Goal: Information Seeking & Learning: Learn about a topic

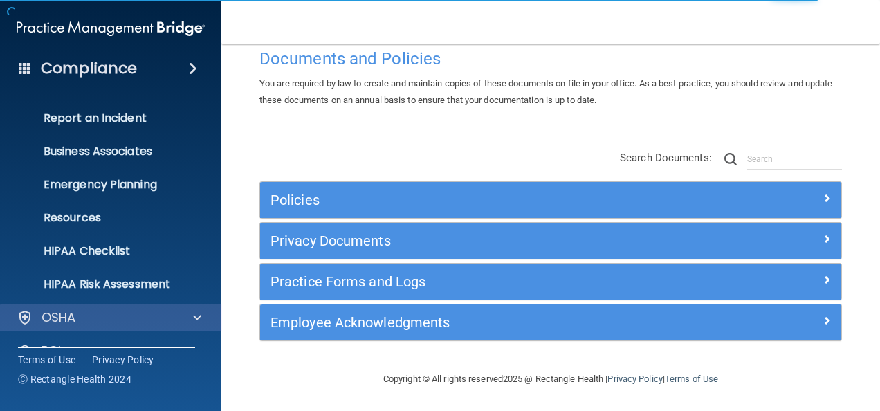
scroll to position [163, 0]
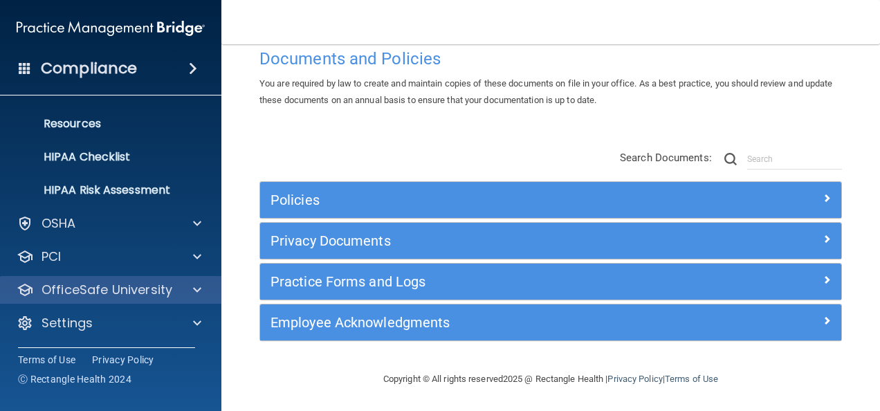
click at [115, 299] on div "OfficeSafe University" at bounding box center [111, 290] width 222 height 28
click at [167, 291] on p "OfficeSafe University" at bounding box center [107, 290] width 131 height 17
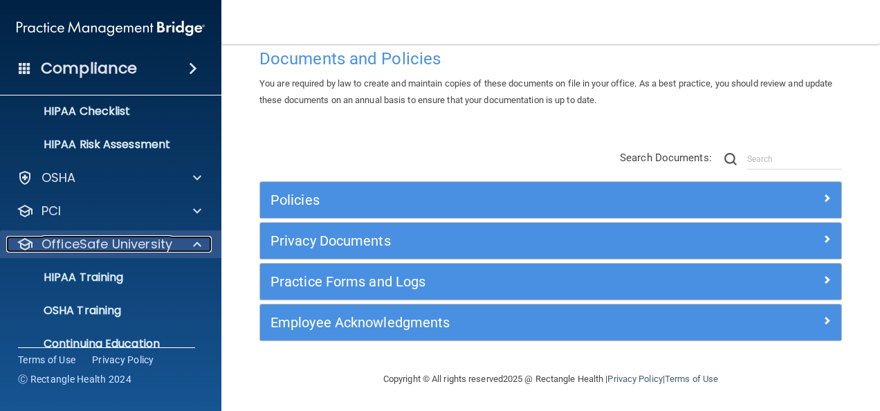
scroll to position [262, 0]
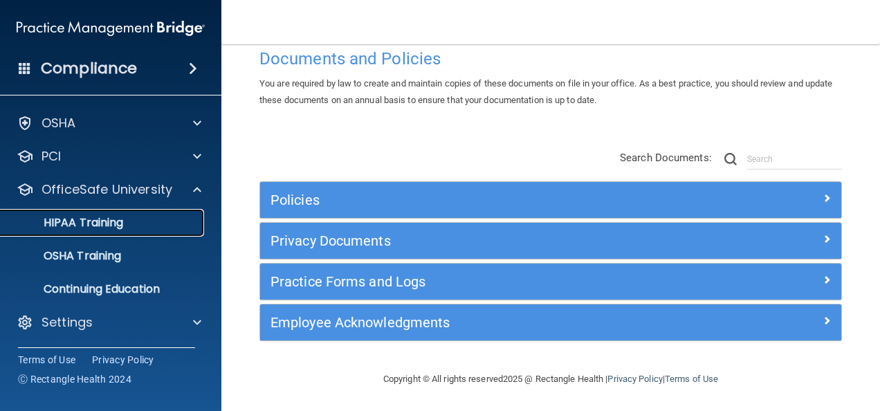
click at [109, 217] on p "HIPAA Training" at bounding box center [66, 223] width 114 height 14
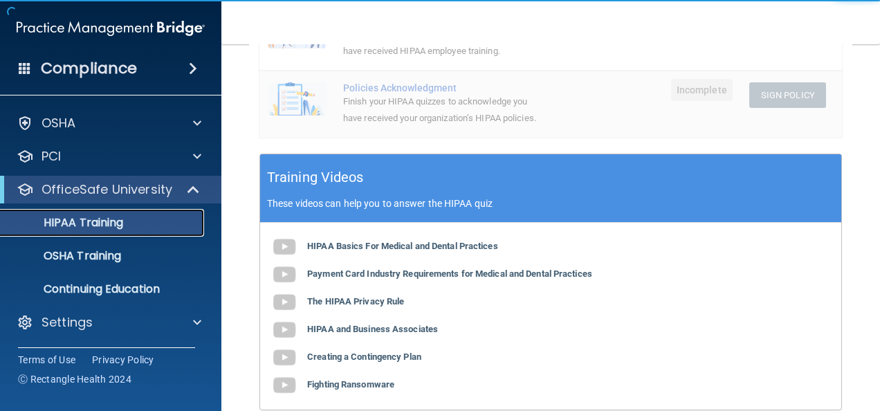
scroll to position [406, 0]
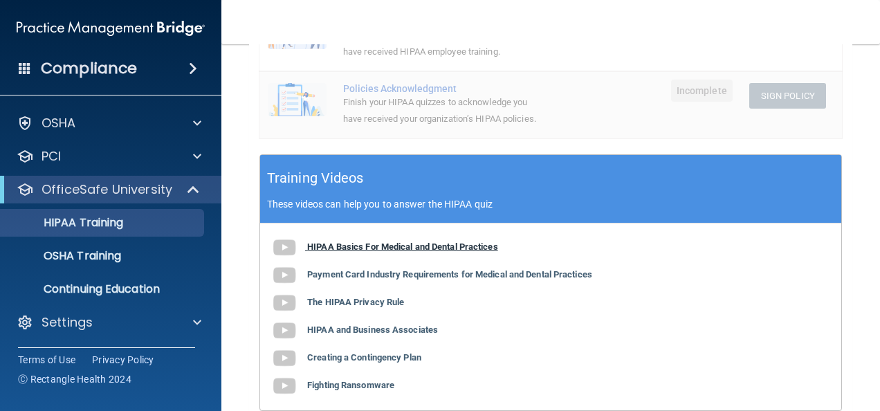
click at [428, 252] on b "HIPAA Basics For Medical and Dental Practices" at bounding box center [402, 246] width 191 height 10
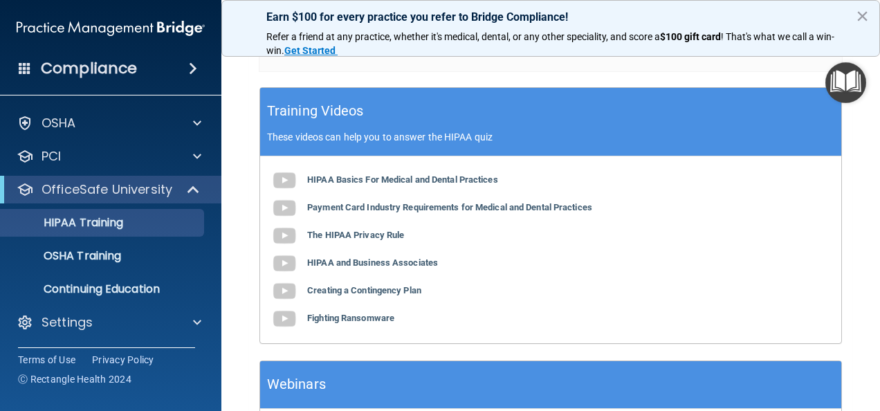
scroll to position [473, 0]
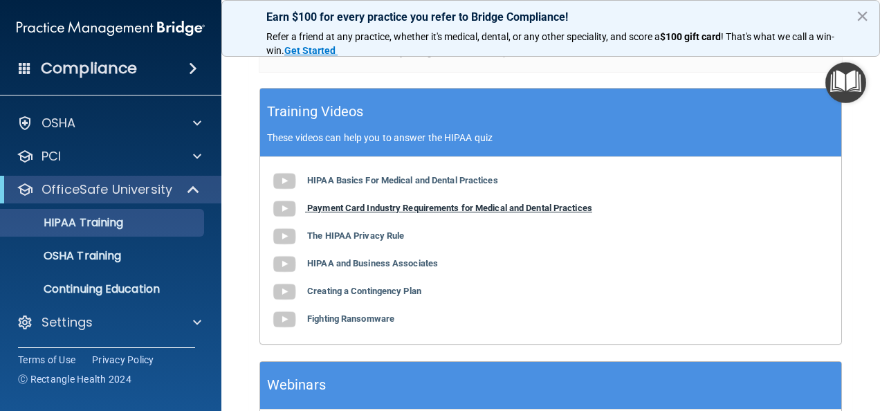
click at [408, 213] on b "Payment Card Industry Requirements for Medical and Dental Practices" at bounding box center [449, 208] width 285 height 10
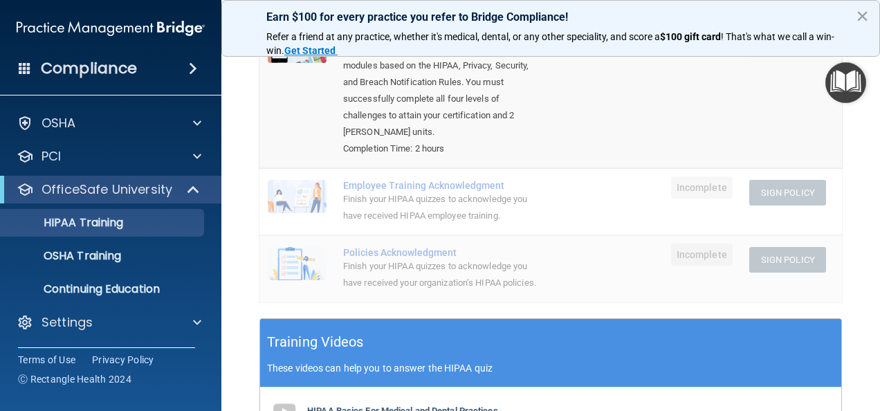
scroll to position [0, 0]
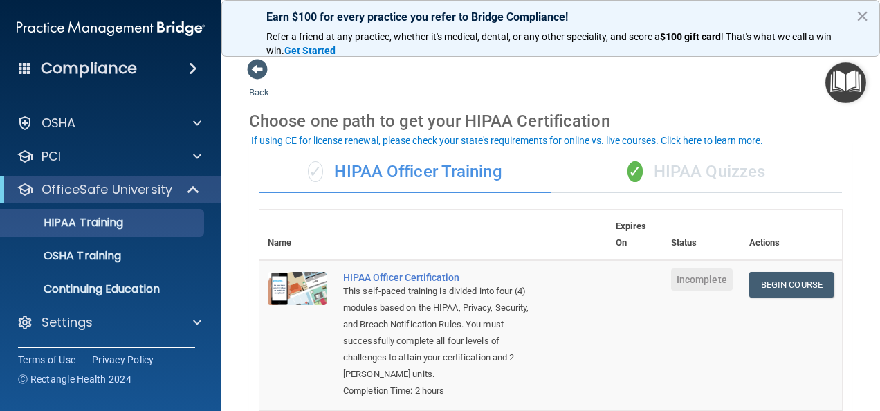
click at [689, 164] on div "✓ HIPAA Quizzes" at bounding box center [696, 173] width 291 height 42
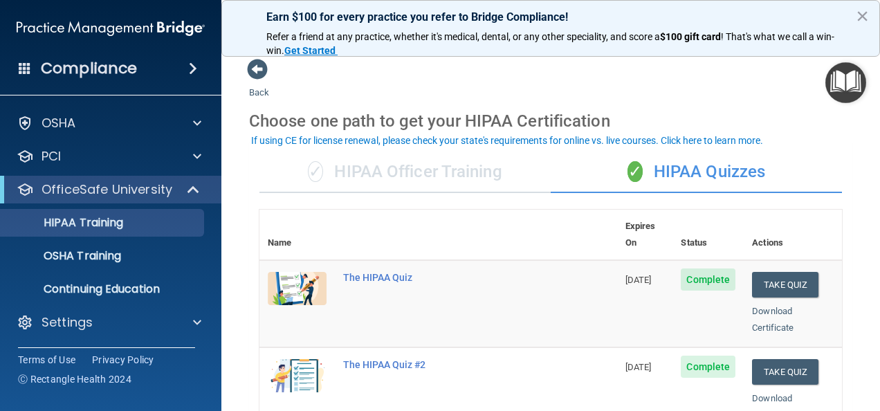
click at [397, 173] on div "✓ HIPAA Officer Training" at bounding box center [404, 173] width 291 height 42
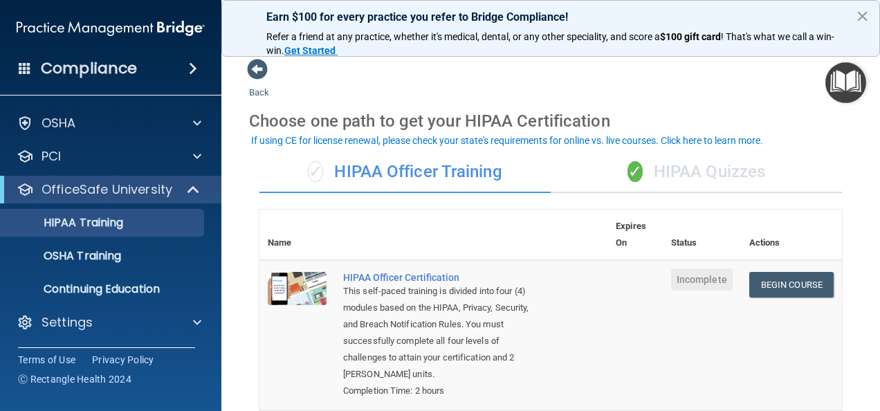
click at [693, 180] on div "✓ HIPAA Quizzes" at bounding box center [696, 173] width 291 height 42
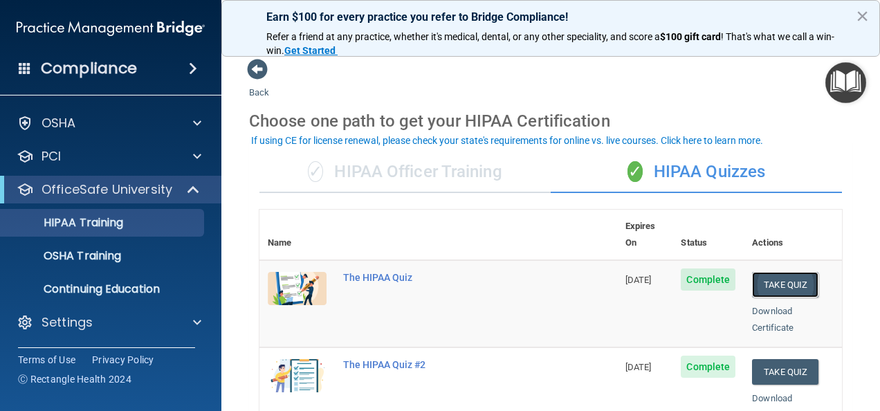
click at [783, 272] on button "Take Quiz" at bounding box center [785, 285] width 66 height 26
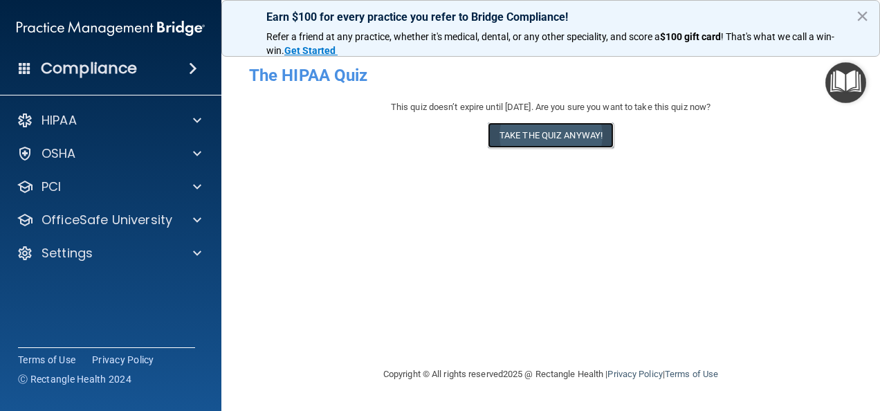
click at [563, 140] on button "Take the quiz anyway!" at bounding box center [551, 135] width 126 height 26
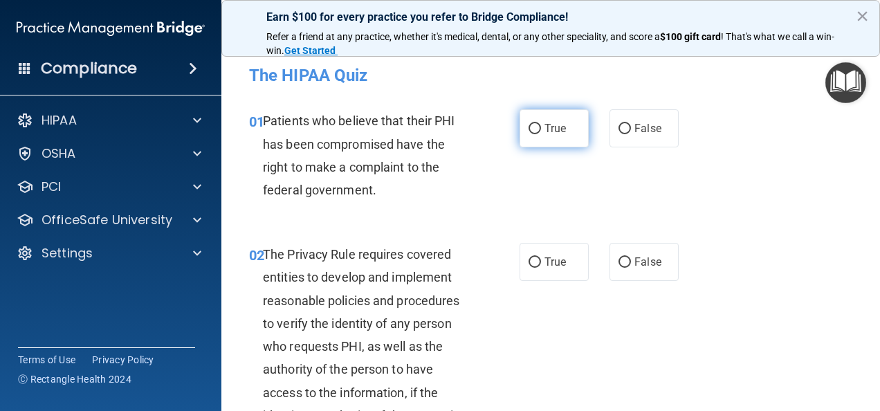
click at [532, 126] on input "True" at bounding box center [535, 129] width 12 height 10
radio input "true"
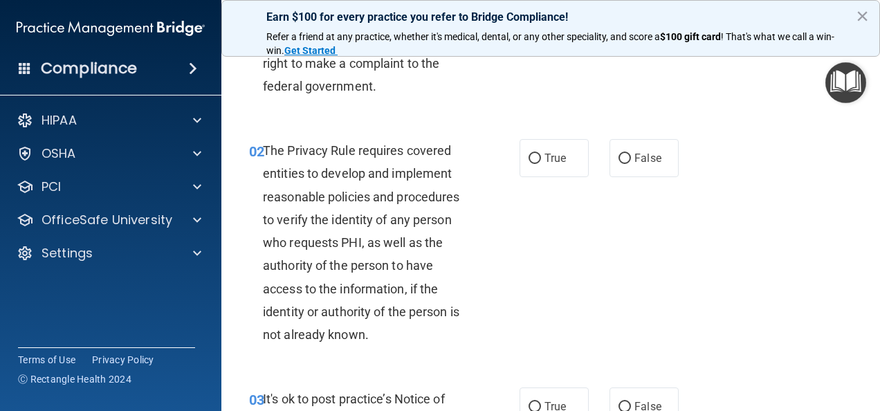
scroll to position [120, 0]
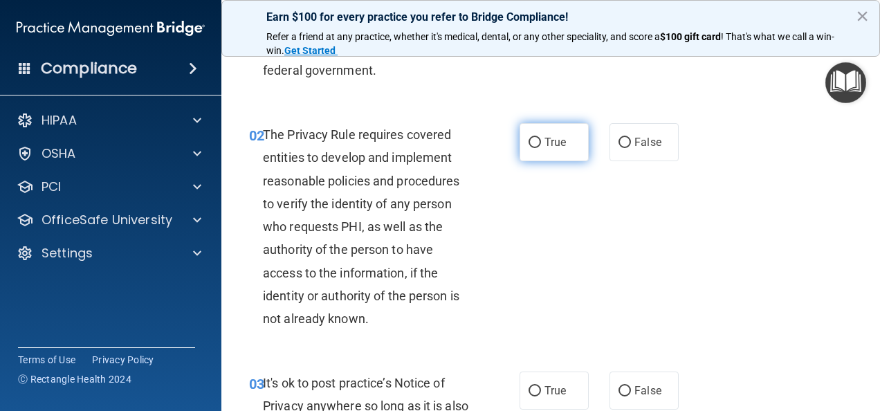
click at [529, 145] on input "True" at bounding box center [535, 143] width 12 height 10
radio input "true"
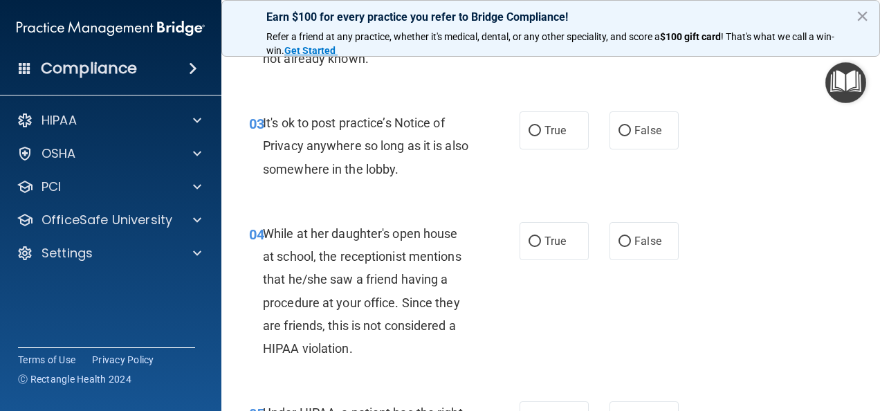
scroll to position [381, 0]
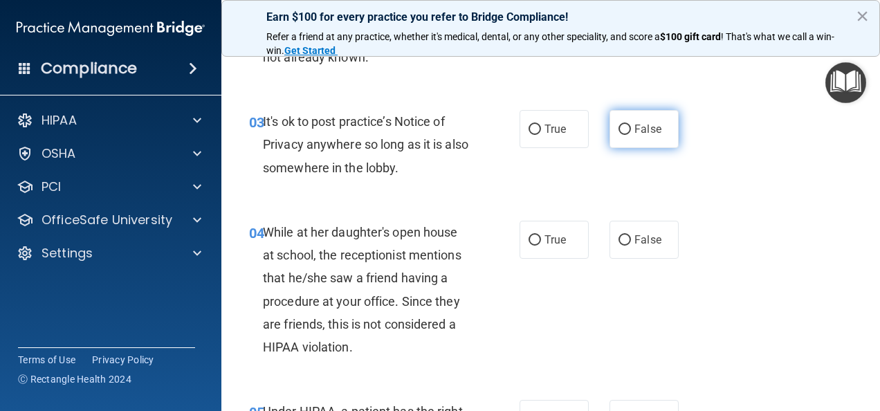
click at [619, 129] on input "False" at bounding box center [625, 130] width 12 height 10
radio input "true"
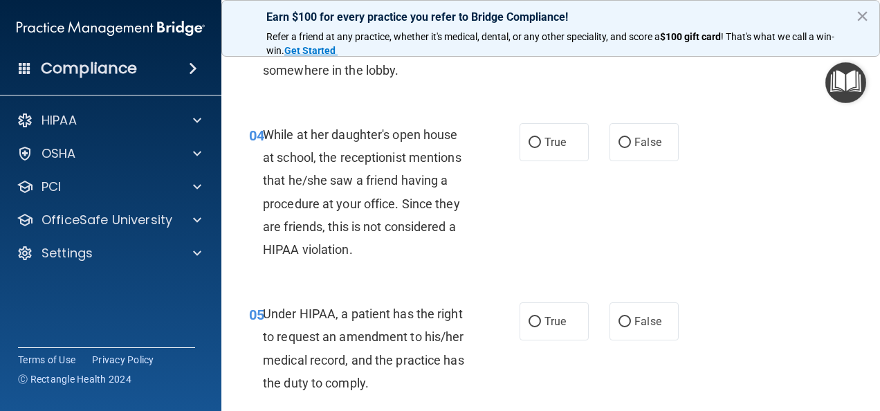
scroll to position [480, 0]
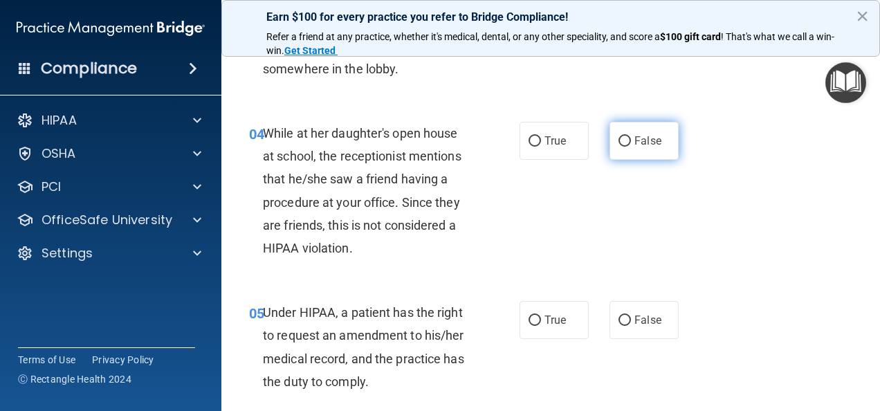
click at [621, 137] on input "False" at bounding box center [625, 141] width 12 height 10
radio input "true"
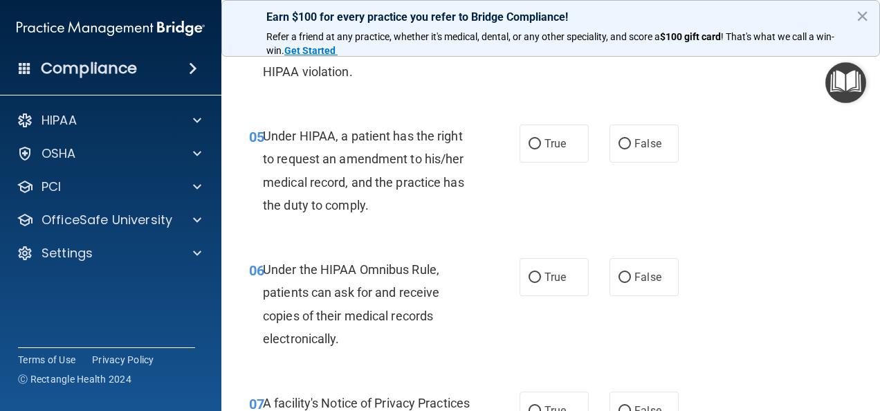
scroll to position [657, 0]
click at [611, 137] on label "False" at bounding box center [644, 143] width 69 height 38
click at [619, 138] on input "False" at bounding box center [625, 143] width 12 height 10
radio input "true"
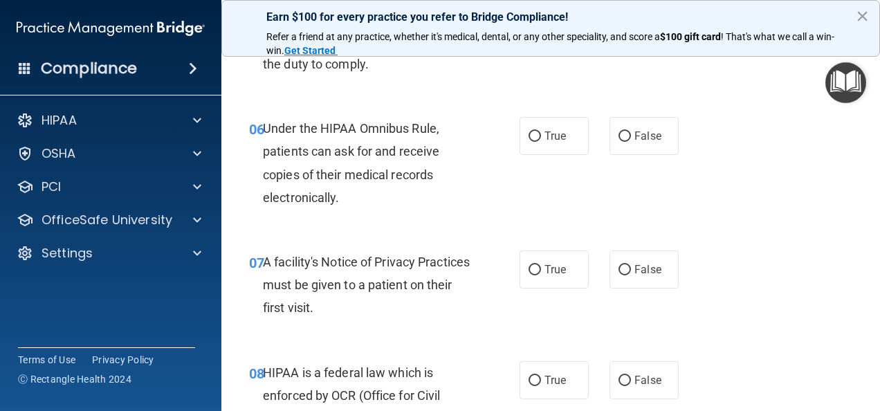
scroll to position [799, 0]
click at [529, 134] on input "True" at bounding box center [535, 136] width 12 height 10
radio input "true"
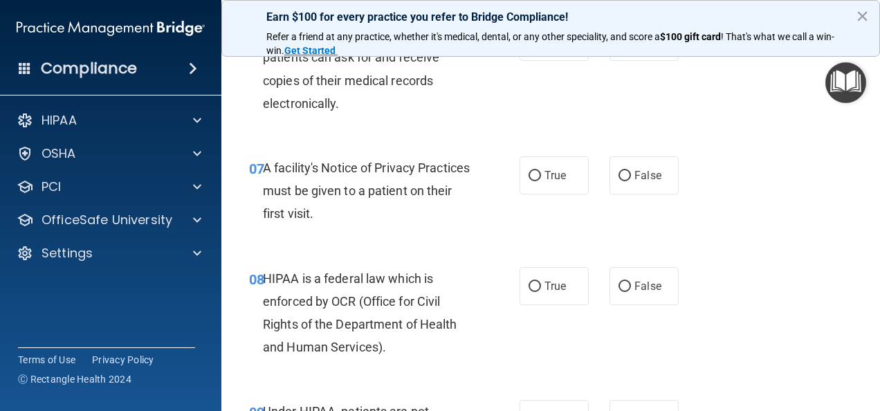
scroll to position [893, 0]
click at [538, 174] on label "True" at bounding box center [554, 175] width 69 height 38
click at [538, 174] on input "True" at bounding box center [535, 175] width 12 height 10
radio input "true"
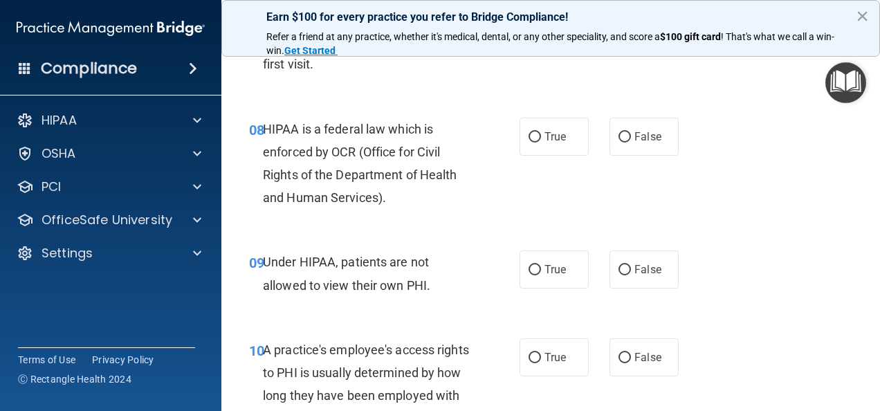
scroll to position [1042, 0]
click at [529, 134] on input "True" at bounding box center [535, 136] width 12 height 10
radio input "true"
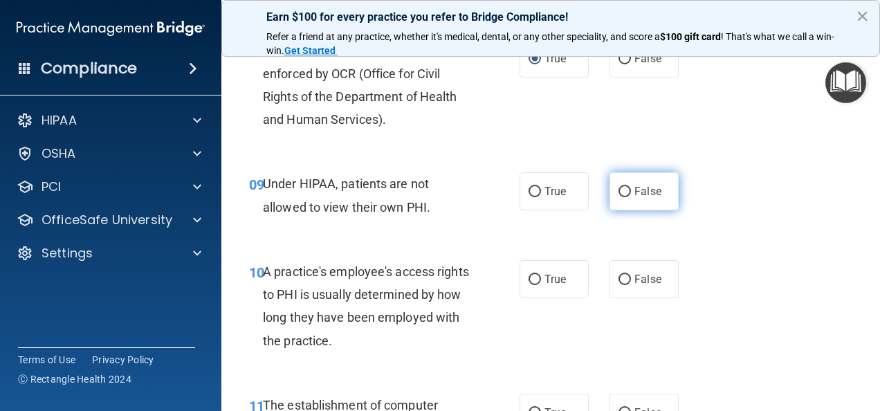
scroll to position [1120, 0]
click at [619, 187] on input "False" at bounding box center [625, 192] width 12 height 10
radio input "true"
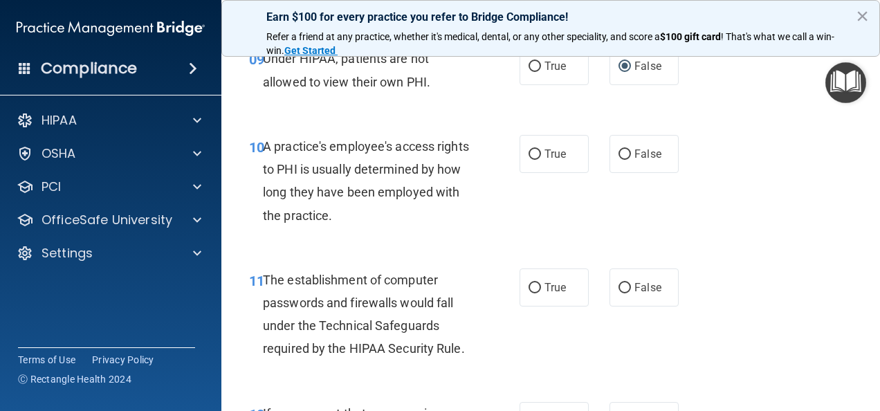
scroll to position [1250, 0]
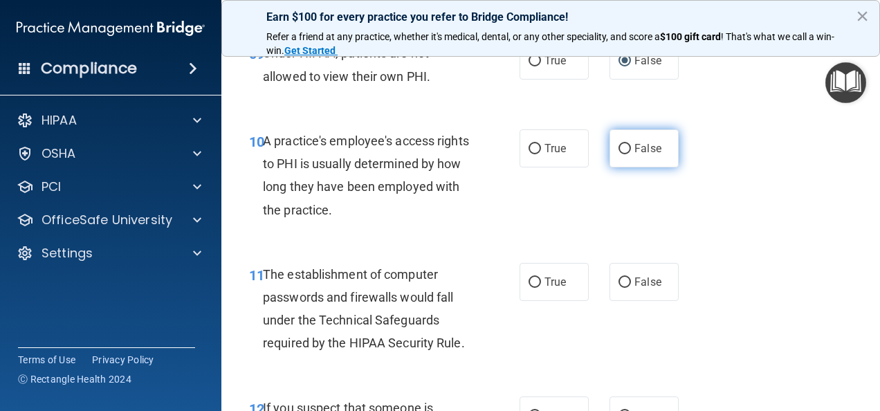
click at [619, 152] on input "False" at bounding box center [625, 149] width 12 height 10
radio input "true"
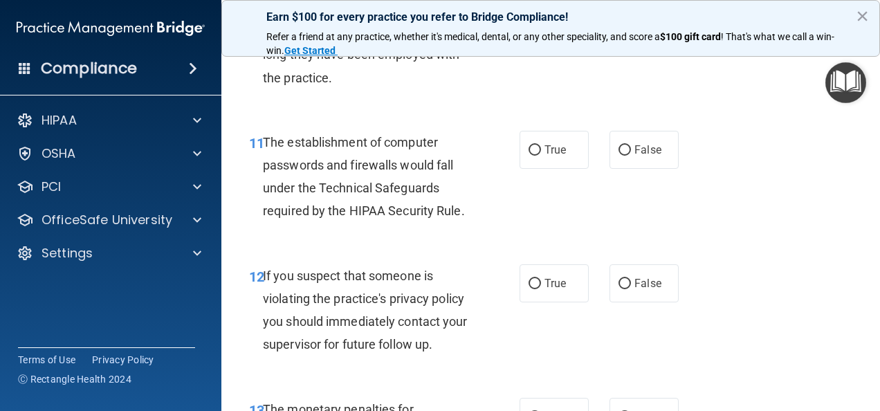
scroll to position [1385, 0]
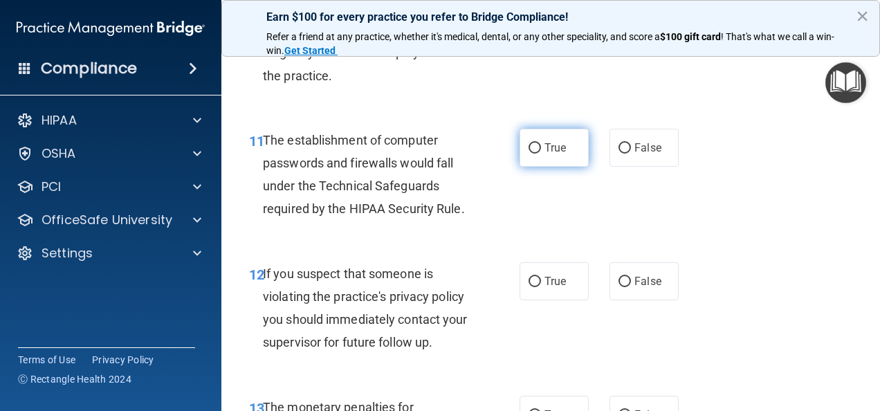
click at [545, 143] on span "True" at bounding box center [555, 147] width 21 height 13
click at [540, 143] on input "True" at bounding box center [535, 148] width 12 height 10
radio input "true"
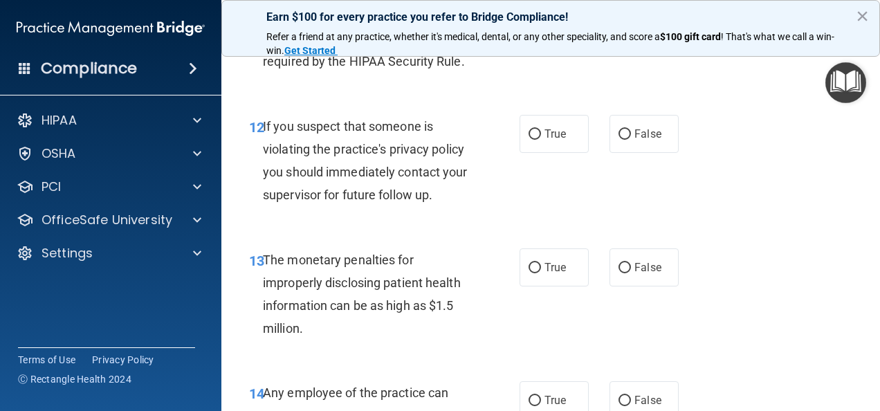
scroll to position [1534, 0]
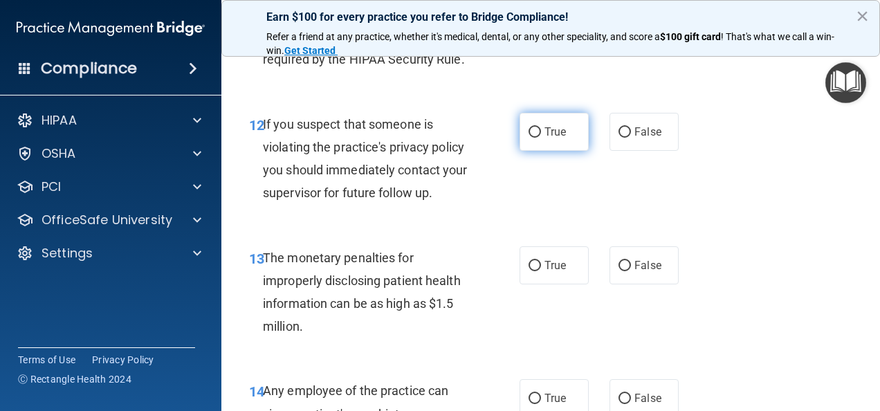
click at [529, 128] on input "True" at bounding box center [535, 132] width 12 height 10
radio input "true"
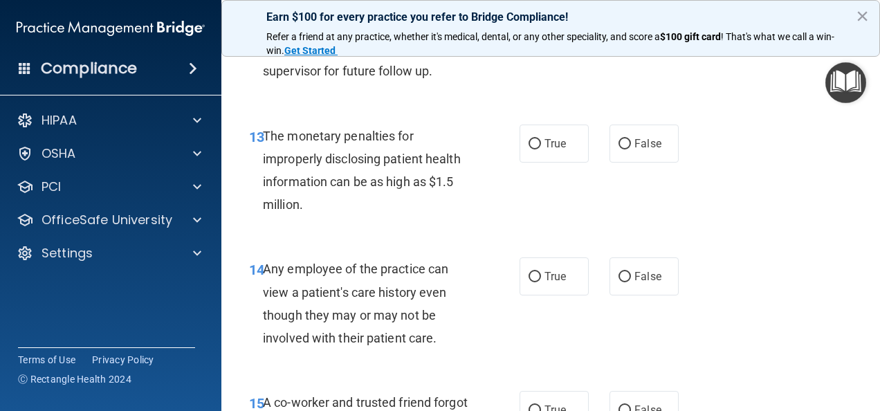
scroll to position [1663, 0]
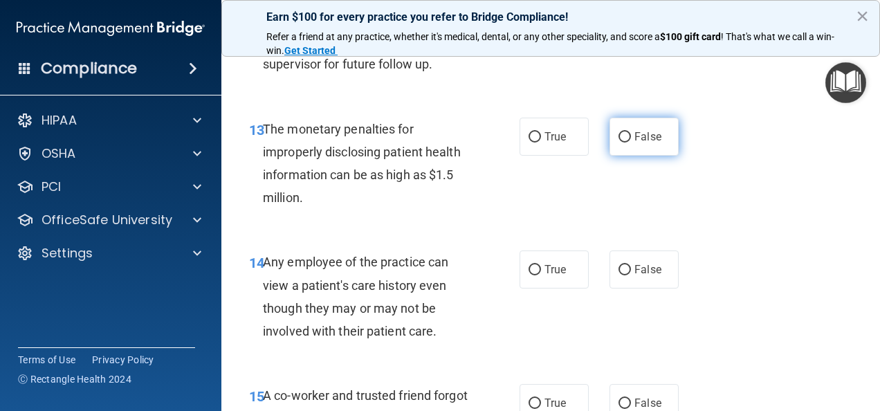
click at [620, 134] on input "False" at bounding box center [625, 137] width 12 height 10
radio input "true"
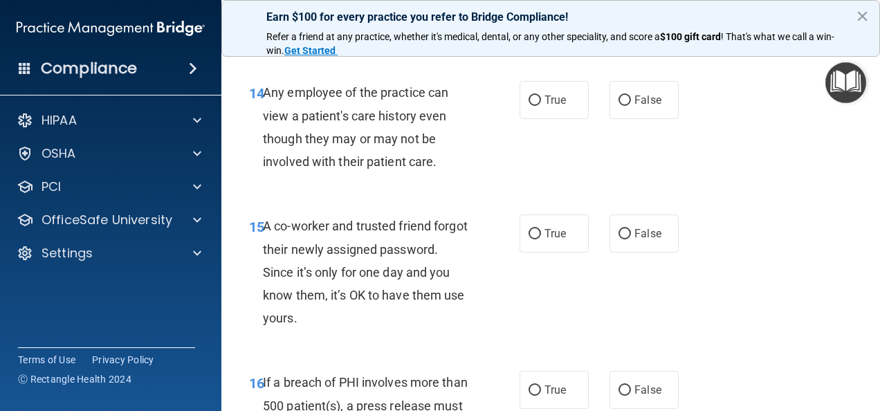
scroll to position [1833, 0]
click at [619, 95] on input "False" at bounding box center [625, 100] width 12 height 10
radio input "true"
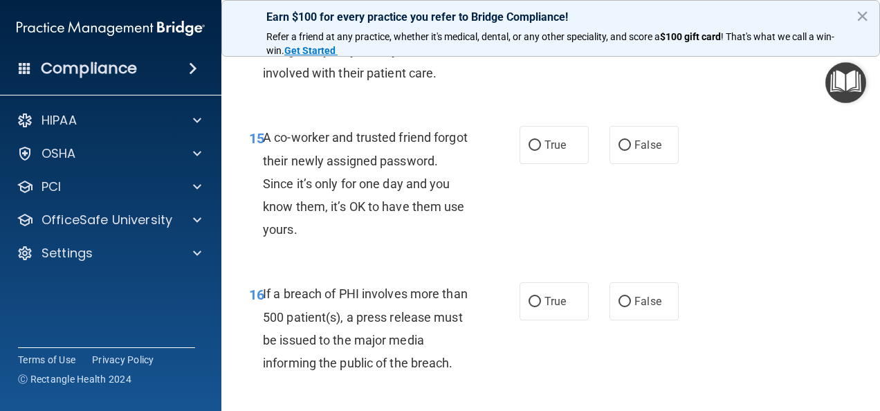
scroll to position [1922, 0]
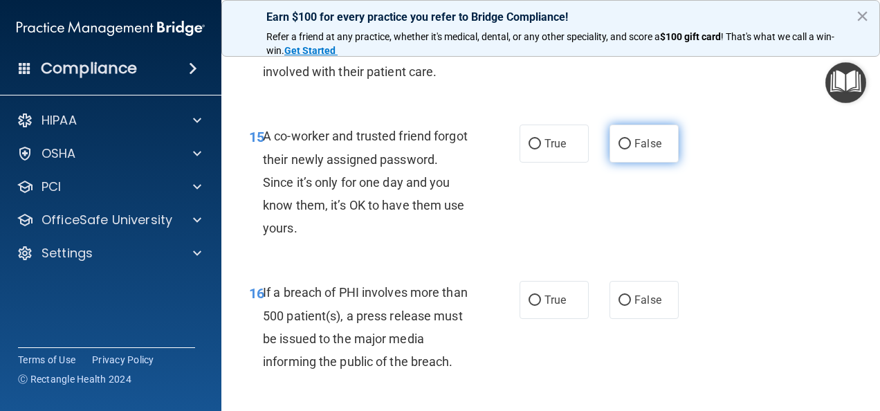
click at [619, 144] on input "False" at bounding box center [625, 144] width 12 height 10
radio input "true"
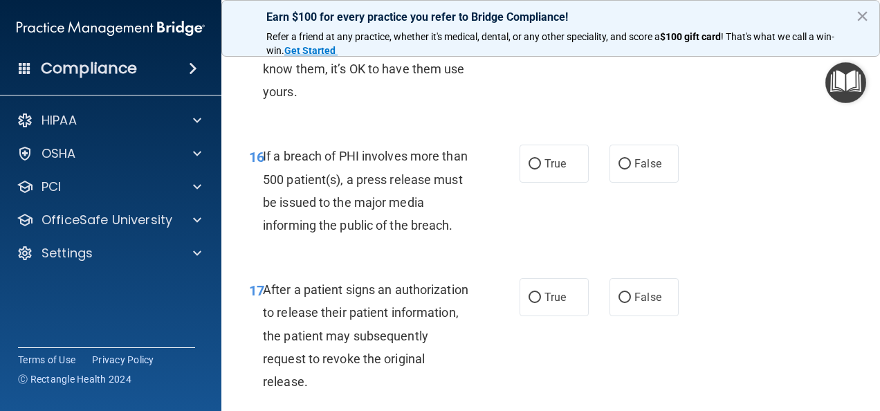
scroll to position [2059, 0]
click at [529, 165] on input "True" at bounding box center [535, 163] width 12 height 10
radio input "true"
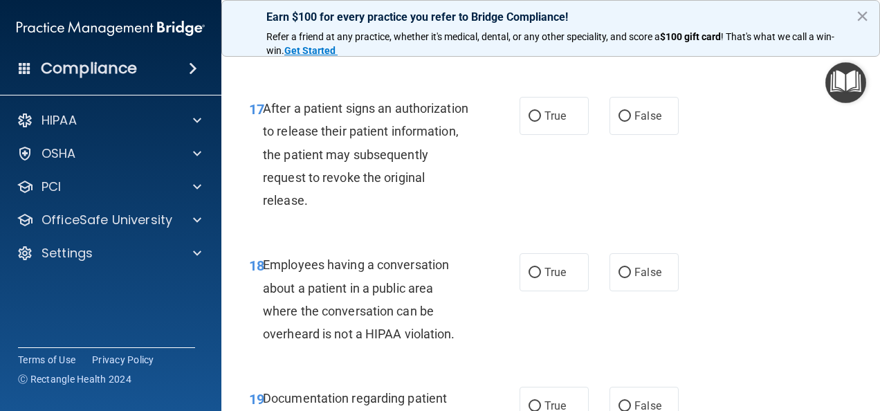
scroll to position [2241, 0]
click at [533, 108] on label "True" at bounding box center [554, 115] width 69 height 38
click at [533, 111] on input "True" at bounding box center [535, 116] width 12 height 10
radio input "true"
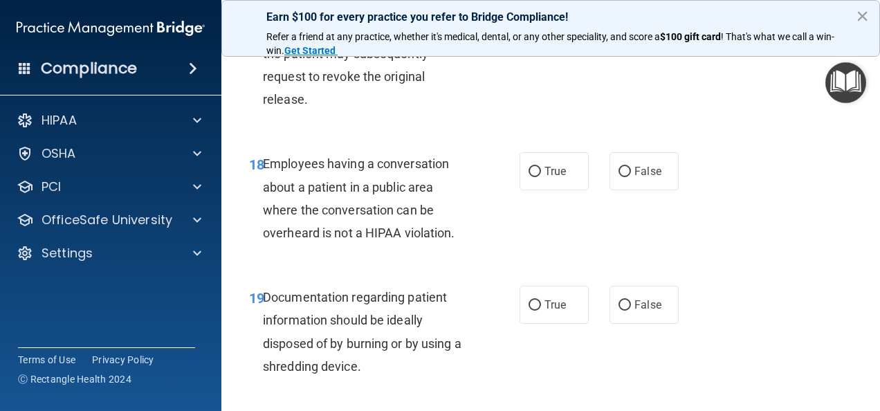
scroll to position [2349, 0]
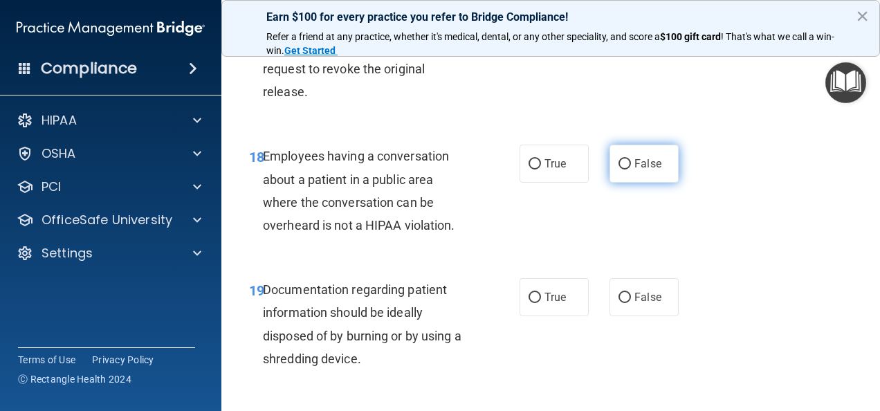
click at [641, 165] on span "False" at bounding box center [648, 163] width 27 height 13
click at [631, 165] on input "False" at bounding box center [625, 164] width 12 height 10
radio input "true"
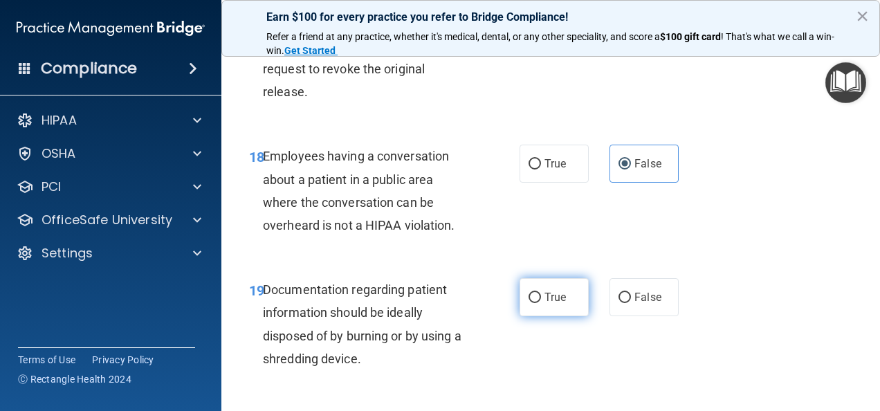
click at [545, 295] on span "True" at bounding box center [555, 297] width 21 height 13
click at [541, 295] on input "True" at bounding box center [535, 298] width 12 height 10
radio input "true"
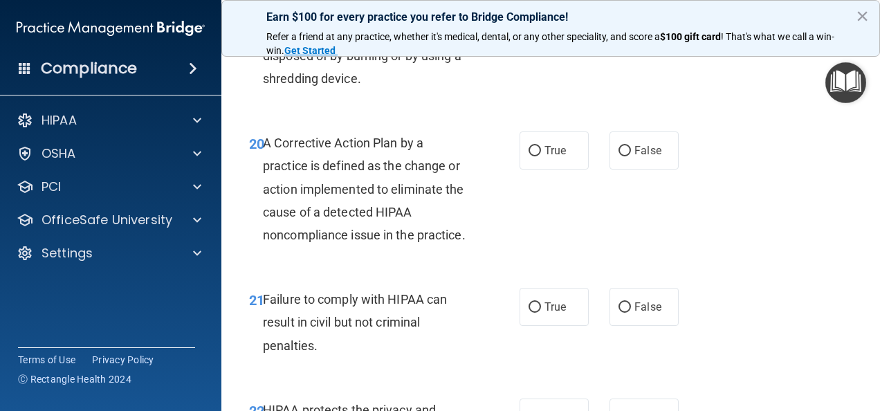
scroll to position [2629, 0]
click at [548, 139] on label "True" at bounding box center [554, 150] width 69 height 38
click at [541, 145] on input "True" at bounding box center [535, 150] width 12 height 10
radio input "true"
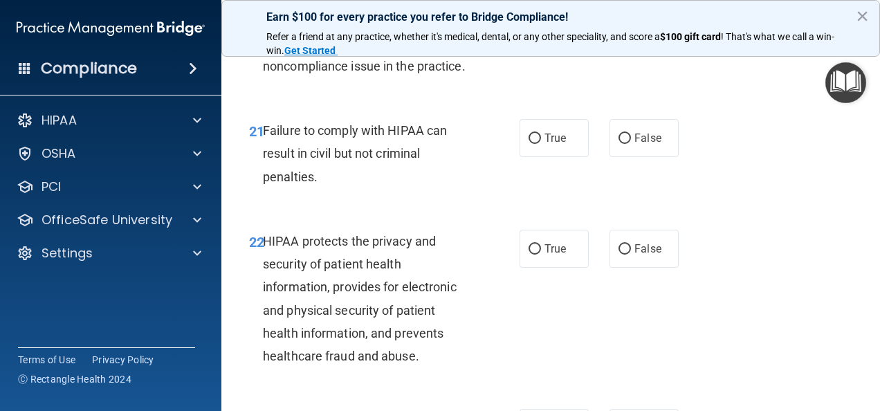
scroll to position [2798, 0]
click at [626, 156] on label "False" at bounding box center [644, 137] width 69 height 38
click at [626, 143] on input "False" at bounding box center [625, 138] width 12 height 10
radio input "true"
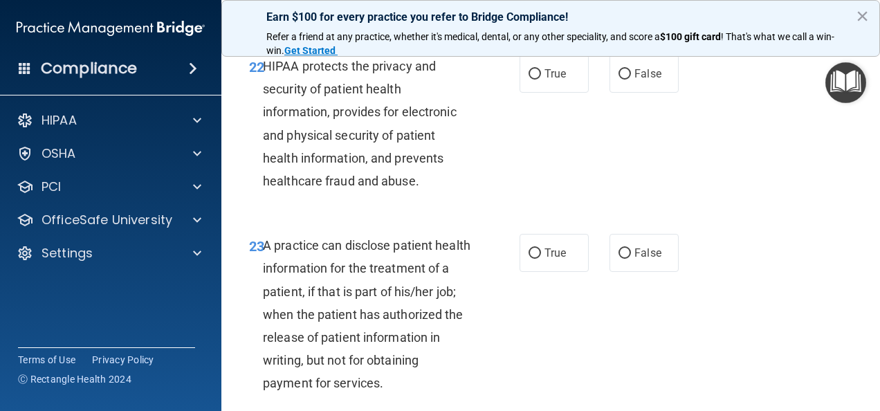
scroll to position [2975, 0]
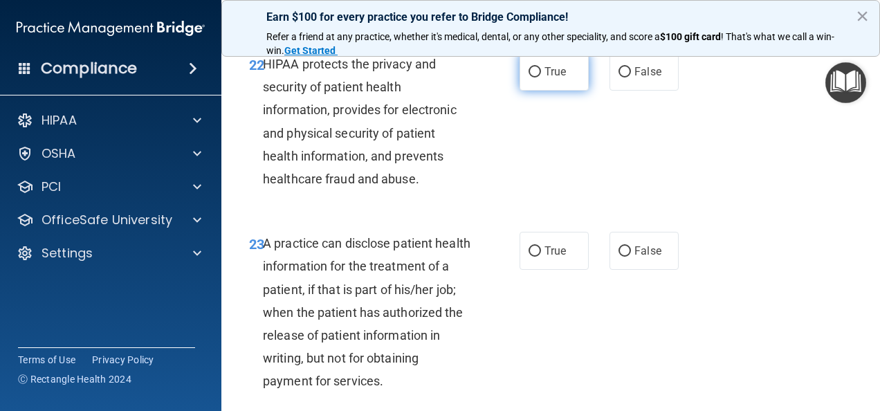
click at [562, 91] on label "True" at bounding box center [554, 72] width 69 height 38
click at [541, 77] on input "True" at bounding box center [535, 72] width 12 height 10
radio input "true"
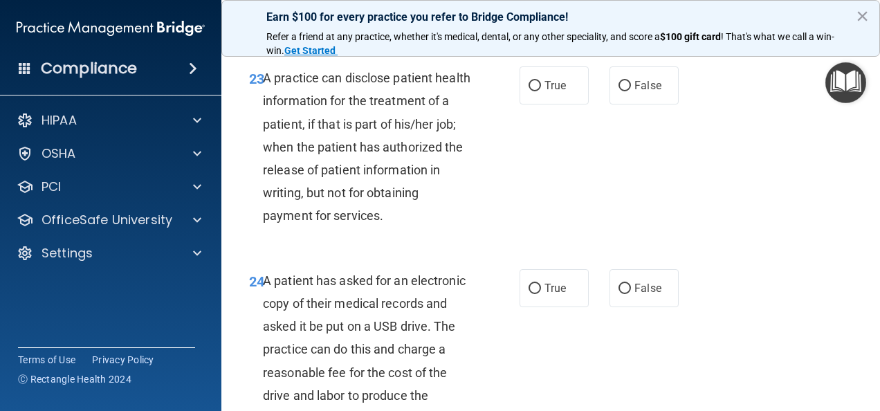
scroll to position [3141, 0]
drag, startPoint x: 541, startPoint y: 118, endPoint x: 527, endPoint y: 107, distance: 17.7
click at [529, 91] on input "True" at bounding box center [535, 85] width 12 height 10
radio input "true"
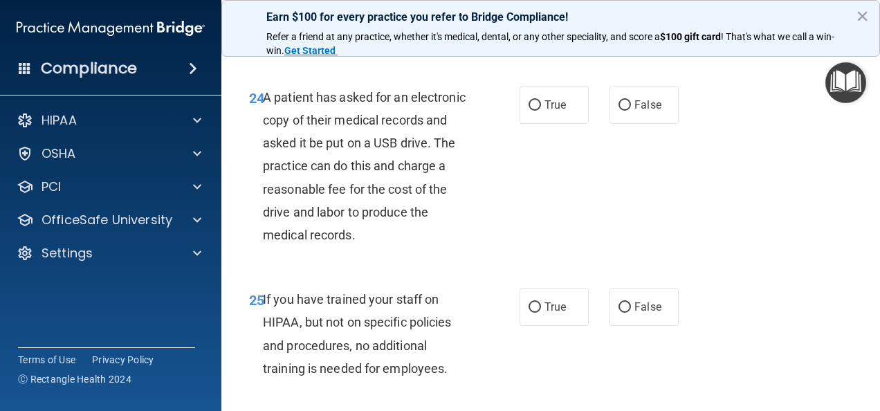
scroll to position [3324, 0]
click at [537, 120] on label "True" at bounding box center [554, 104] width 69 height 38
click at [537, 110] on input "True" at bounding box center [535, 105] width 12 height 10
radio input "true"
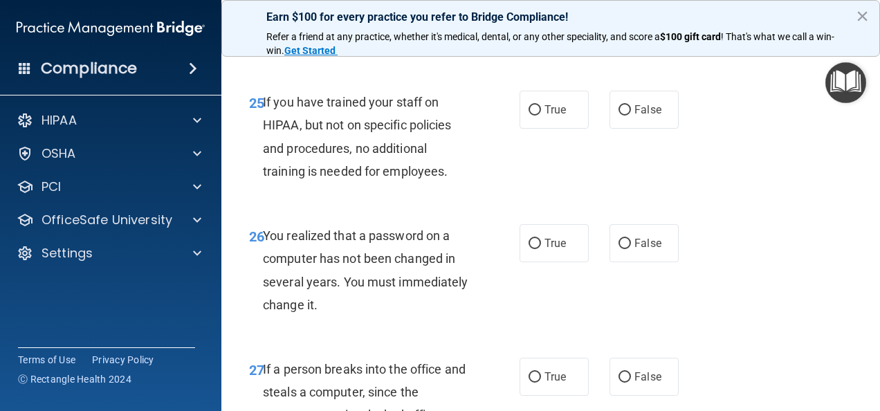
scroll to position [3521, 0]
click at [656, 128] on label "False" at bounding box center [644, 109] width 69 height 38
click at [631, 115] on input "False" at bounding box center [625, 109] width 12 height 10
radio input "true"
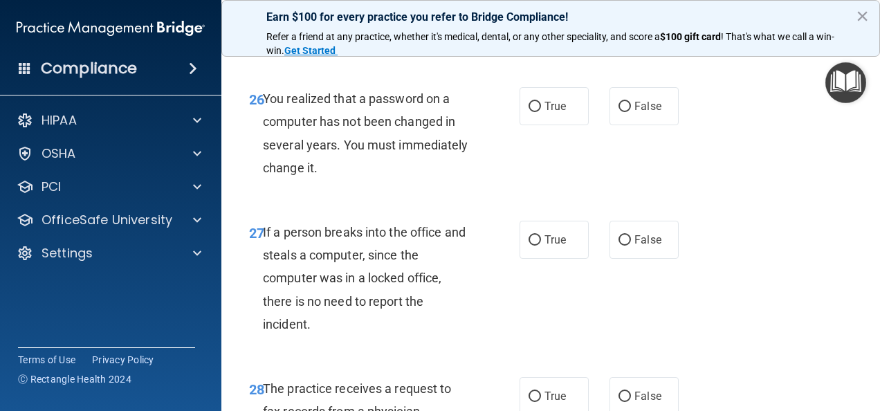
scroll to position [3658, 0]
drag, startPoint x: 560, startPoint y: 130, endPoint x: 534, endPoint y: 127, distance: 26.4
click at [534, 111] on input "True" at bounding box center [535, 106] width 12 height 10
radio input "true"
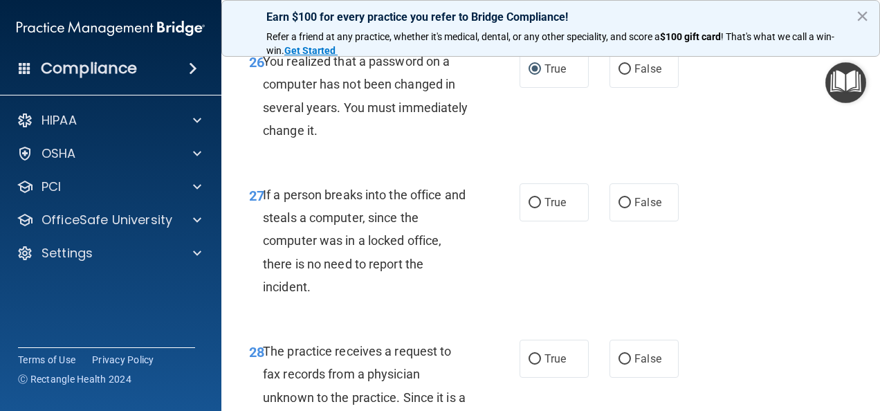
scroll to position [3701, 0]
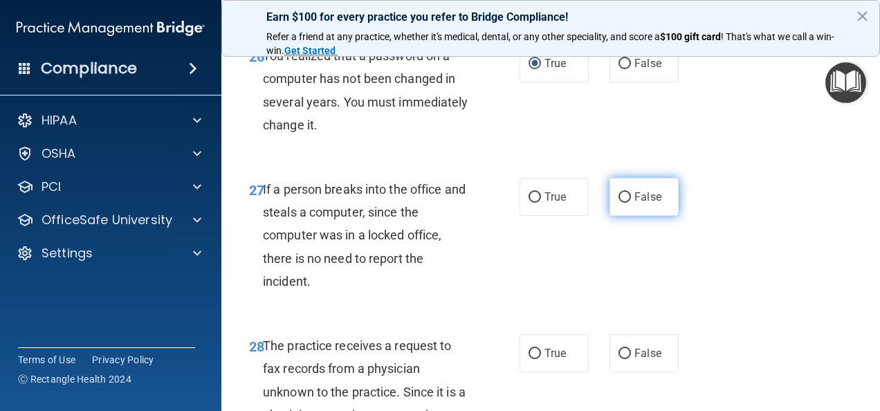
click at [619, 203] on input "False" at bounding box center [625, 197] width 12 height 10
radio input "true"
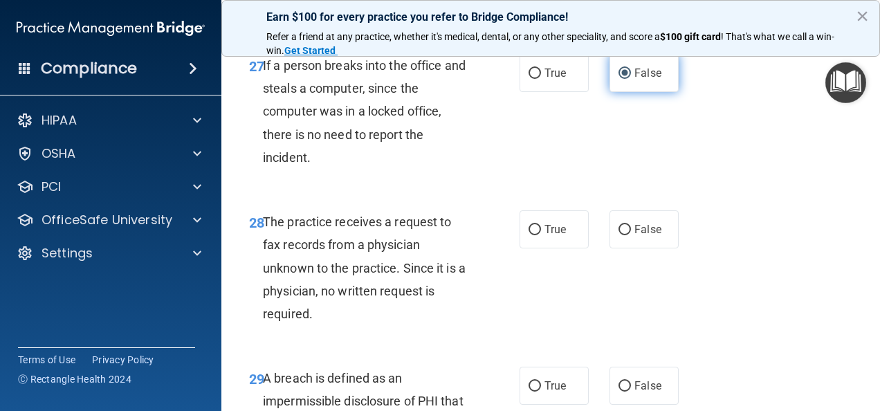
scroll to position [3852, 0]
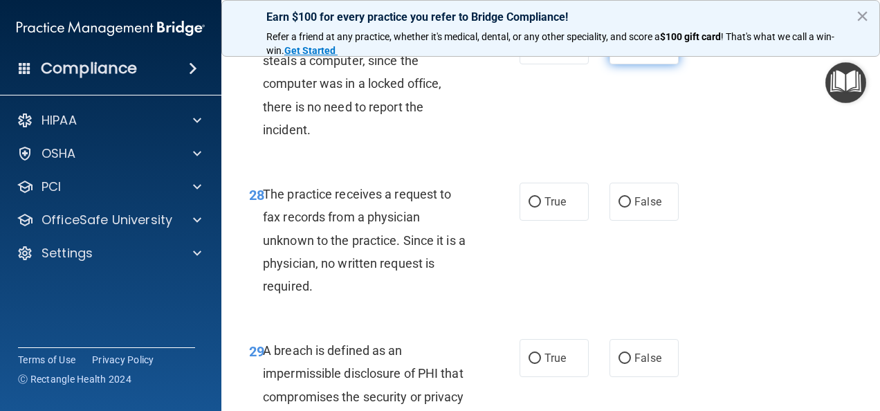
click at [617, 215] on label "False" at bounding box center [644, 202] width 69 height 38
click at [619, 208] on input "False" at bounding box center [625, 202] width 12 height 10
radio input "true"
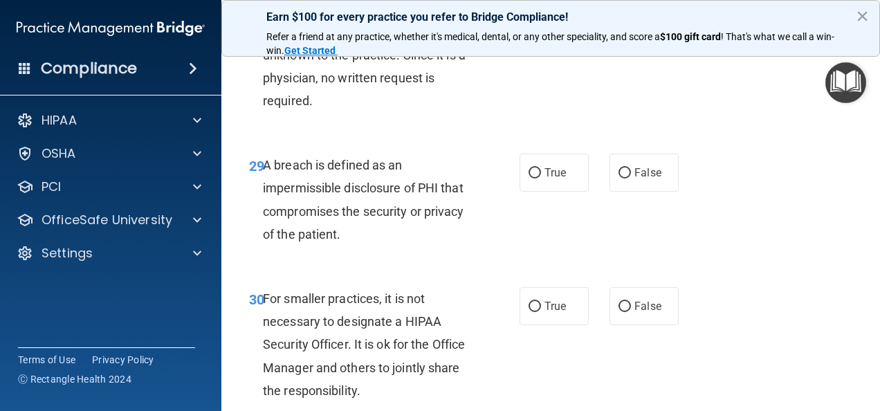
scroll to position [4101, 0]
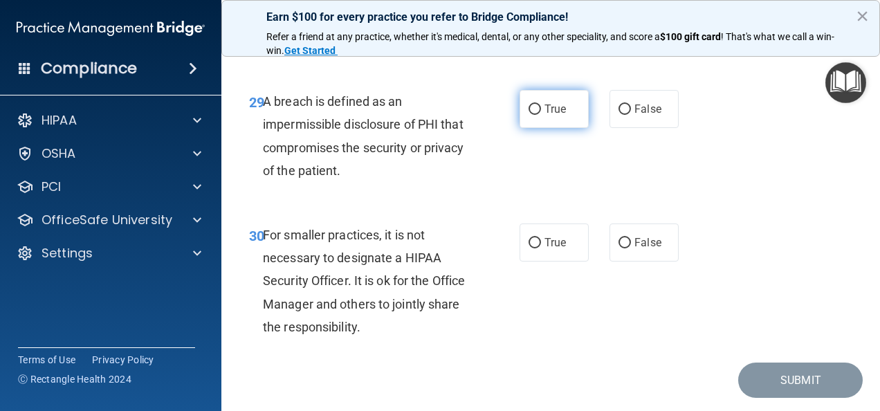
click at [563, 128] on label "True" at bounding box center [554, 109] width 69 height 38
click at [541, 115] on input "True" at bounding box center [535, 109] width 12 height 10
radio input "true"
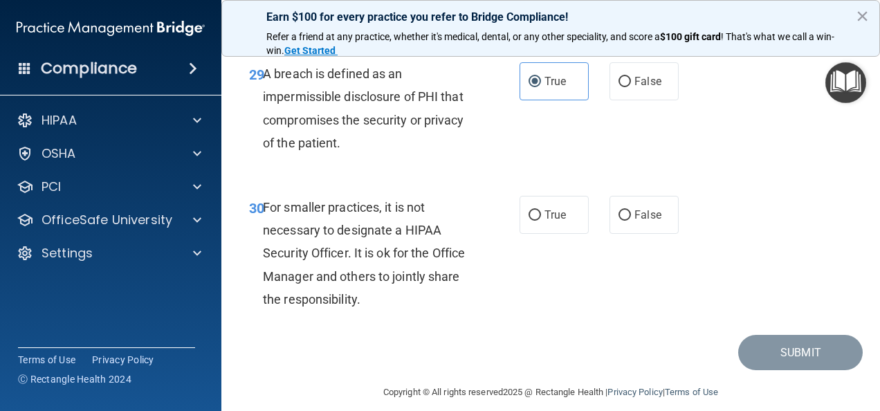
scroll to position [4166, 0]
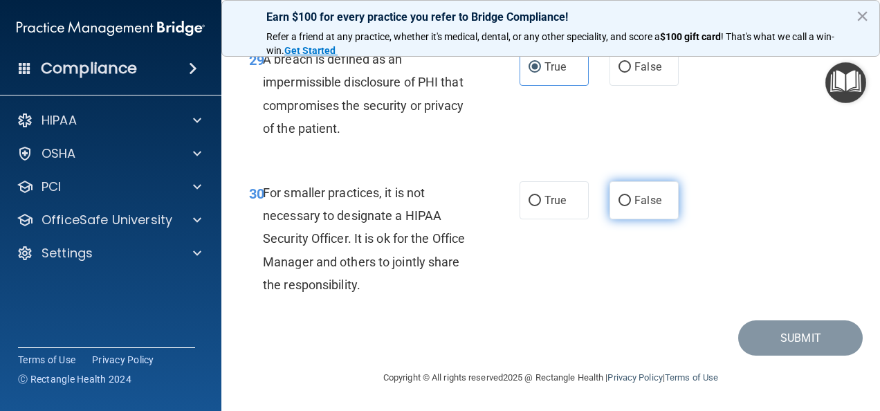
click at [628, 208] on label "False" at bounding box center [644, 200] width 69 height 38
click at [628, 206] on input "False" at bounding box center [625, 201] width 12 height 10
radio input "true"
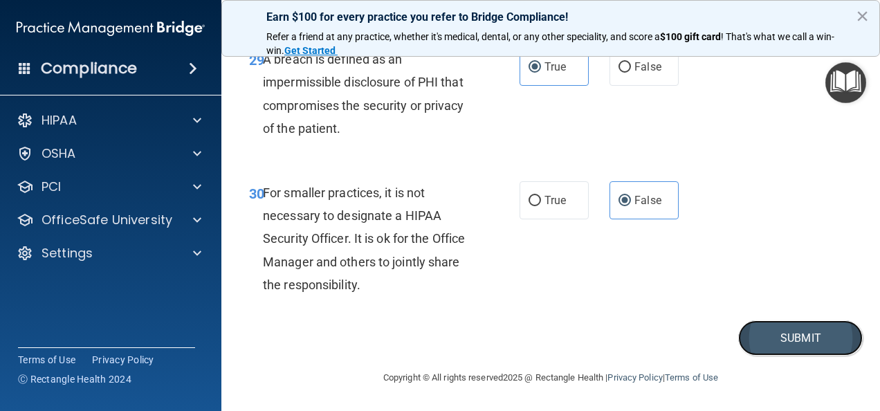
click at [772, 341] on button "Submit" at bounding box center [800, 337] width 125 height 35
click at [794, 329] on button "Submit" at bounding box center [800, 337] width 125 height 35
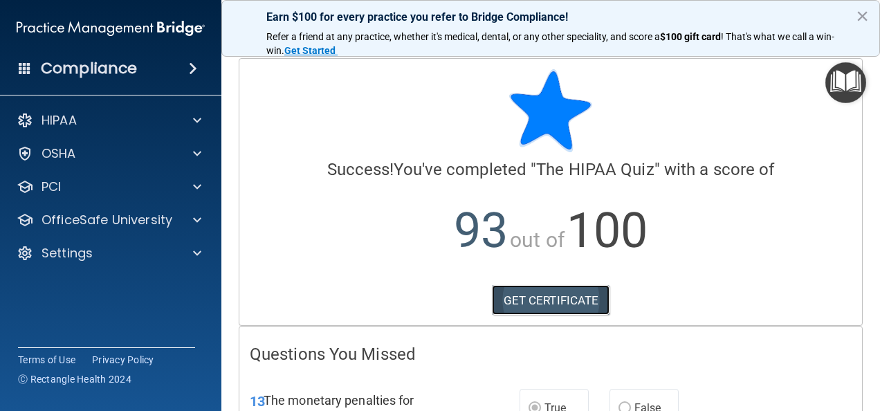
click at [565, 299] on link "GET CERTIFICATE" at bounding box center [551, 300] width 118 height 30
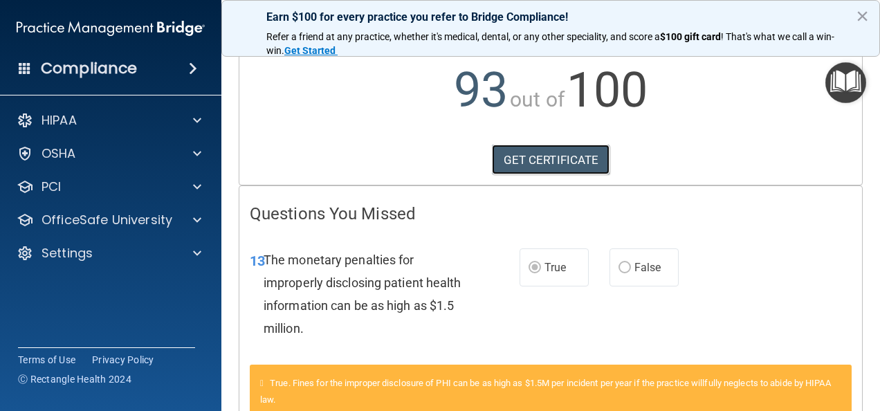
scroll to position [141, 0]
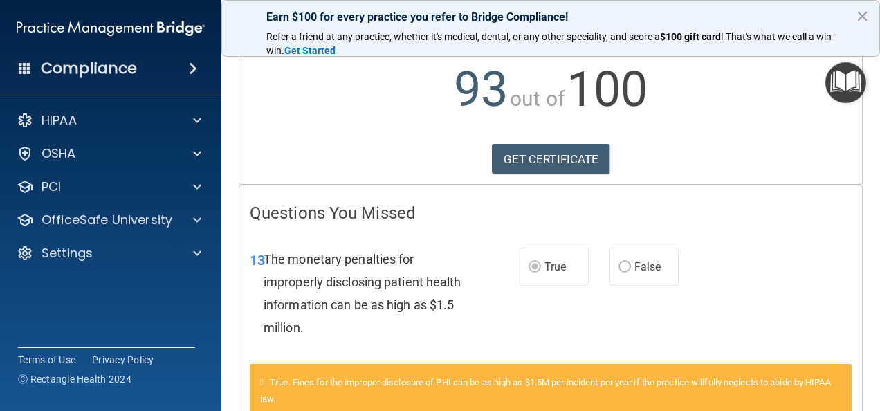
click at [372, 138] on div "Calculating your score.... Success! You've completed " The HIPAA Quiz " with a …" at bounding box center [550, 51] width 623 height 266
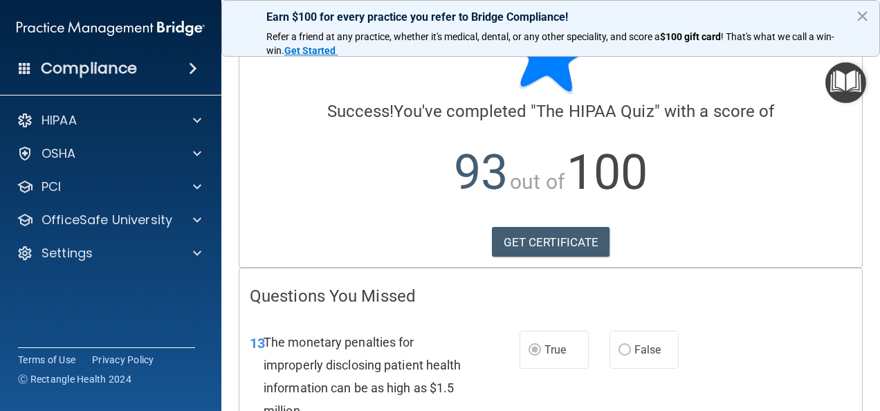
scroll to position [0, 0]
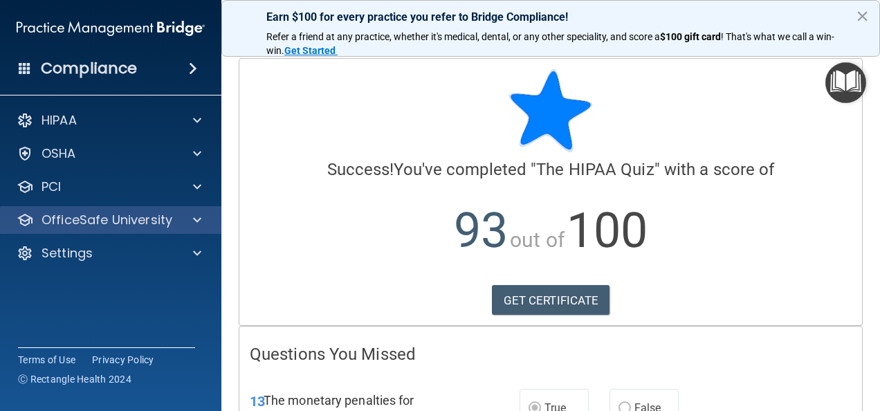
click at [129, 231] on div "OfficeSafe University" at bounding box center [111, 220] width 222 height 28
click at [148, 224] on p "OfficeSafe University" at bounding box center [107, 220] width 131 height 17
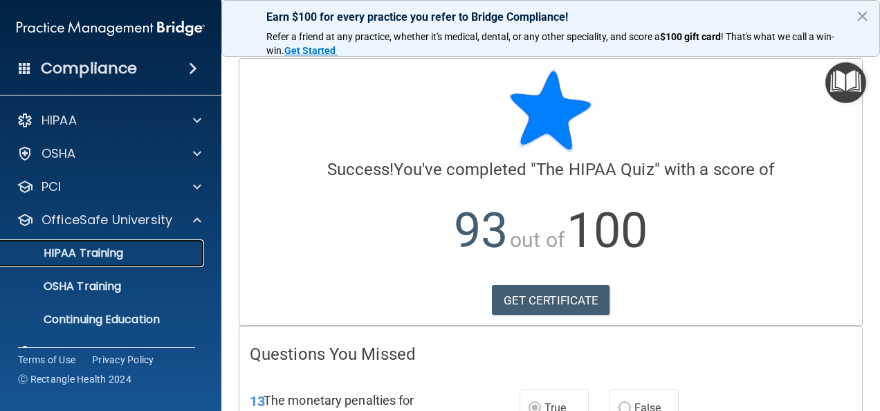
click at [122, 261] on link "HIPAA Training" at bounding box center [95, 253] width 218 height 28
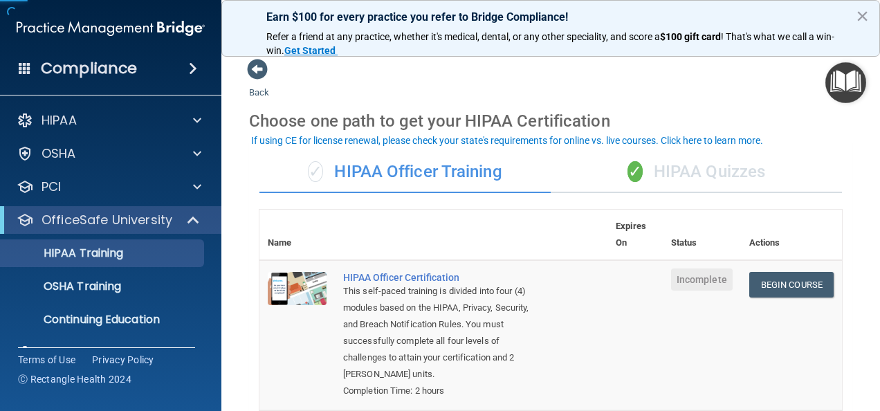
click at [722, 169] on div "✓ HIPAA Quizzes" at bounding box center [696, 173] width 291 height 42
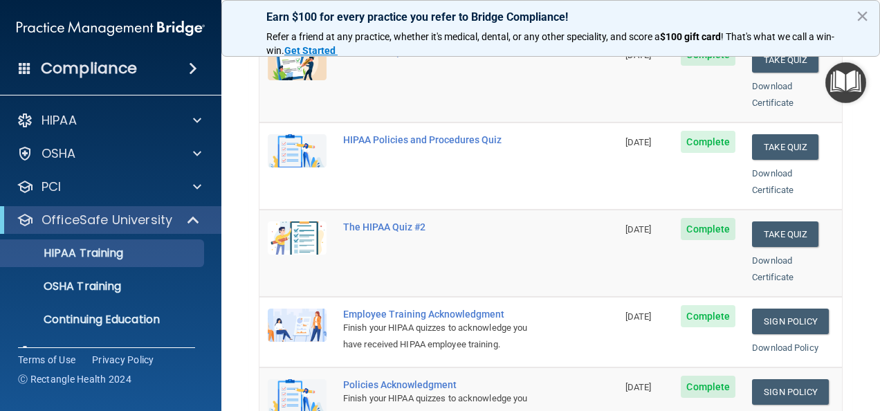
scroll to position [211, 0]
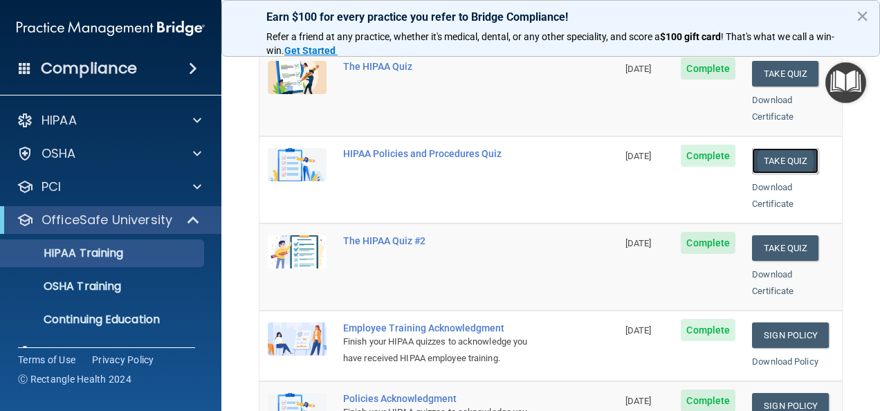
click at [774, 148] on button "Take Quiz" at bounding box center [785, 161] width 66 height 26
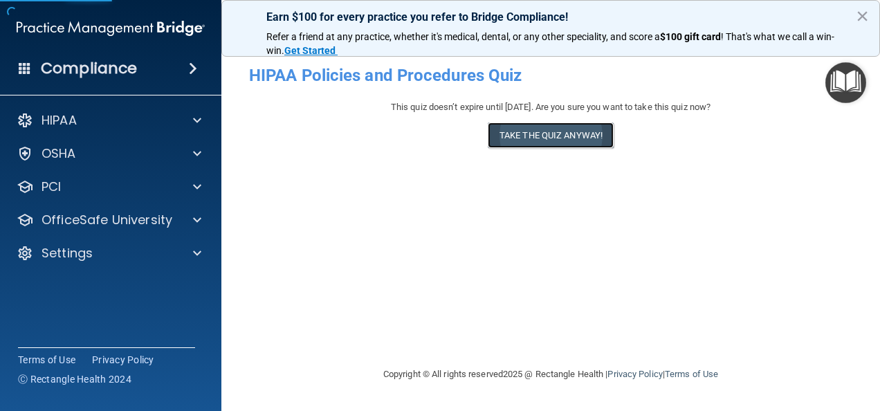
click at [594, 130] on button "Take the quiz anyway!" at bounding box center [551, 135] width 126 height 26
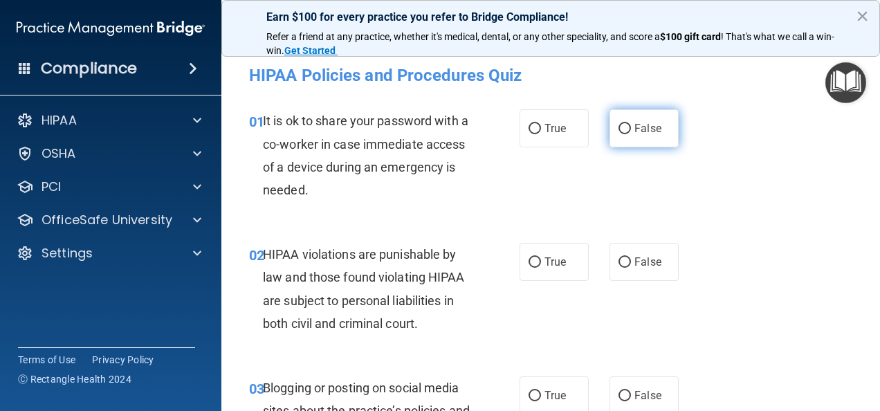
click at [623, 126] on input "False" at bounding box center [625, 129] width 12 height 10
radio input "true"
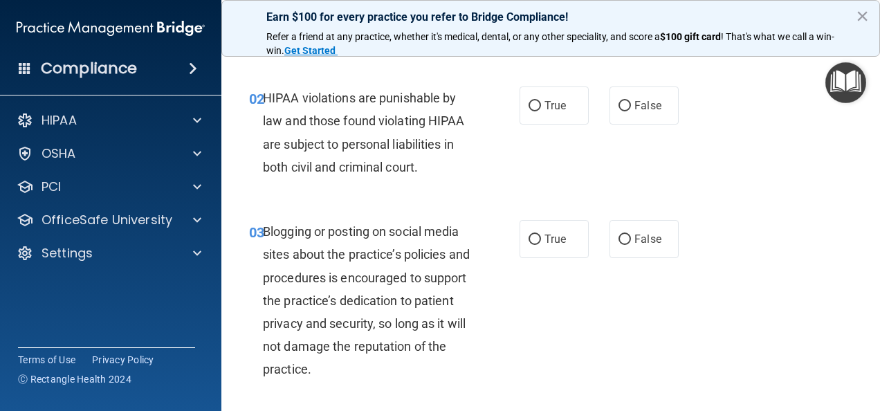
scroll to position [164, 0]
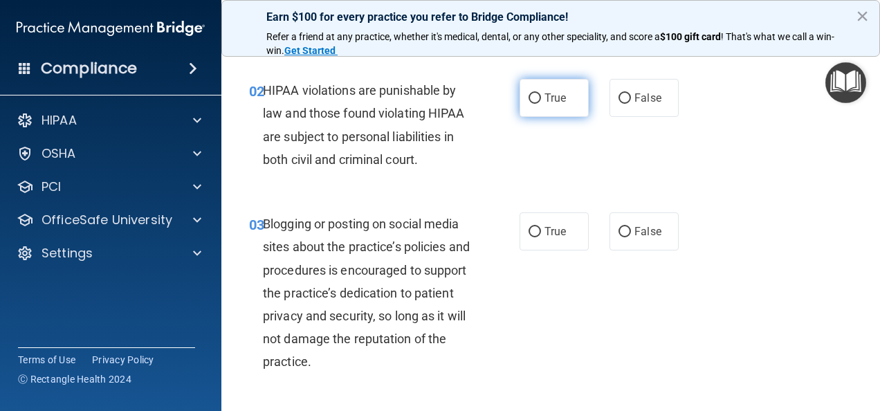
click at [545, 97] on span "True" at bounding box center [555, 97] width 21 height 13
click at [541, 97] on input "True" at bounding box center [535, 98] width 12 height 10
radio input "true"
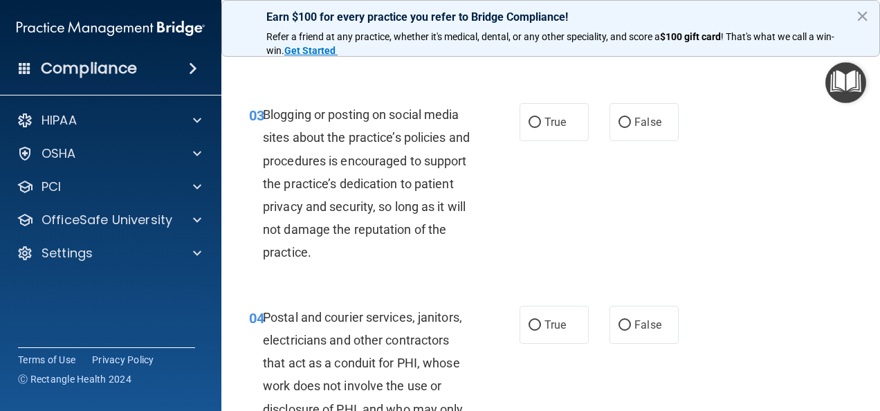
scroll to position [284, 0]
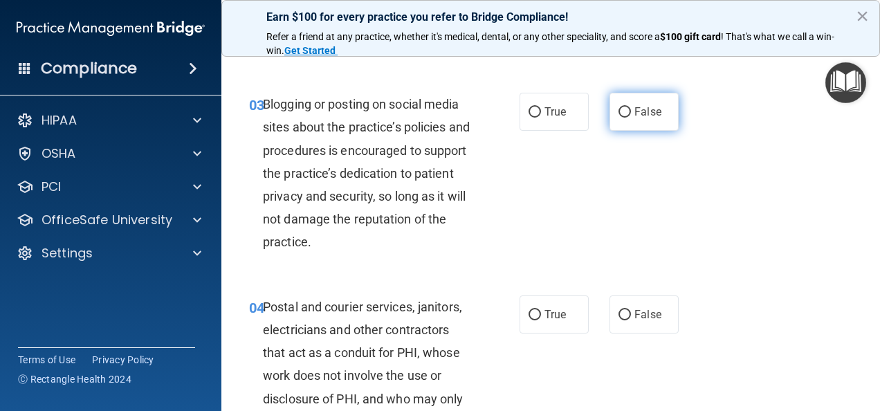
click at [610, 109] on label "False" at bounding box center [644, 112] width 69 height 38
click at [619, 109] on input "False" at bounding box center [625, 112] width 12 height 10
radio input "true"
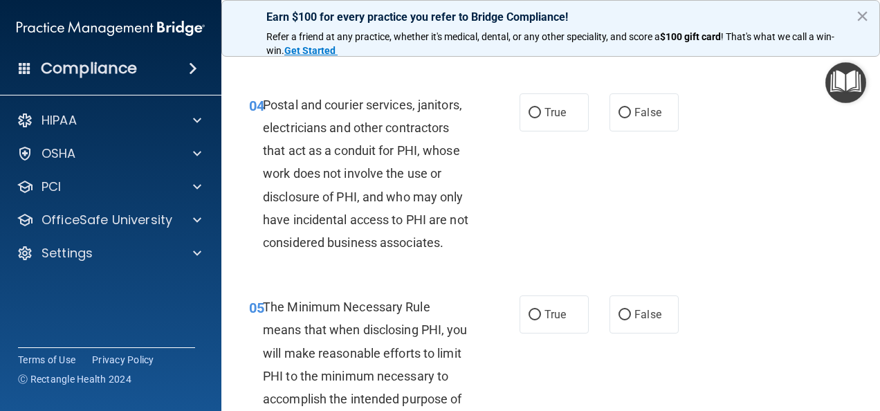
scroll to position [487, 0]
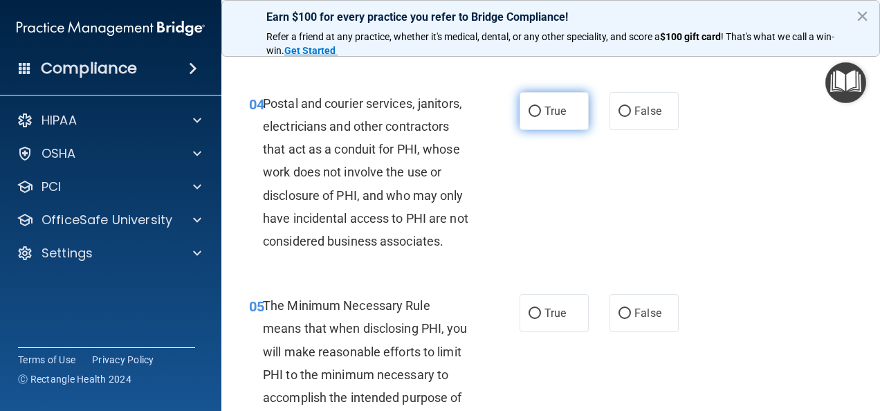
click at [555, 119] on label "True" at bounding box center [554, 111] width 69 height 38
click at [541, 117] on input "True" at bounding box center [535, 112] width 12 height 10
radio input "true"
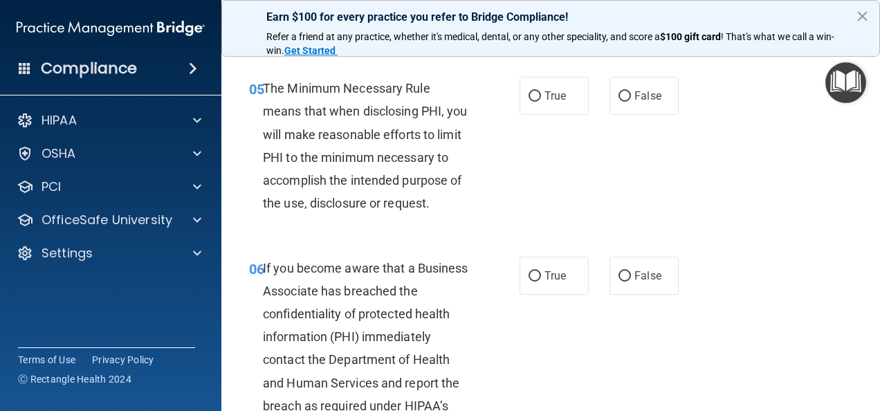
scroll to position [705, 0]
click at [529, 114] on label "True" at bounding box center [554, 95] width 69 height 38
click at [529, 101] on input "True" at bounding box center [535, 96] width 12 height 10
radio input "true"
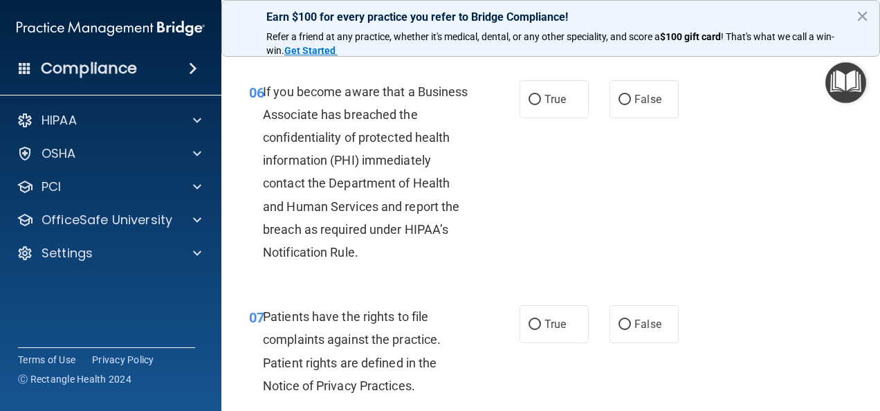
scroll to position [884, 0]
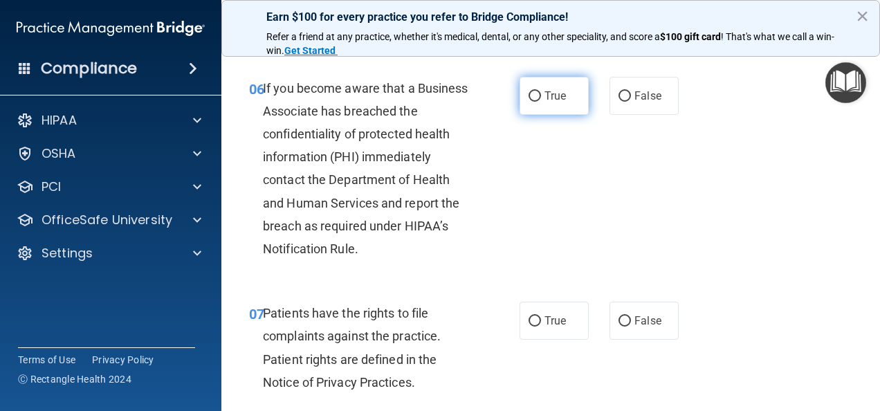
click at [527, 111] on label "True" at bounding box center [554, 96] width 69 height 38
click at [529, 102] on input "True" at bounding box center [535, 96] width 12 height 10
radio input "true"
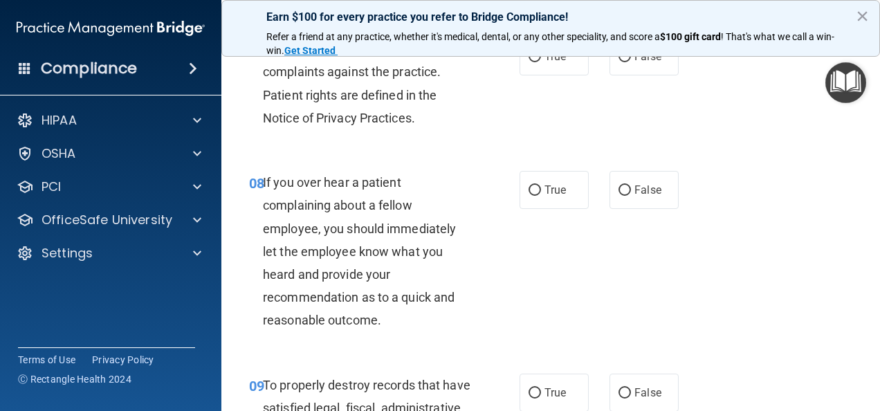
scroll to position [1149, 0]
click at [531, 62] on input "True" at bounding box center [535, 56] width 12 height 10
radio input "true"
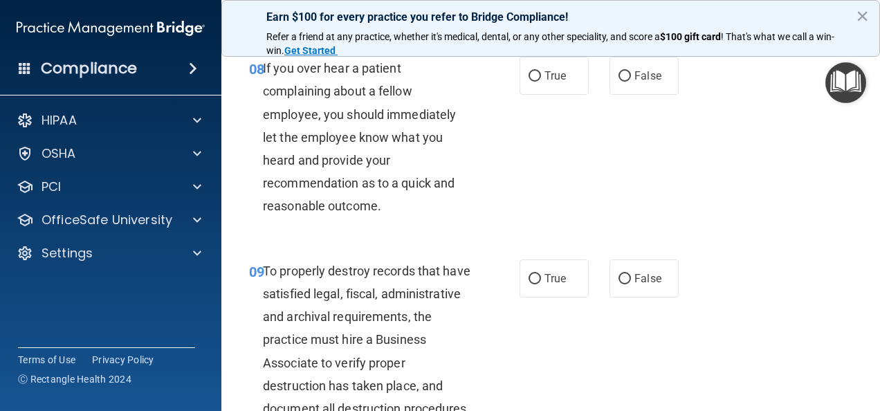
scroll to position [1266, 0]
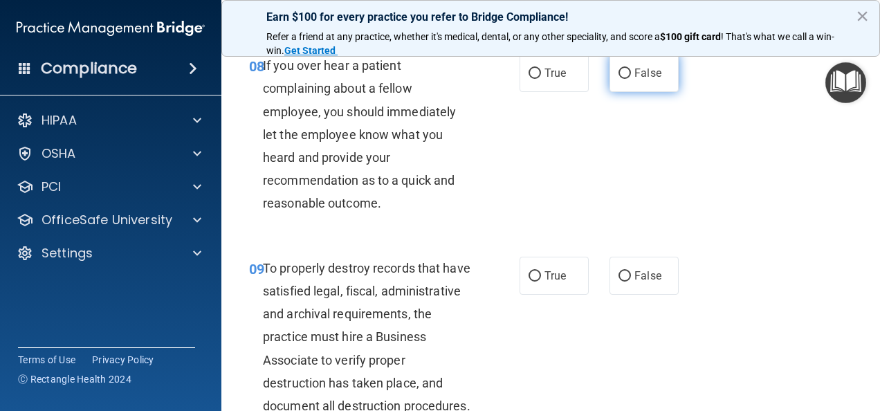
click at [619, 79] on input "False" at bounding box center [625, 74] width 12 height 10
radio input "true"
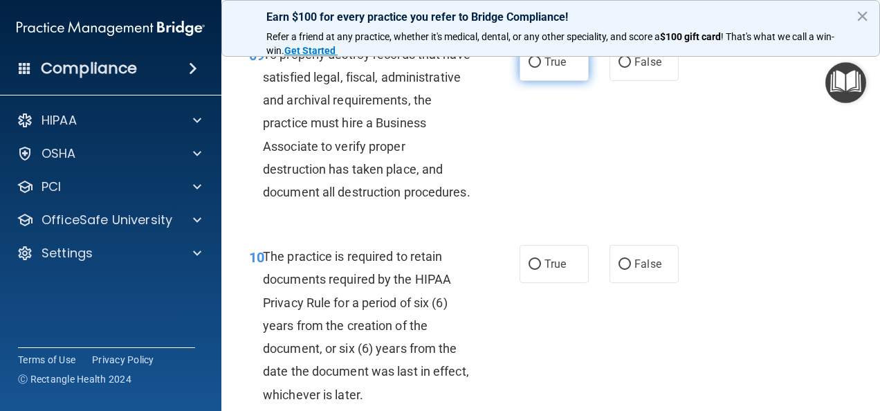
scroll to position [1490, 0]
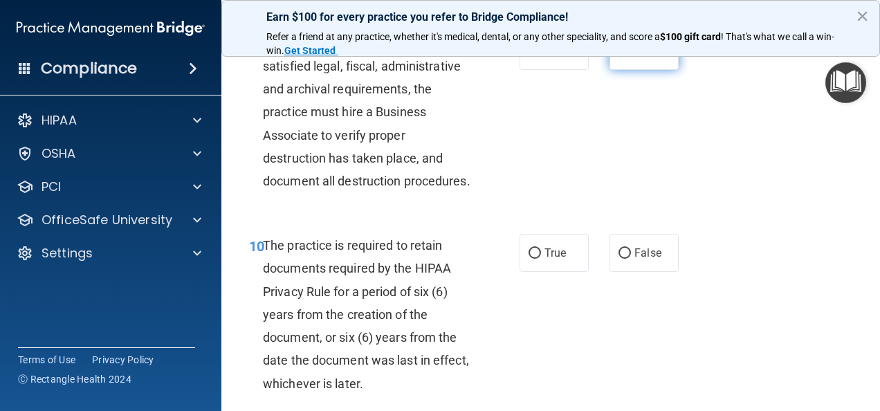
click at [648, 57] on span "False" at bounding box center [648, 50] width 27 height 13
click at [631, 57] on input "False" at bounding box center [625, 51] width 12 height 10
radio input "true"
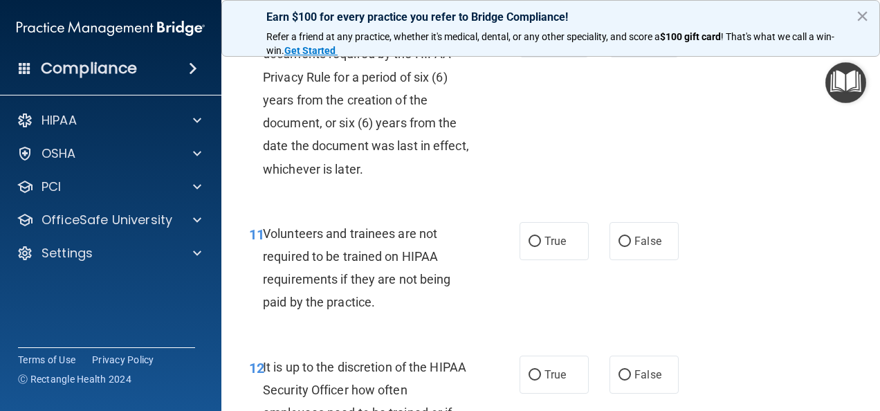
scroll to position [1709, 0]
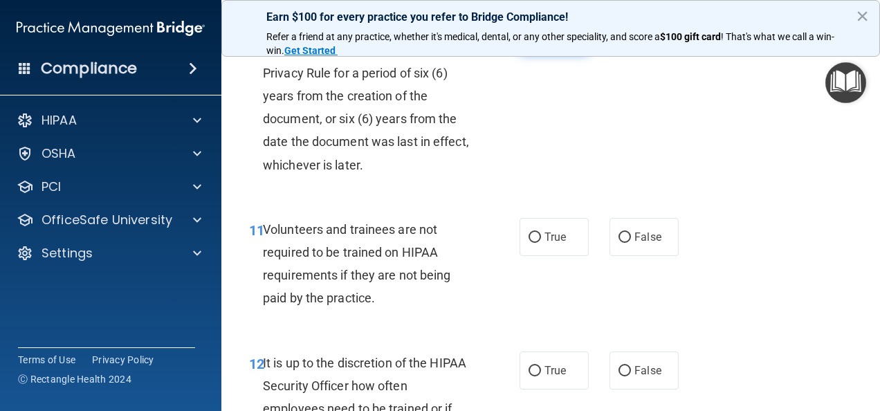
click at [546, 41] on span "True" at bounding box center [555, 34] width 21 height 13
click at [541, 40] on input "True" at bounding box center [535, 35] width 12 height 10
radio input "true"
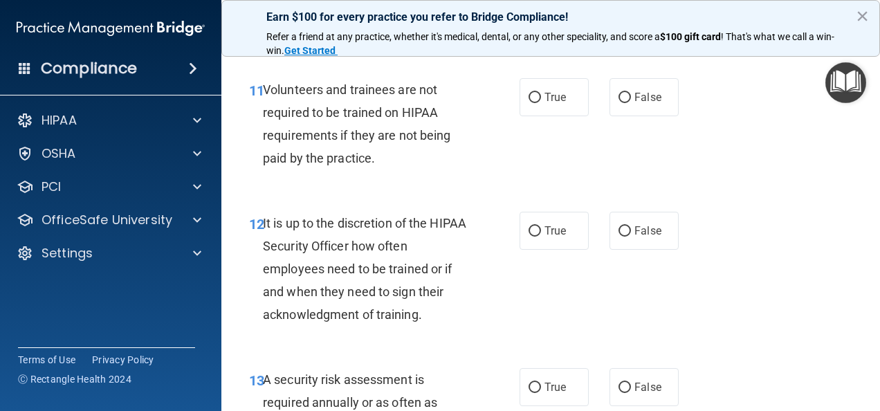
scroll to position [1864, 0]
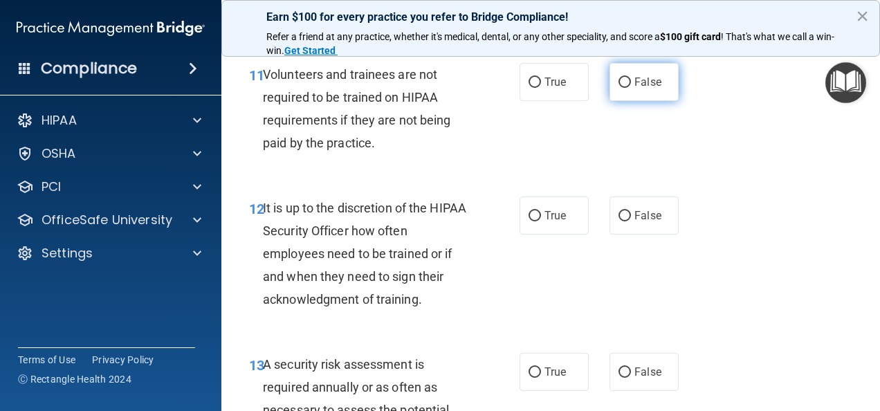
click at [635, 101] on label "False" at bounding box center [644, 82] width 69 height 38
click at [631, 88] on input "False" at bounding box center [625, 82] width 12 height 10
radio input "true"
click at [635, 101] on label "False" at bounding box center [644, 82] width 69 height 38
click at [631, 88] on input "False" at bounding box center [625, 82] width 12 height 10
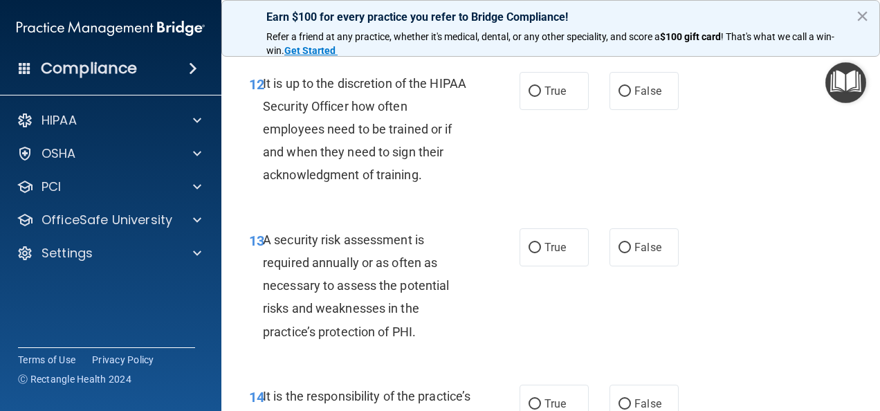
scroll to position [1996, 0]
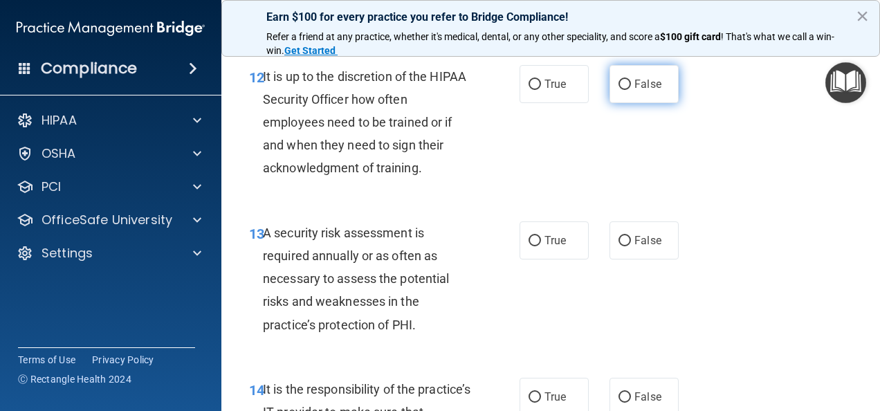
click at [626, 103] on label "False" at bounding box center [644, 84] width 69 height 38
click at [626, 90] on input "False" at bounding box center [625, 85] width 12 height 10
radio input "true"
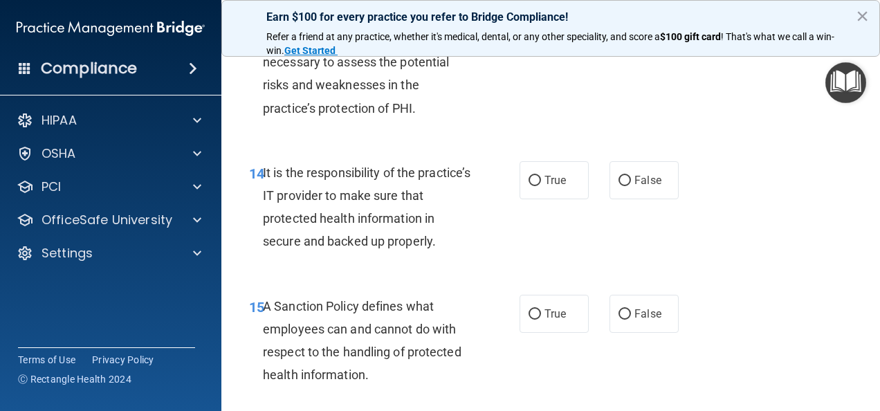
scroll to position [2211, 0]
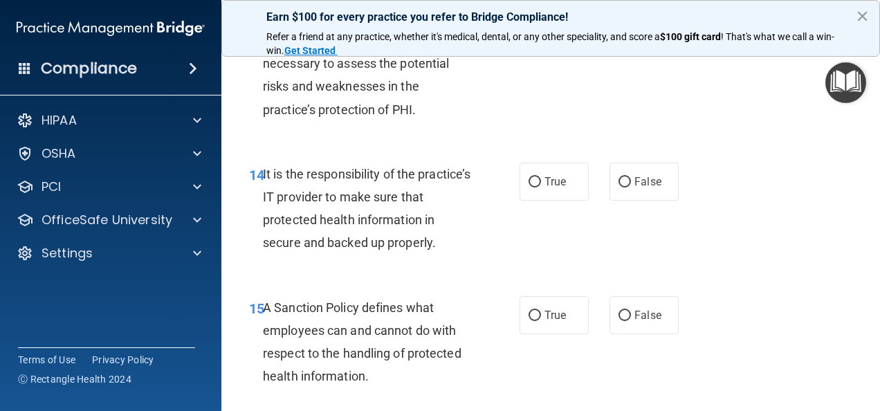
click at [619, 31] on input "False" at bounding box center [625, 26] width 12 height 10
radio input "true"
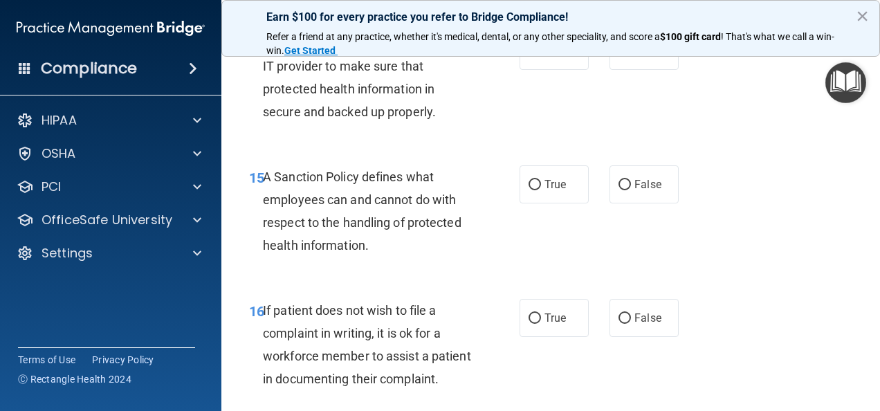
scroll to position [2345, 0]
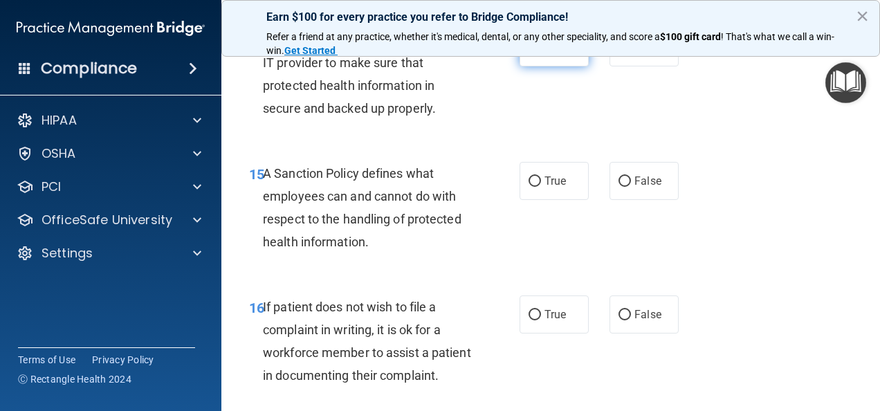
click at [545, 54] on span "True" at bounding box center [555, 47] width 21 height 13
click at [541, 53] on input "True" at bounding box center [535, 48] width 12 height 10
radio input "true"
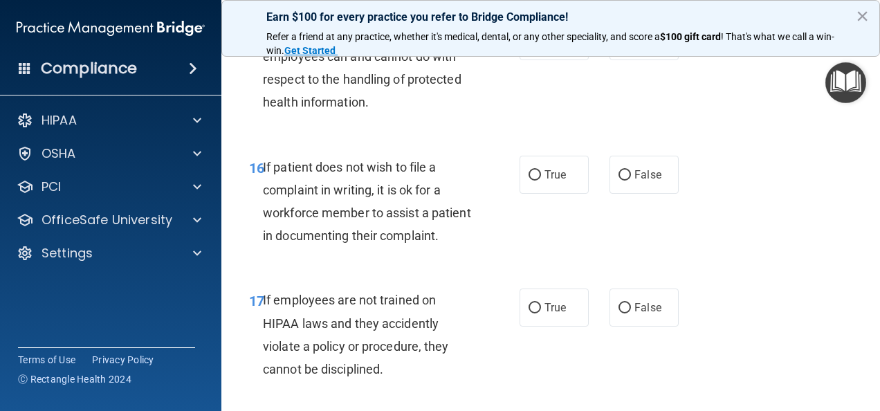
scroll to position [2491, 0]
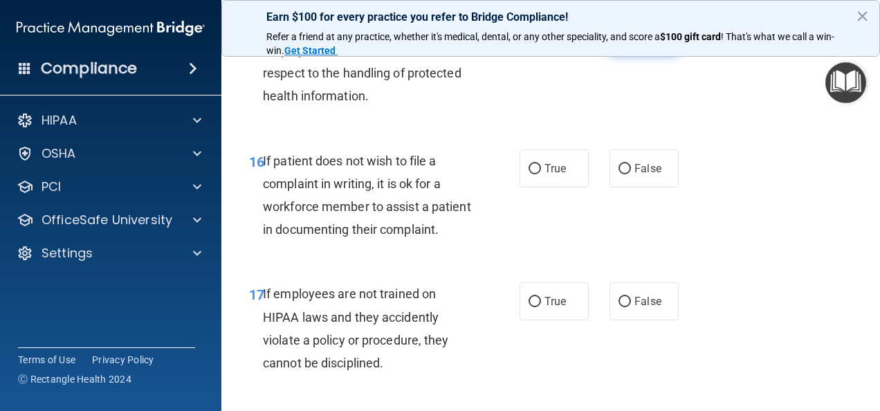
click at [619, 41] on input "False" at bounding box center [625, 35] width 12 height 10
radio input "true"
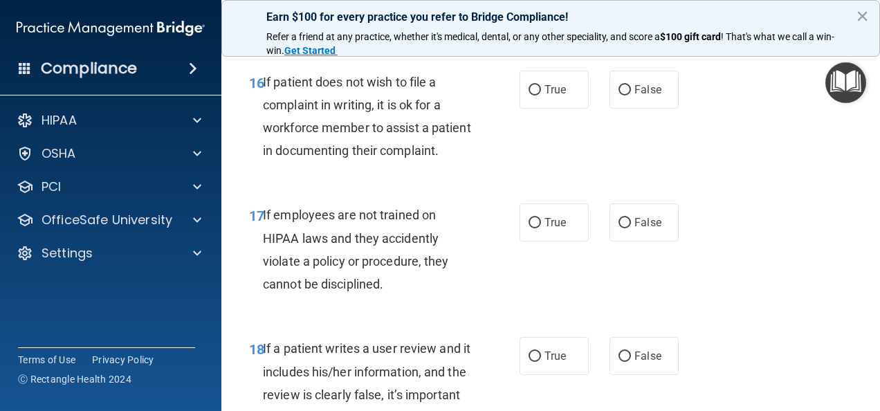
scroll to position [2586, 0]
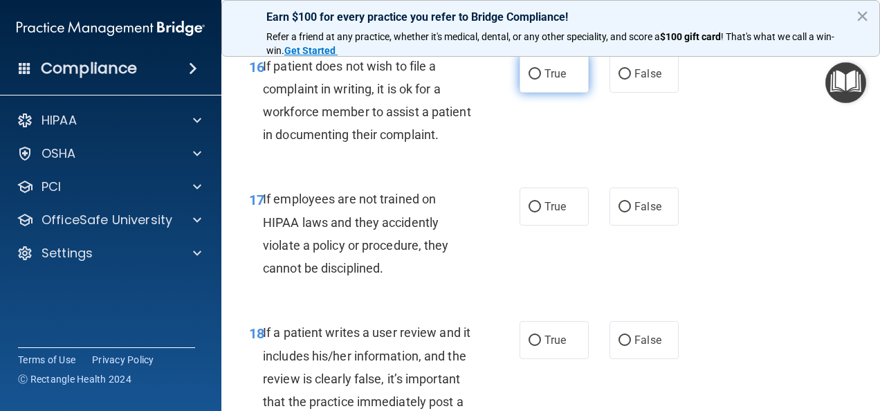
click at [549, 80] on span "True" at bounding box center [555, 73] width 21 height 13
click at [541, 80] on input "True" at bounding box center [535, 74] width 12 height 10
radio input "true"
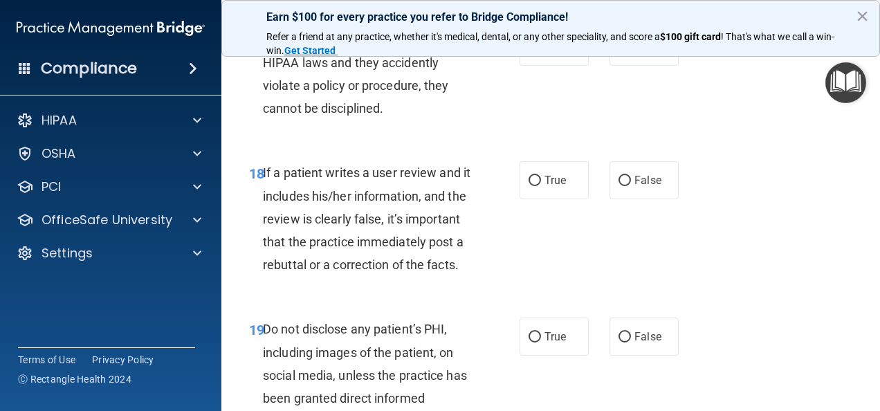
scroll to position [2746, 0]
click at [622, 65] on label "False" at bounding box center [644, 46] width 69 height 38
click at [622, 52] on input "False" at bounding box center [625, 47] width 12 height 10
radio input "true"
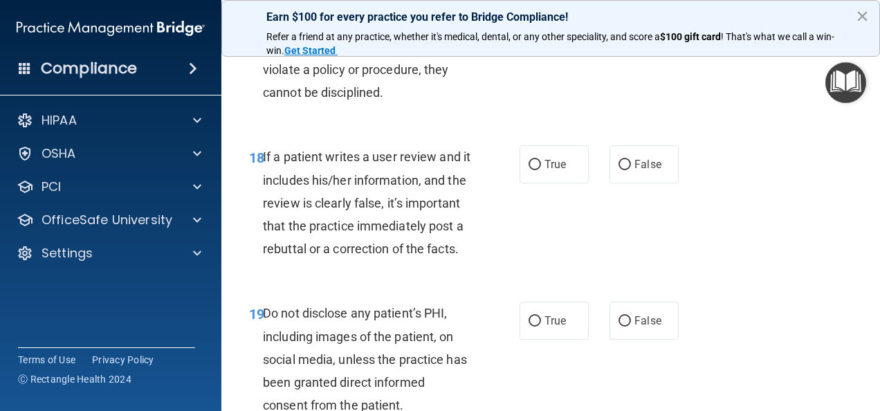
scroll to position [2764, 0]
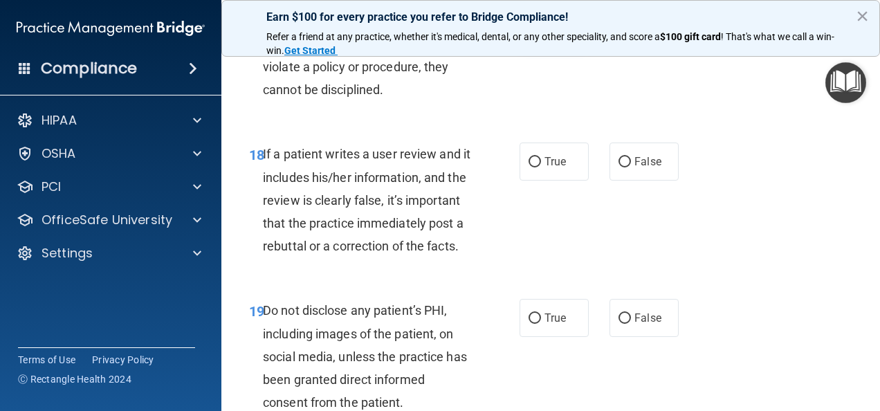
click at [554, 35] on span "True" at bounding box center [555, 27] width 21 height 13
click at [541, 34] on input "True" at bounding box center [535, 29] width 12 height 10
radio input "true"
click at [621, 34] on input "False" at bounding box center [625, 29] width 12 height 10
radio input "true"
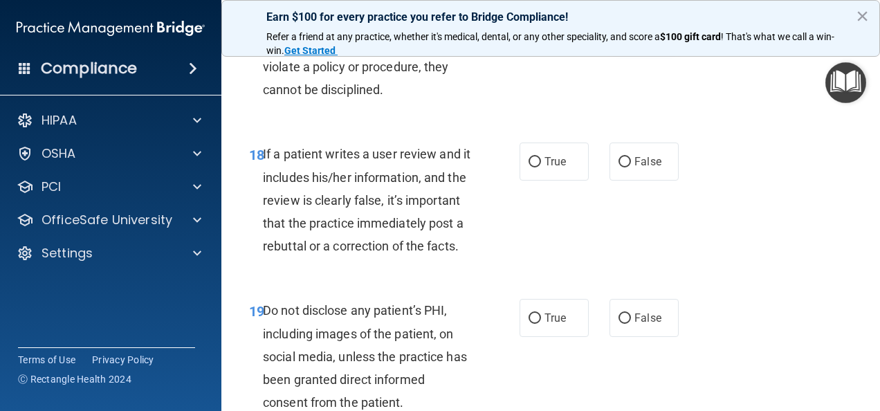
radio input "false"
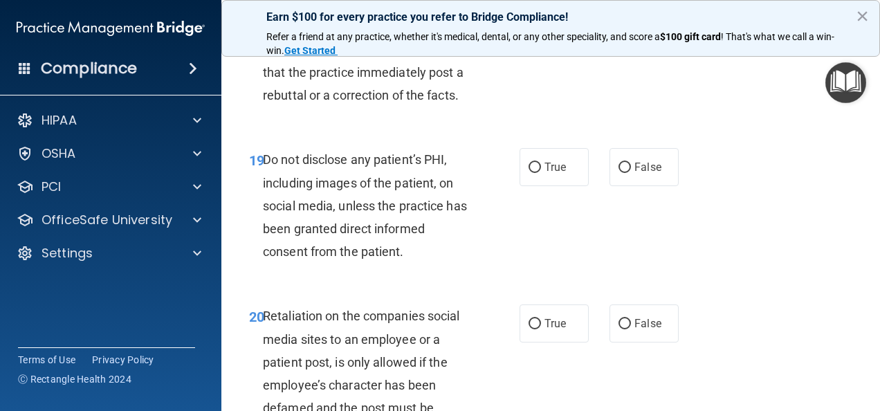
scroll to position [2916, 0]
drag, startPoint x: 443, startPoint y: 195, endPoint x: 376, endPoint y: 173, distance: 70.0
click at [376, 106] on div "If a patient writes a user review and it includes his/her information, and the …" at bounding box center [372, 48] width 219 height 115
click at [635, 17] on span "False" at bounding box center [648, 9] width 27 height 13
click at [631, 16] on input "False" at bounding box center [625, 11] width 12 height 10
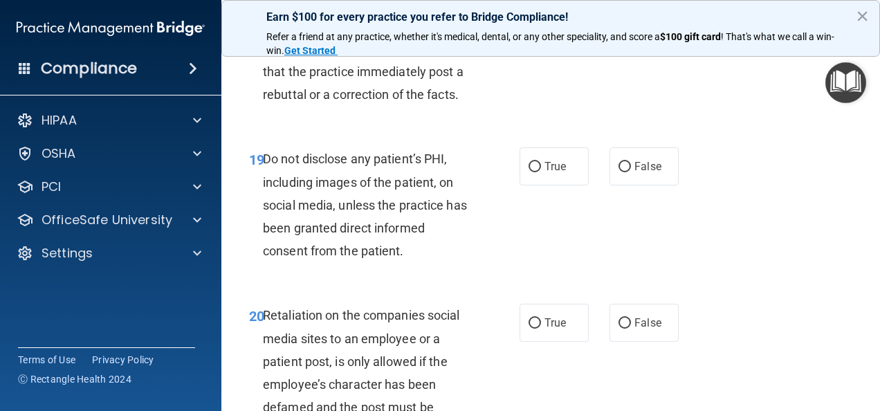
radio input "true"
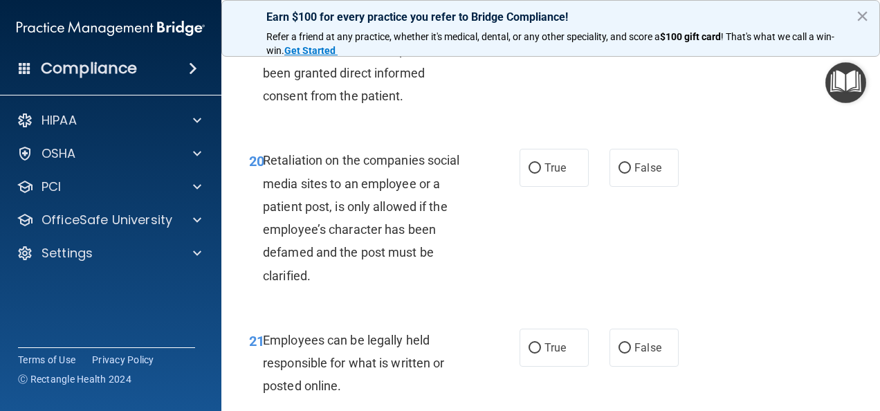
scroll to position [3070, 0]
click at [531, 31] on label "True" at bounding box center [554, 12] width 69 height 38
click at [531, 18] on input "True" at bounding box center [535, 13] width 12 height 10
radio input "true"
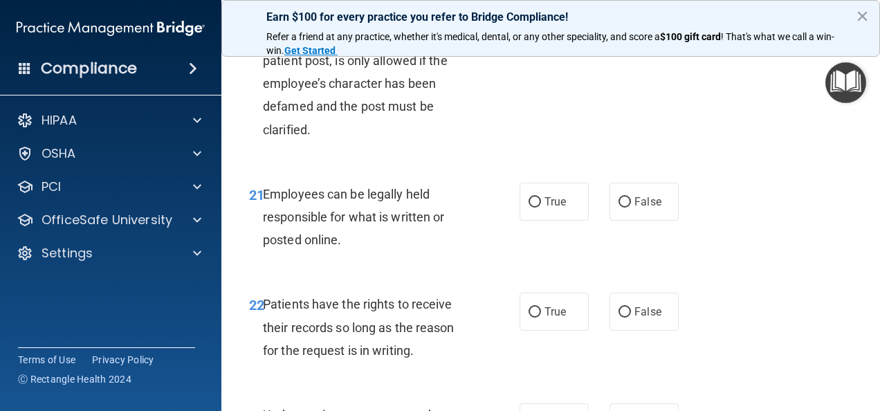
scroll to position [3227, 0]
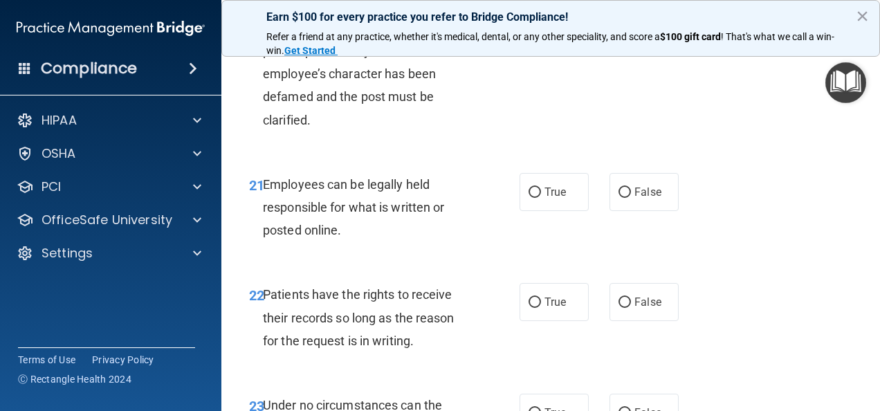
click at [647, 19] on span "False" at bounding box center [648, 12] width 27 height 13
click at [631, 18] on input "False" at bounding box center [625, 13] width 12 height 10
radio input "true"
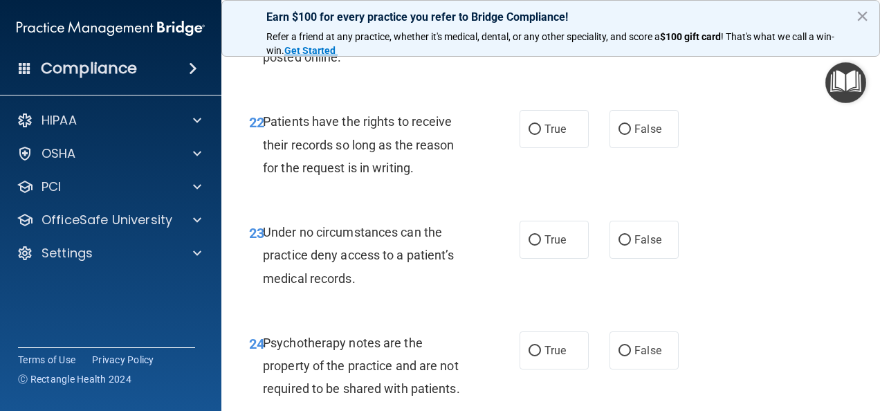
scroll to position [3401, 0]
click at [554, 24] on span "True" at bounding box center [555, 17] width 21 height 13
click at [541, 24] on input "True" at bounding box center [535, 18] width 12 height 10
radio input "true"
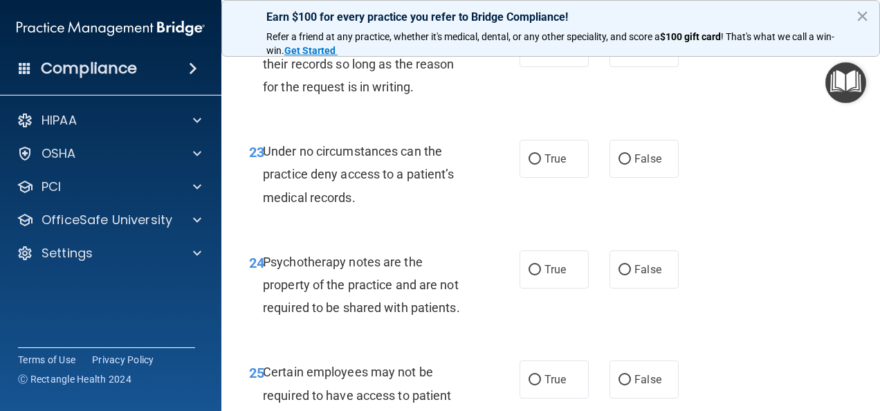
scroll to position [3519, 0]
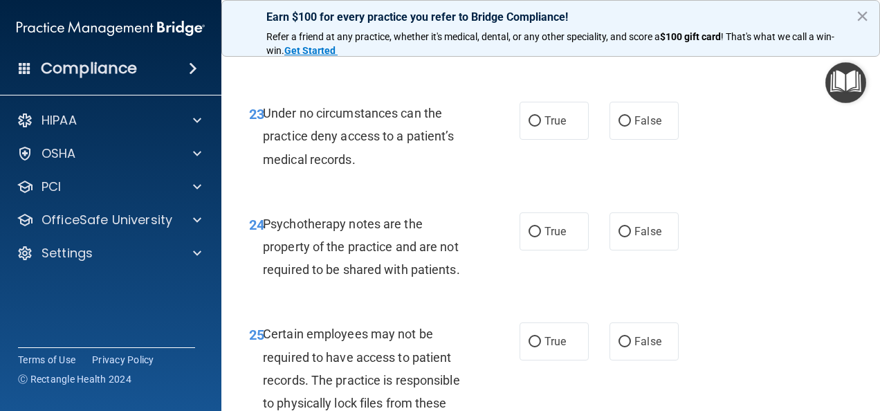
click at [531, 16] on input "True" at bounding box center [535, 11] width 12 height 10
radio input "true"
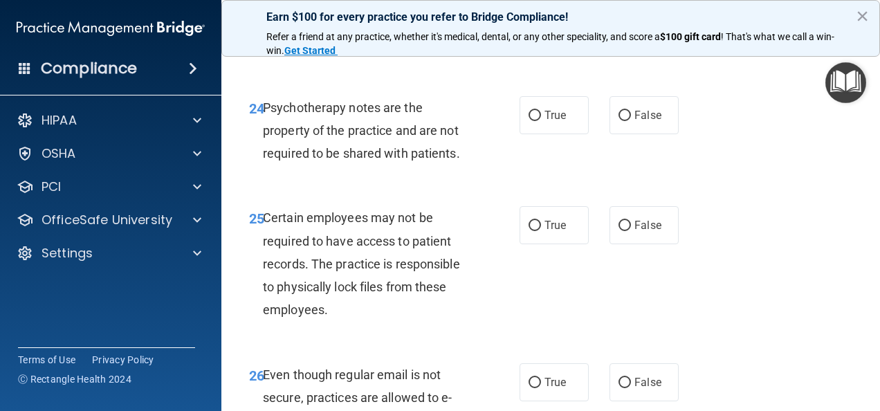
scroll to position [3638, 0]
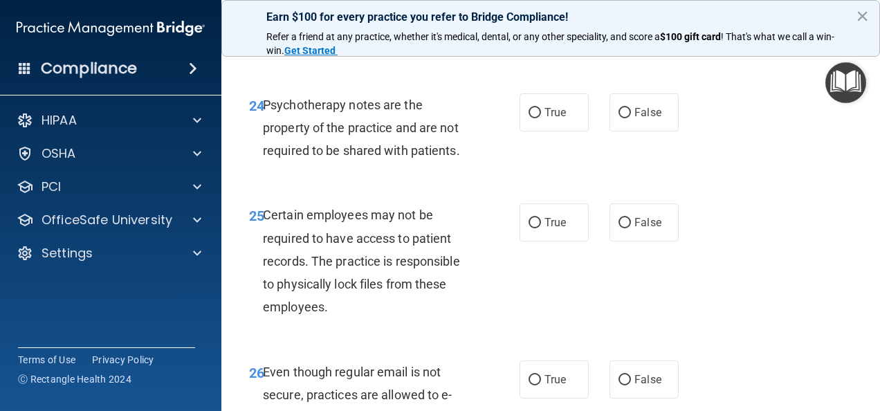
click at [630, 21] on label "False" at bounding box center [644, 2] width 69 height 38
click at [630, 8] on input "False" at bounding box center [625, 2] width 12 height 10
radio input "true"
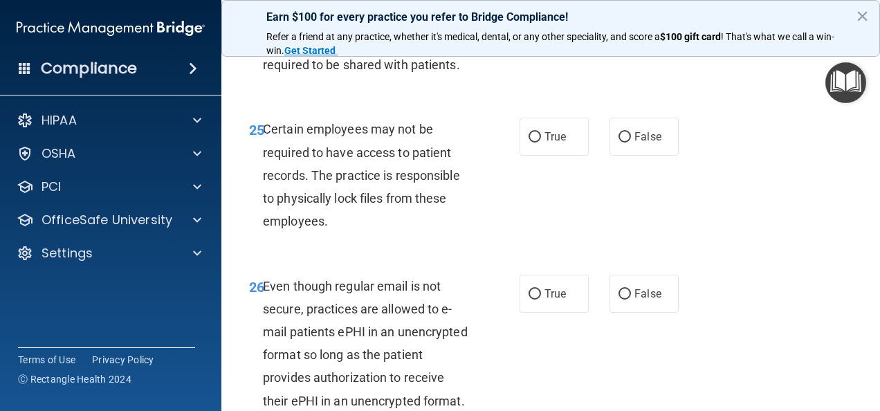
scroll to position [3750, 0]
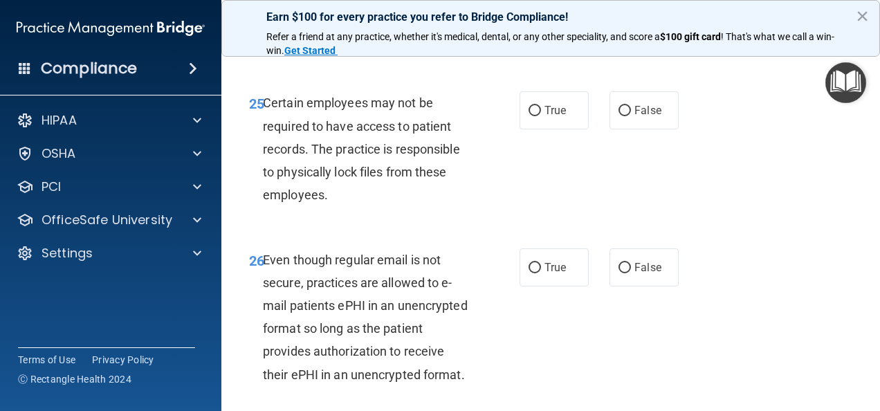
click at [619, 6] on input "False" at bounding box center [625, 1] width 12 height 10
radio input "true"
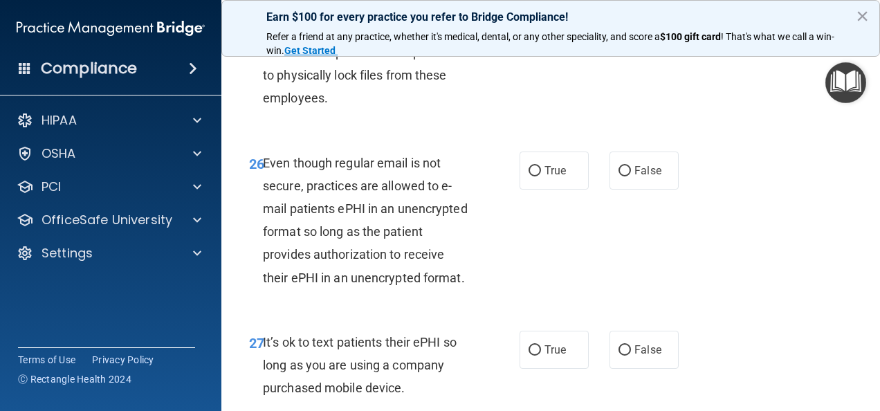
scroll to position [3850, 0]
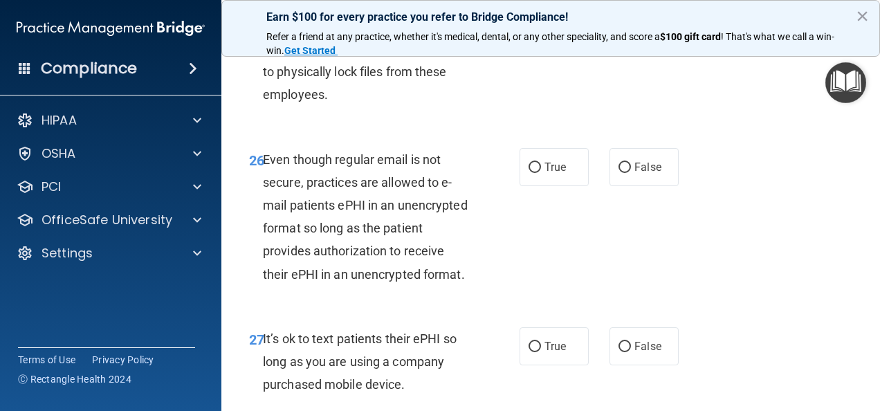
click at [631, 29] on label "False" at bounding box center [644, 10] width 69 height 38
click at [631, 16] on input "False" at bounding box center [625, 11] width 12 height 10
radio input "true"
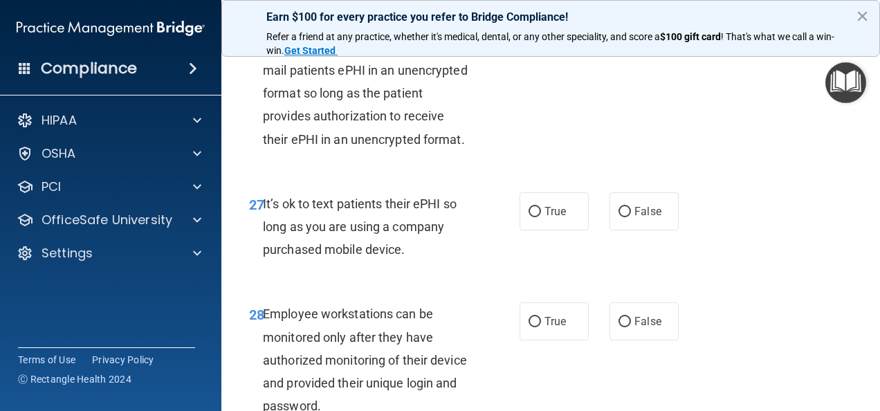
scroll to position [3986, 0]
click at [529, 37] on input "True" at bounding box center [535, 32] width 12 height 10
radio input "true"
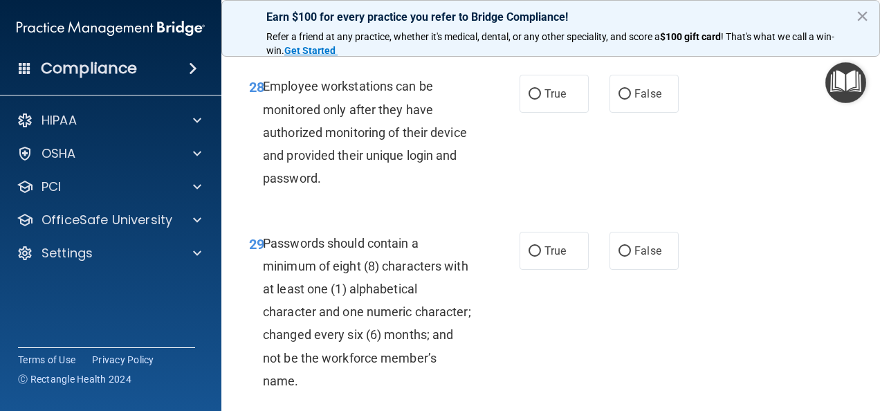
scroll to position [4218, 0]
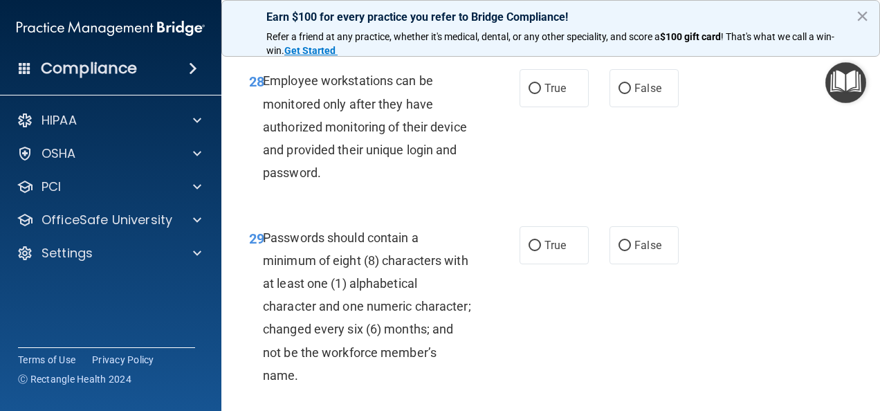
radio input "true"
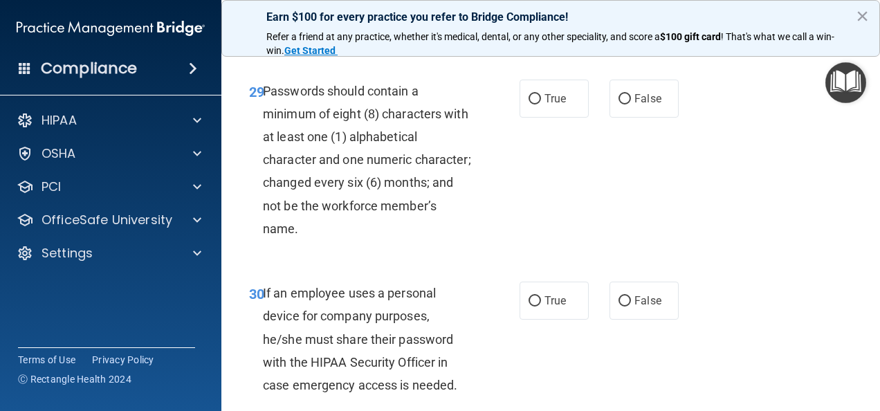
scroll to position [4366, 0]
radio input "true"
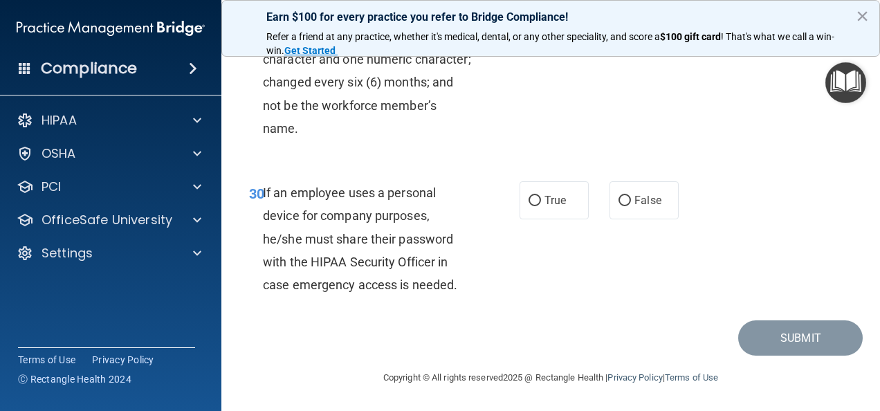
scroll to position [4503, 0]
radio input "true"
click at [616, 192] on label "False" at bounding box center [644, 200] width 69 height 38
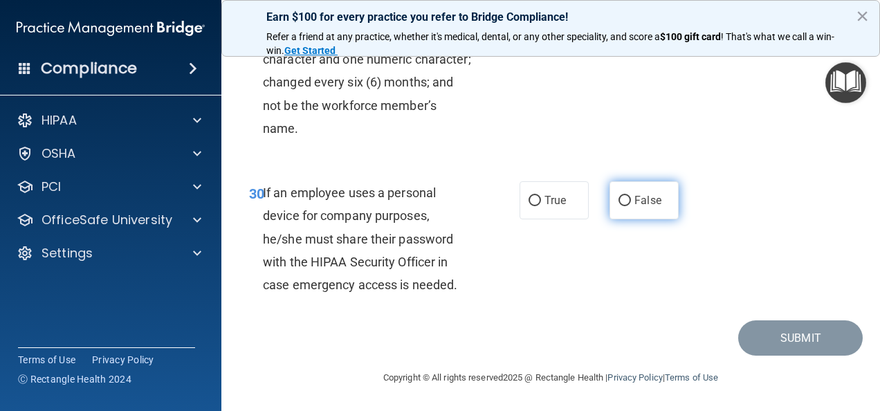
click at [619, 196] on input "False" at bounding box center [625, 201] width 12 height 10
radio input "true"
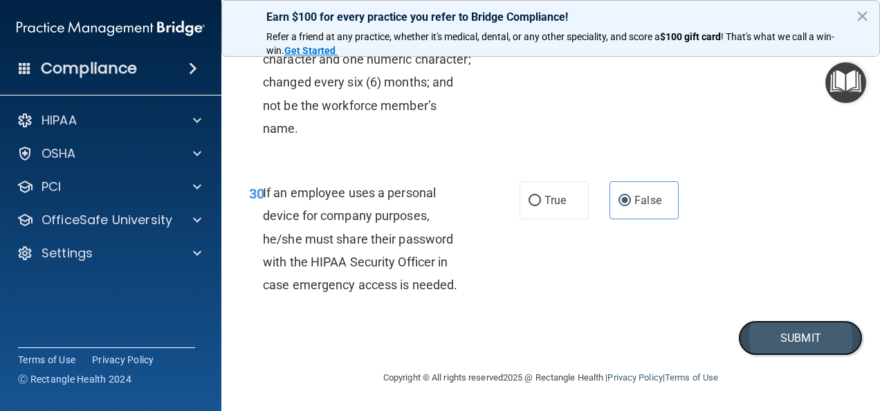
click at [774, 336] on button "Submit" at bounding box center [800, 337] width 125 height 35
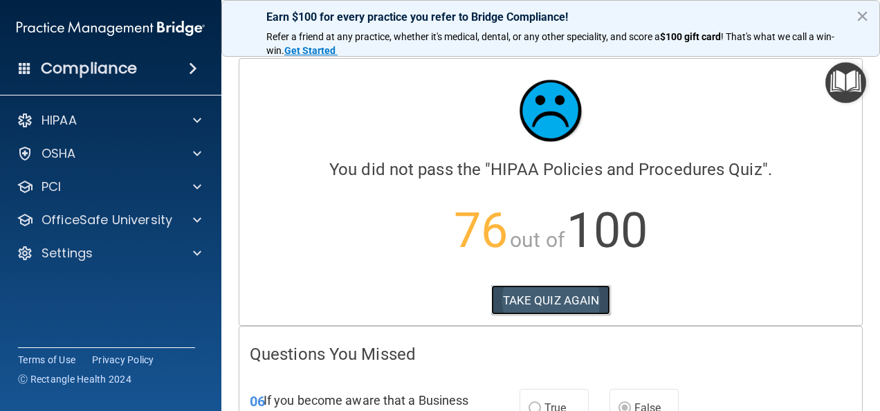
click at [590, 295] on button "TAKE QUIZ AGAIN" at bounding box center [551, 300] width 120 height 30
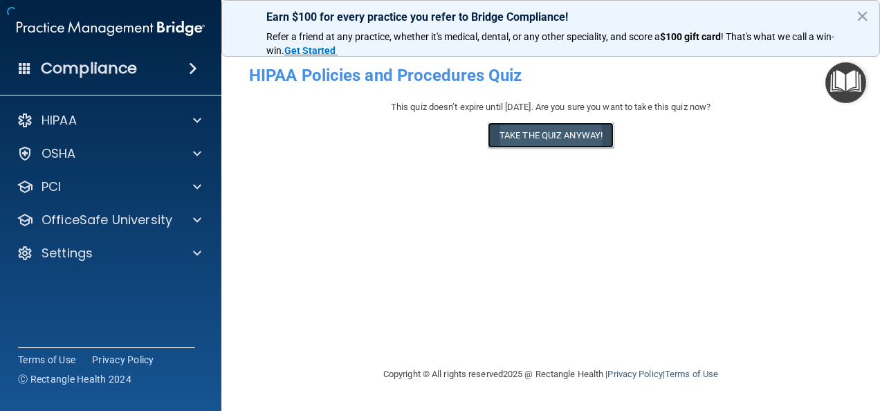
click at [537, 131] on button "Take the quiz anyway!" at bounding box center [551, 135] width 126 height 26
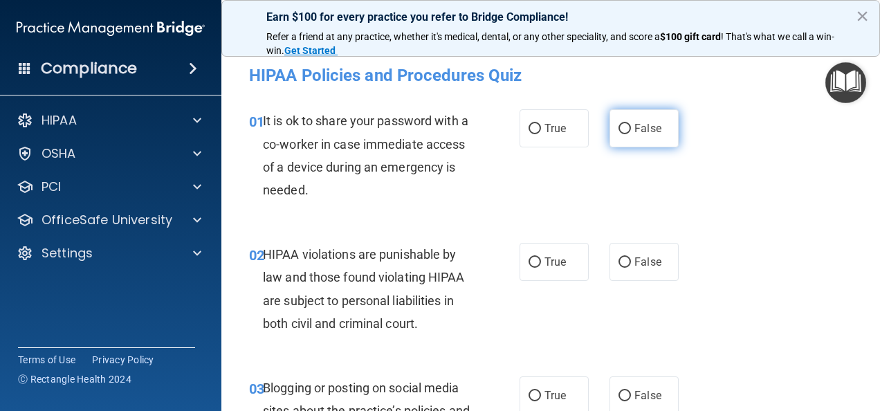
click at [635, 119] on label "False" at bounding box center [644, 128] width 69 height 38
click at [631, 124] on input "False" at bounding box center [625, 129] width 12 height 10
radio input "true"
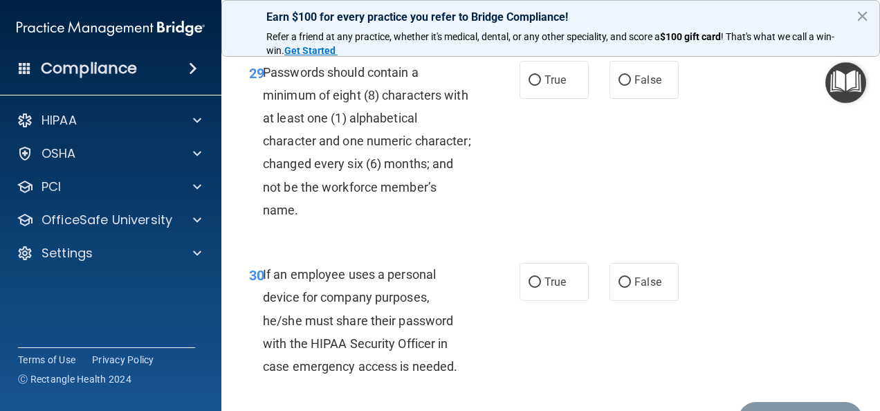
scroll to position [4603, 0]
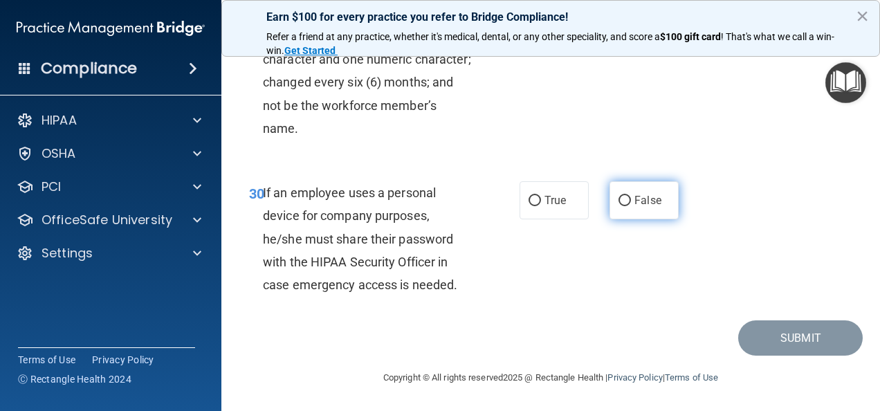
click at [616, 192] on label "False" at bounding box center [644, 200] width 69 height 38
click at [619, 196] on input "False" at bounding box center [625, 201] width 12 height 10
radio input "true"
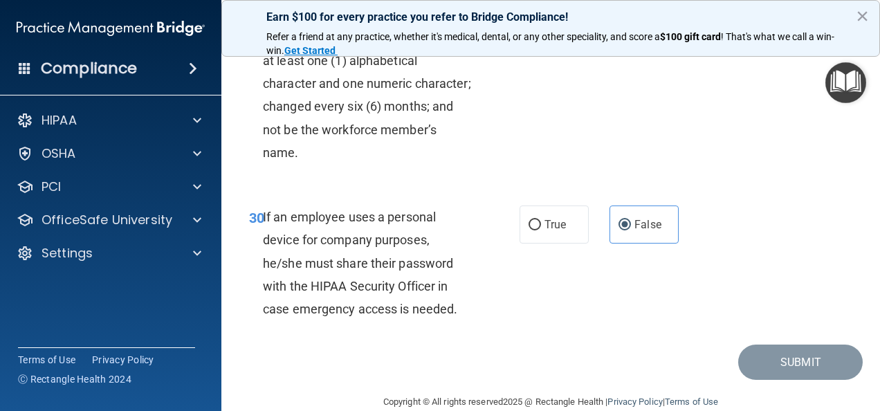
click at [556, 42] on label "True" at bounding box center [554, 22] width 69 height 38
click at [541, 28] on input "True" at bounding box center [535, 23] width 12 height 10
radio input "true"
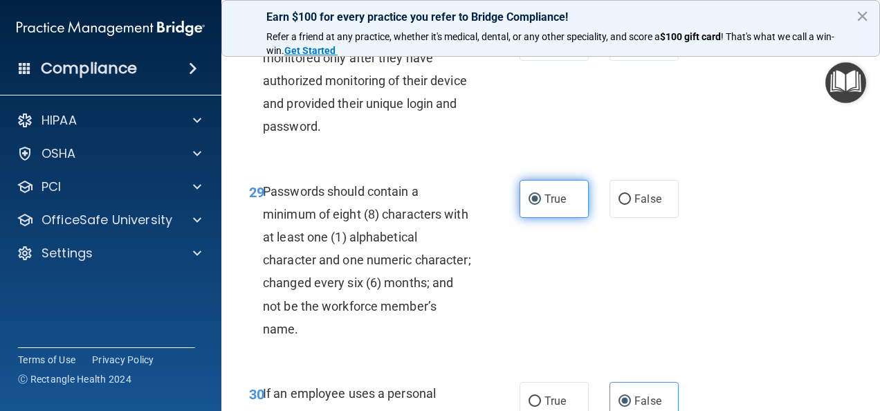
scroll to position [4264, 0]
click at [623, 48] on input "False" at bounding box center [625, 43] width 12 height 10
radio input "true"
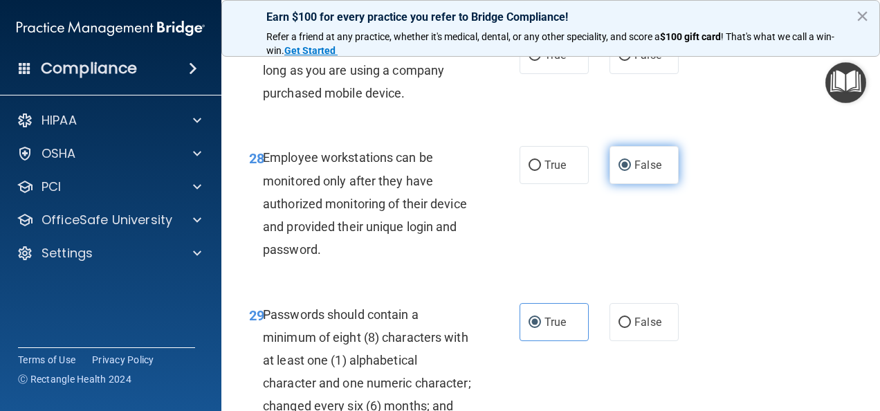
scroll to position [4141, 0]
click at [620, 61] on input "False" at bounding box center [625, 56] width 12 height 10
radio input "true"
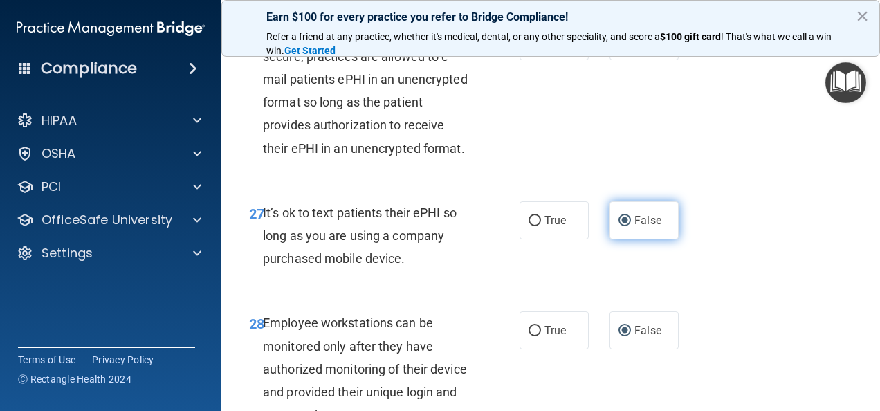
scroll to position [3975, 0]
click at [535, 48] on input "True" at bounding box center [535, 42] width 12 height 10
radio input "true"
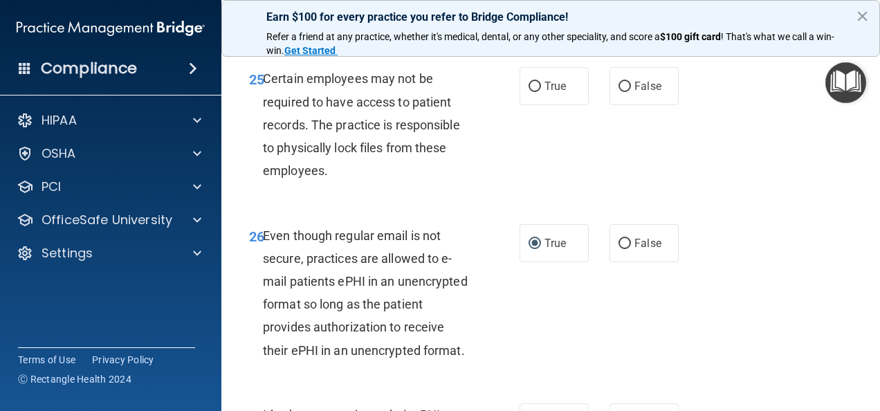
scroll to position [3773, 0]
click at [560, 93] on span "True" at bounding box center [555, 86] width 21 height 13
click at [541, 93] on input "True" at bounding box center [535, 87] width 12 height 10
radio input "true"
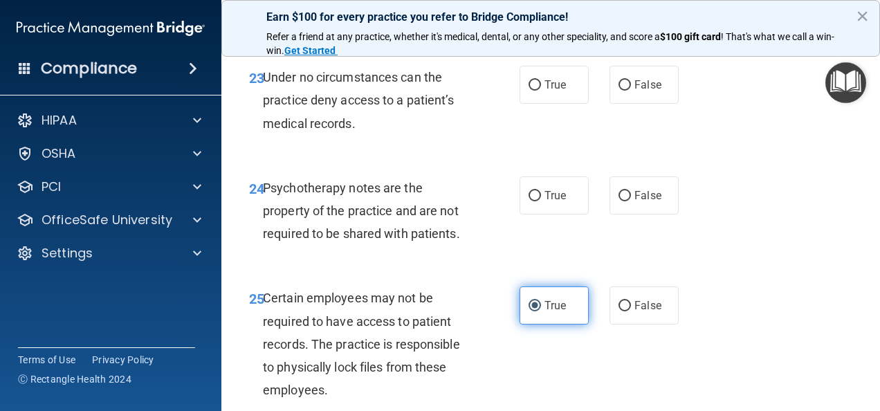
scroll to position [3554, 0]
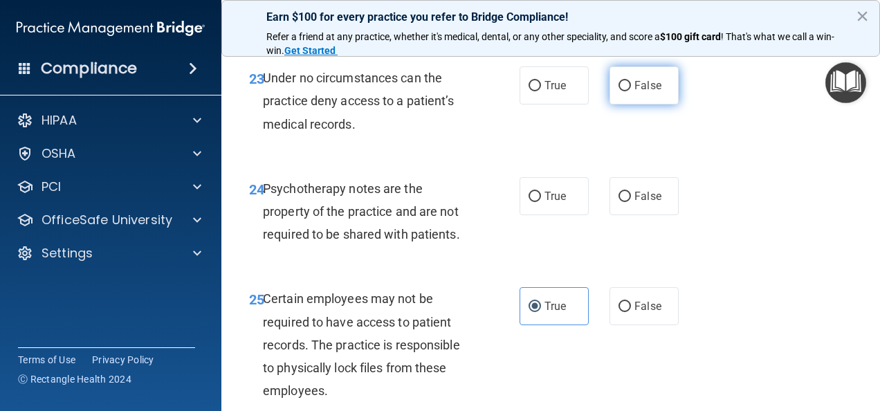
click at [628, 104] on label "False" at bounding box center [644, 85] width 69 height 38
click at [628, 91] on input "False" at bounding box center [625, 86] width 12 height 10
radio input "true"
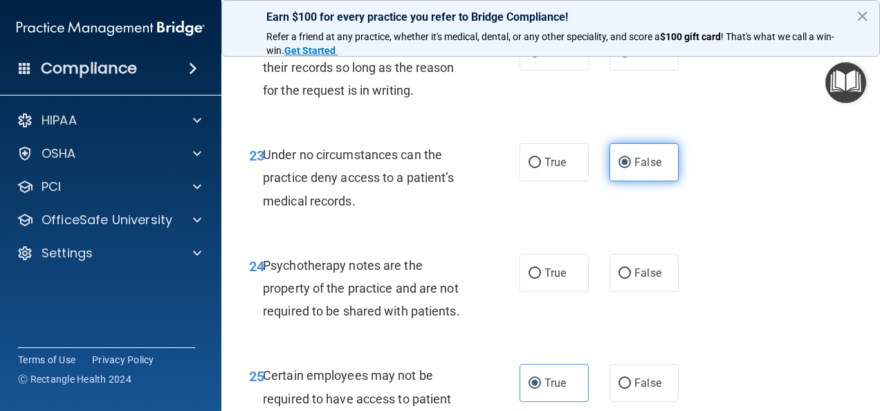
scroll to position [3472, 0]
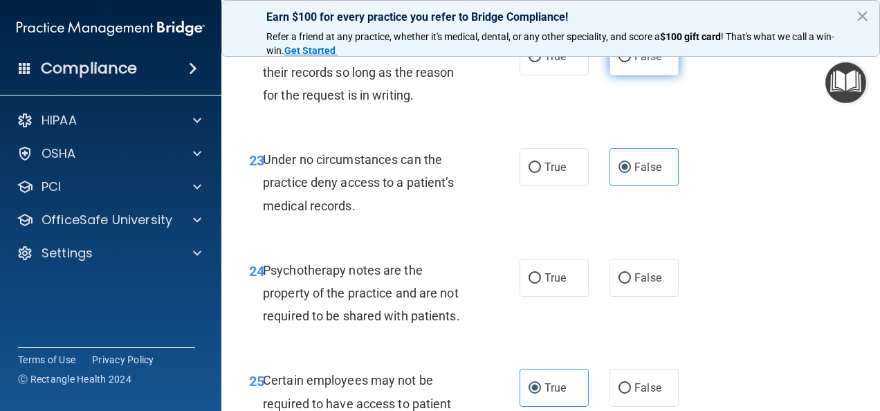
click at [619, 62] on input "False" at bounding box center [625, 57] width 12 height 10
radio input "true"
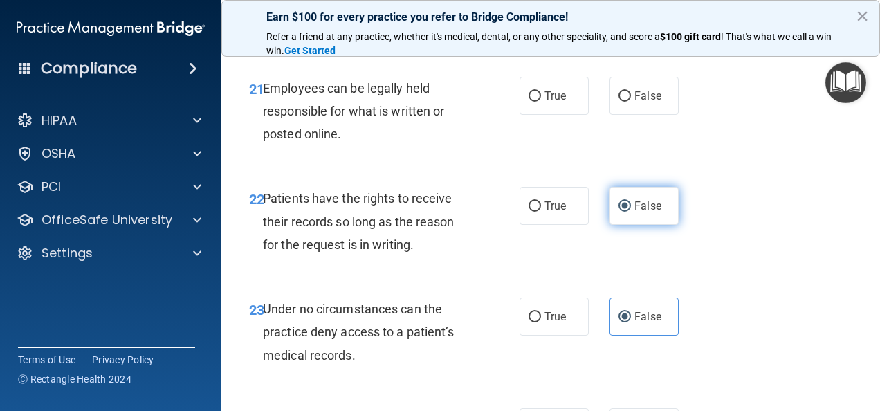
scroll to position [3318, 0]
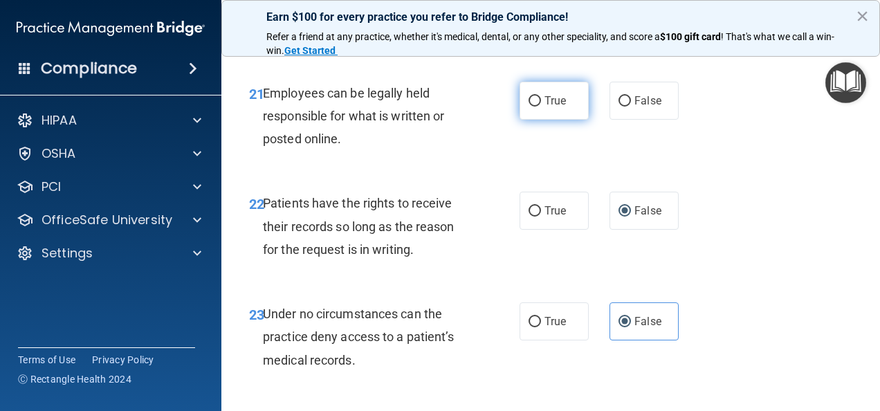
click at [563, 120] on label "True" at bounding box center [554, 101] width 69 height 38
click at [541, 107] on input "True" at bounding box center [535, 101] width 12 height 10
radio input "true"
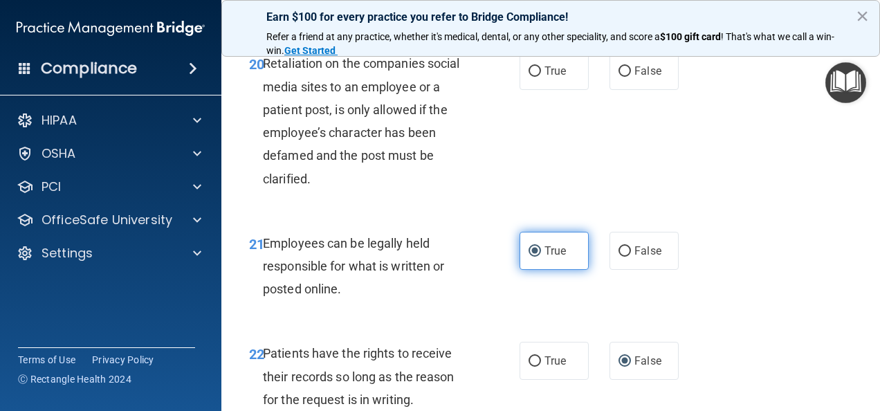
scroll to position [3166, 0]
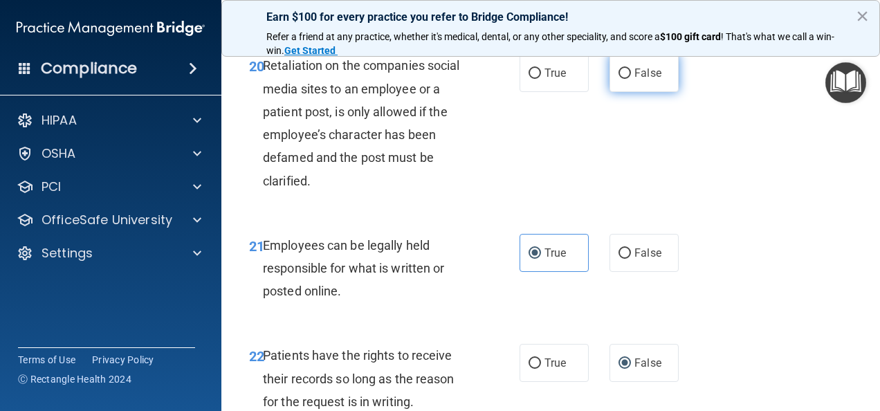
click at [611, 92] on label "False" at bounding box center [644, 73] width 69 height 38
click at [619, 79] on input "False" at bounding box center [625, 74] width 12 height 10
radio input "true"
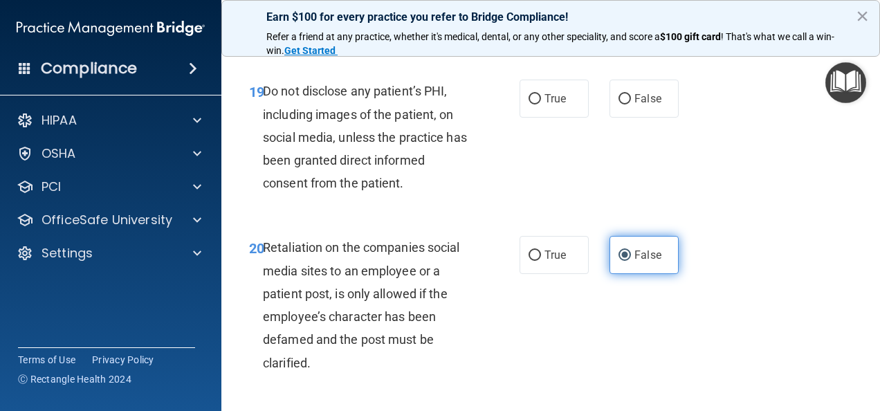
scroll to position [2983, 0]
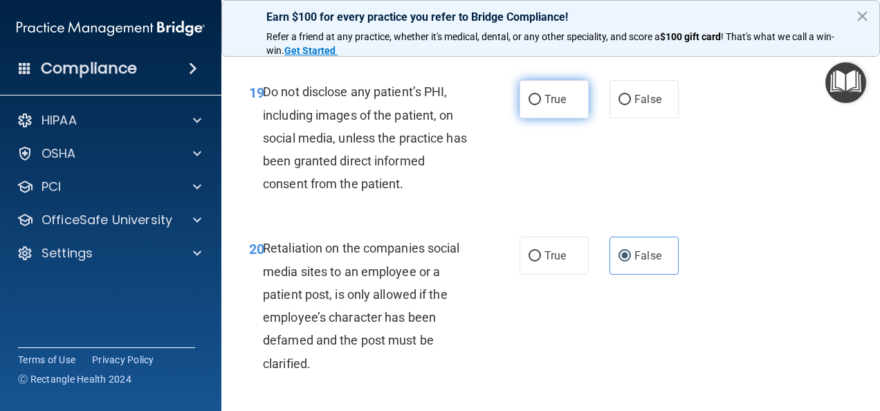
click at [558, 106] on span "True" at bounding box center [555, 99] width 21 height 13
click at [541, 105] on input "True" at bounding box center [535, 100] width 12 height 10
radio input "true"
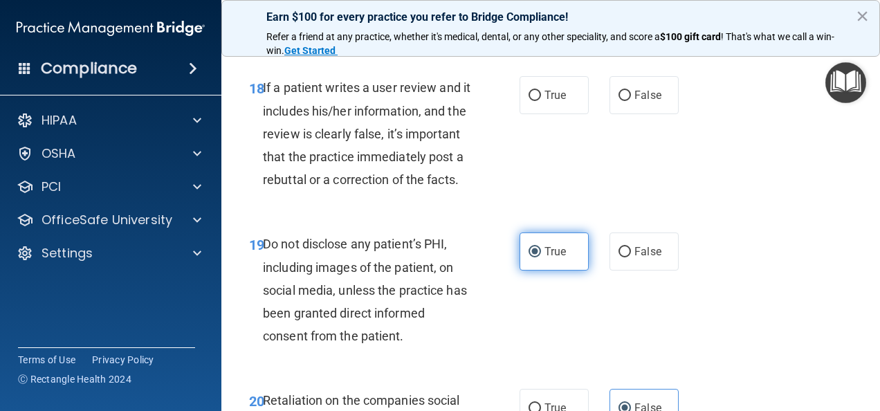
scroll to position [2830, 0]
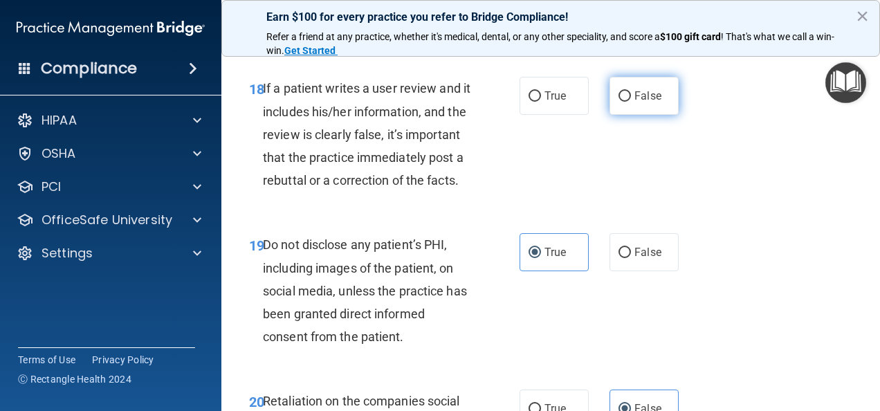
click at [614, 115] on label "False" at bounding box center [644, 96] width 69 height 38
click at [619, 102] on input "False" at bounding box center [625, 96] width 12 height 10
radio input "true"
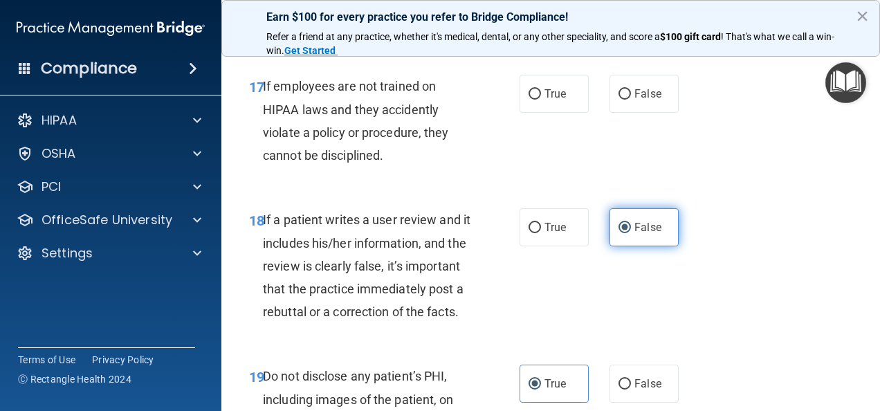
scroll to position [2697, 0]
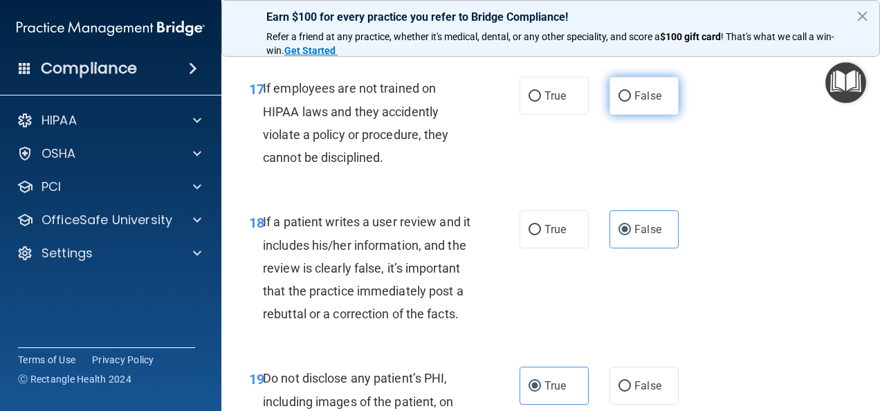
click at [624, 115] on label "False" at bounding box center [644, 96] width 69 height 38
click at [624, 102] on input "False" at bounding box center [625, 96] width 12 height 10
radio input "true"
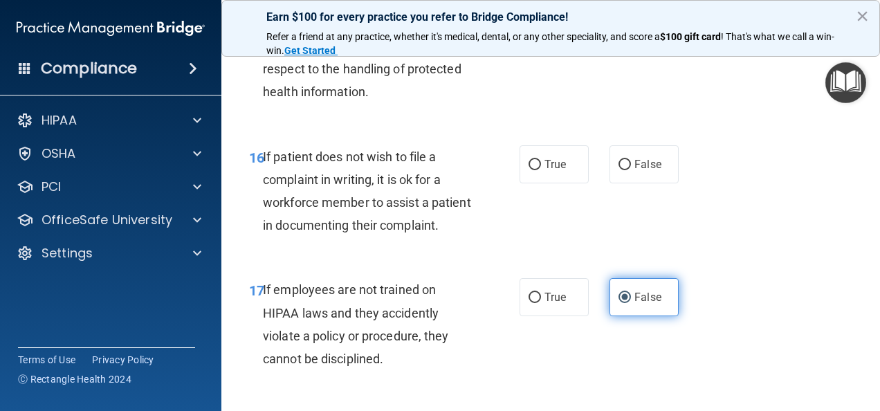
scroll to position [2495, 0]
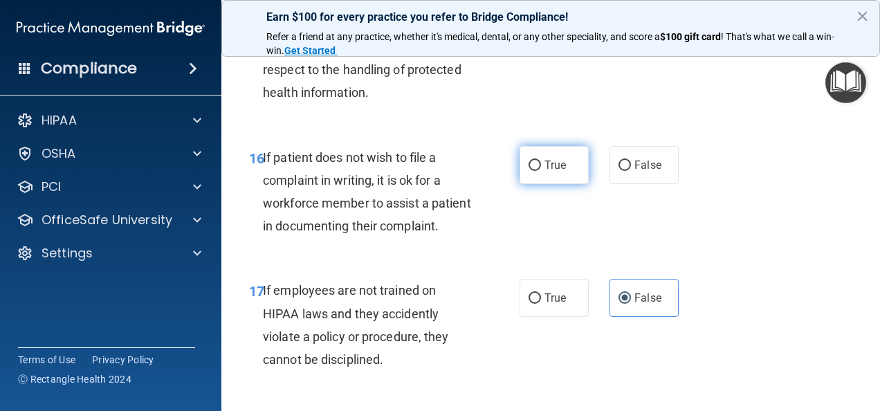
click at [565, 184] on label "True" at bounding box center [554, 165] width 69 height 38
click at [541, 171] on input "True" at bounding box center [535, 166] width 12 height 10
radio input "true"
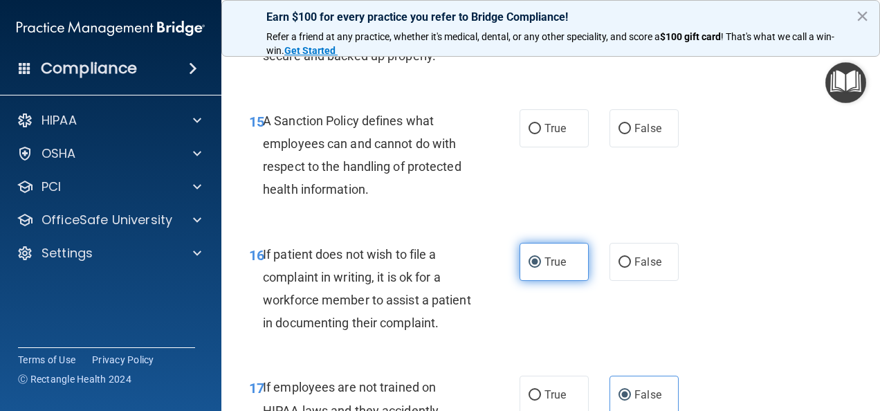
scroll to position [2396, 0]
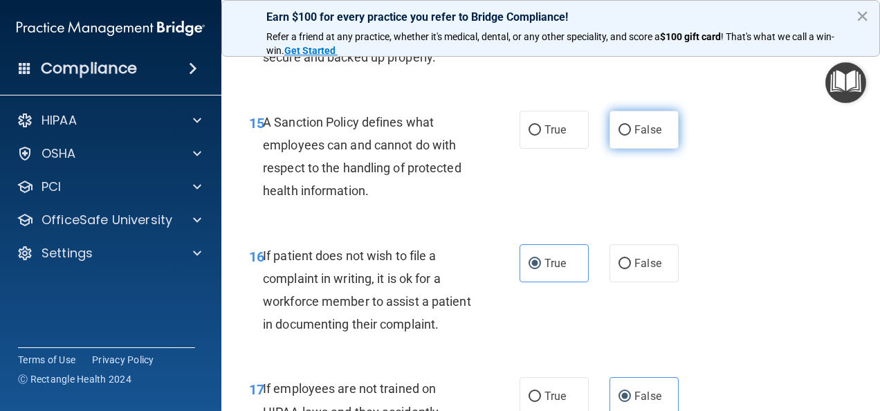
click at [611, 149] on label "False" at bounding box center [644, 130] width 69 height 38
click at [619, 136] on input "False" at bounding box center [625, 130] width 12 height 10
radio input "true"
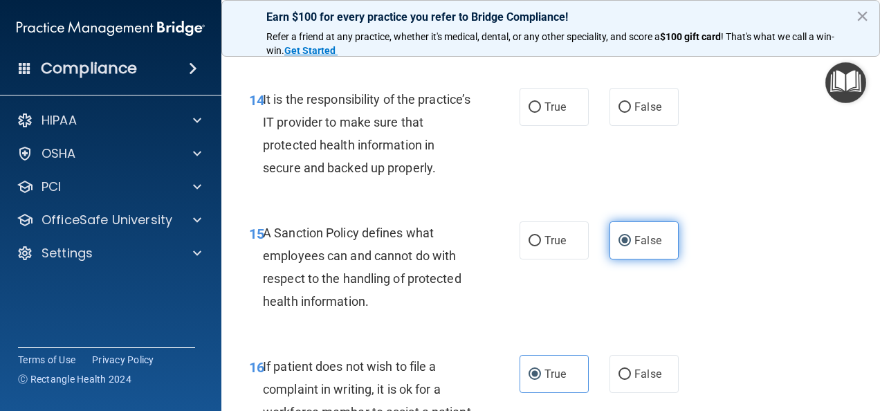
scroll to position [2281, 0]
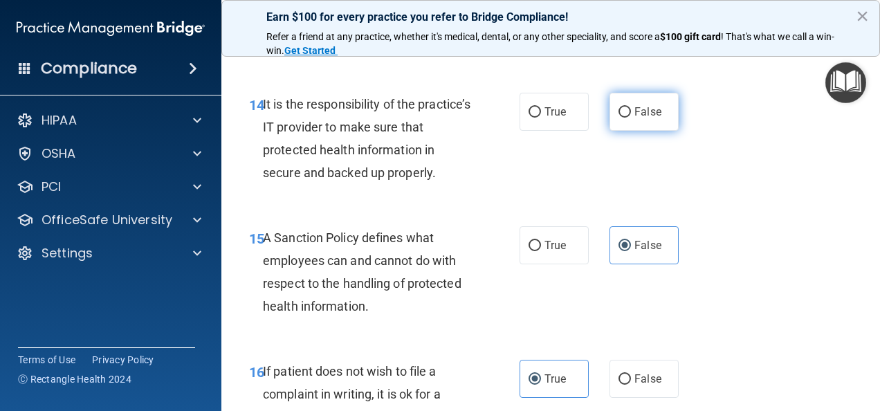
click at [619, 131] on label "False" at bounding box center [644, 112] width 69 height 38
click at [619, 118] on input "False" at bounding box center [625, 112] width 12 height 10
radio input "true"
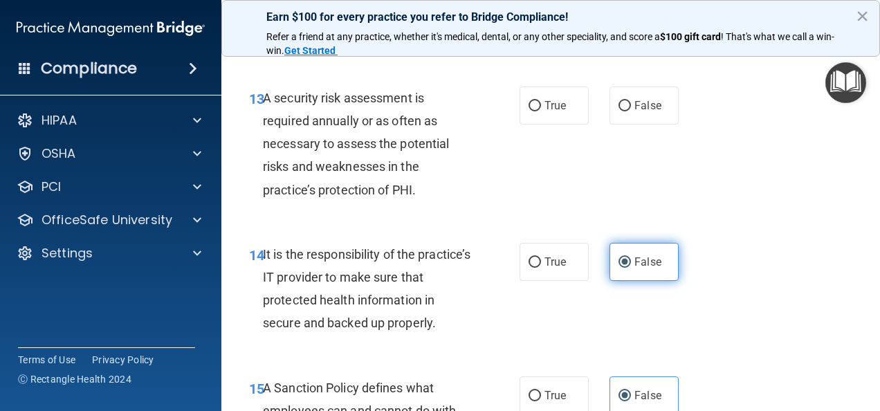
scroll to position [2130, 0]
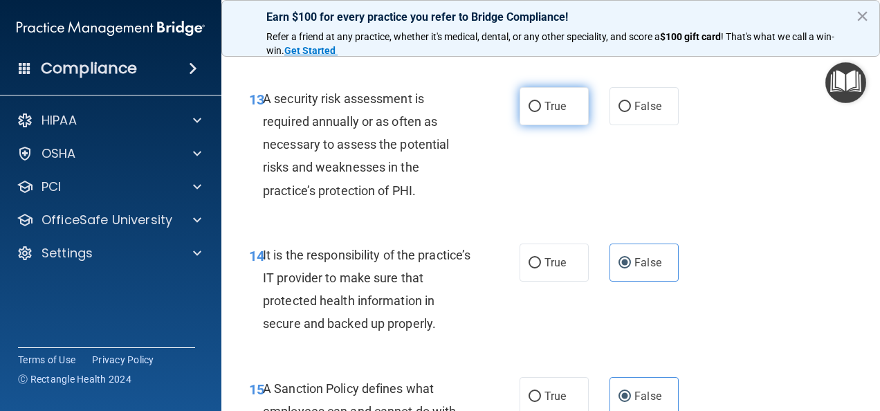
click at [569, 125] on label "True" at bounding box center [554, 106] width 69 height 38
click at [541, 112] on input "True" at bounding box center [535, 107] width 12 height 10
radio input "true"
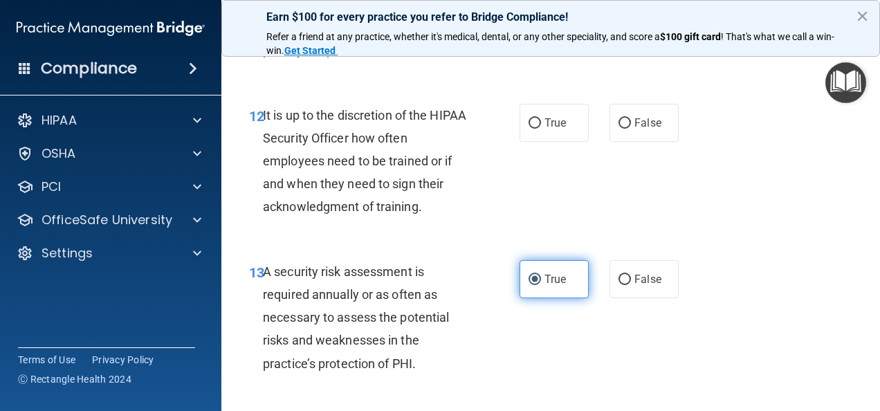
scroll to position [1955, 0]
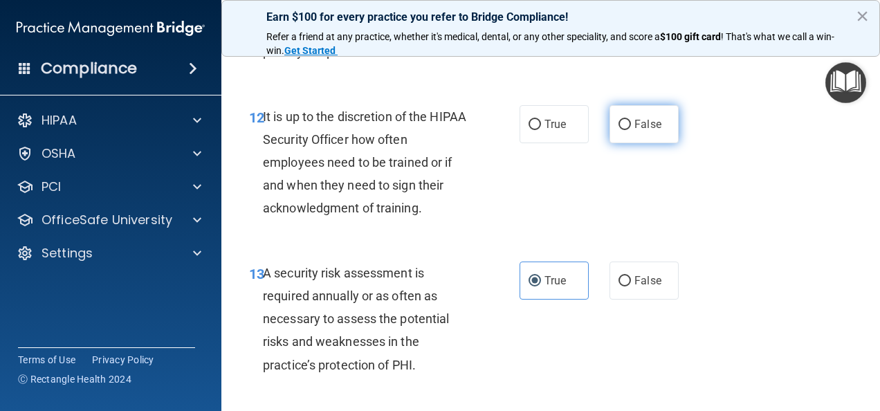
click at [624, 143] on label "False" at bounding box center [644, 124] width 69 height 38
click at [624, 130] on input "False" at bounding box center [625, 125] width 12 height 10
radio input "true"
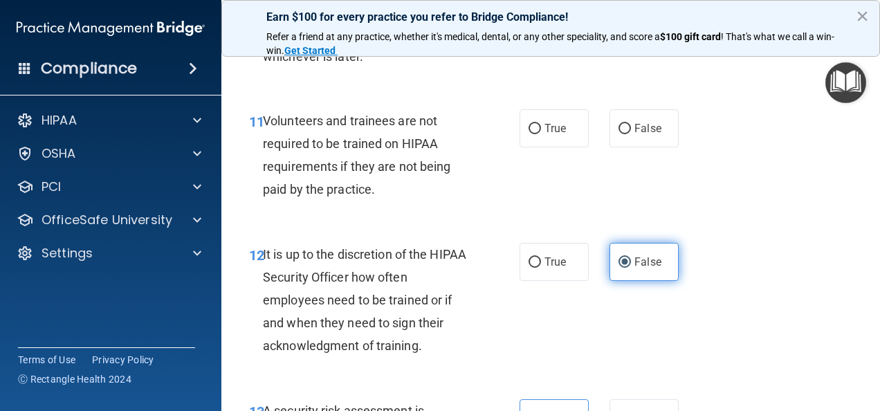
scroll to position [1814, 0]
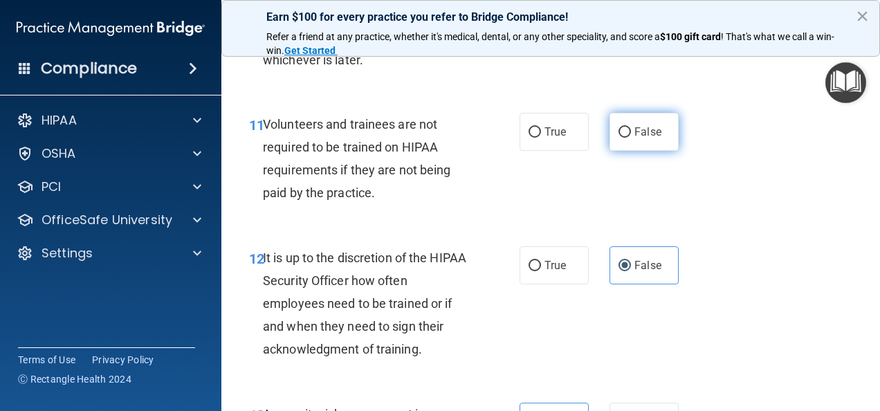
click at [637, 138] on span "False" at bounding box center [648, 131] width 27 height 13
click at [631, 138] on input "False" at bounding box center [625, 132] width 12 height 10
radio input "true"
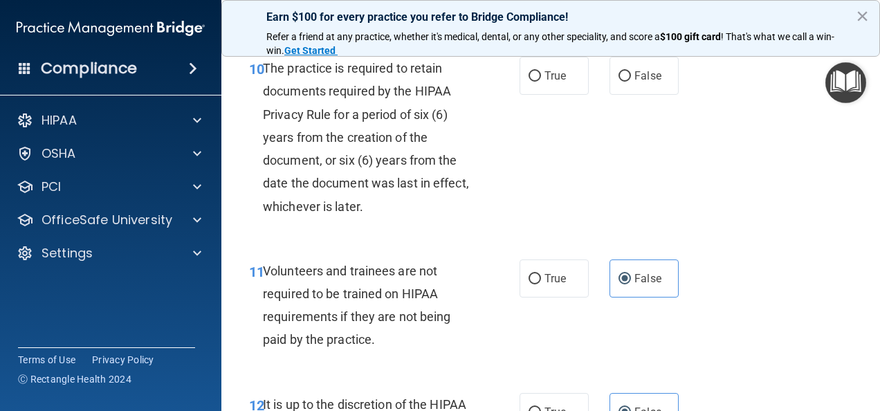
scroll to position [1672, 0]
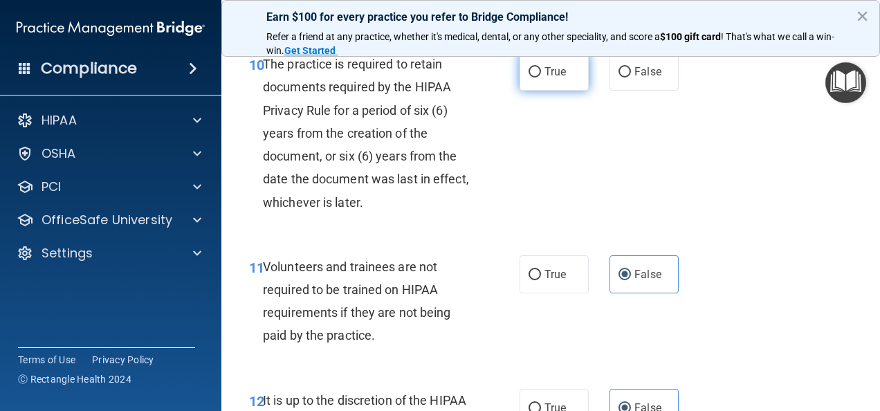
click at [560, 91] on label "True" at bounding box center [554, 72] width 69 height 38
click at [541, 77] on input "True" at bounding box center [535, 72] width 12 height 10
radio input "true"
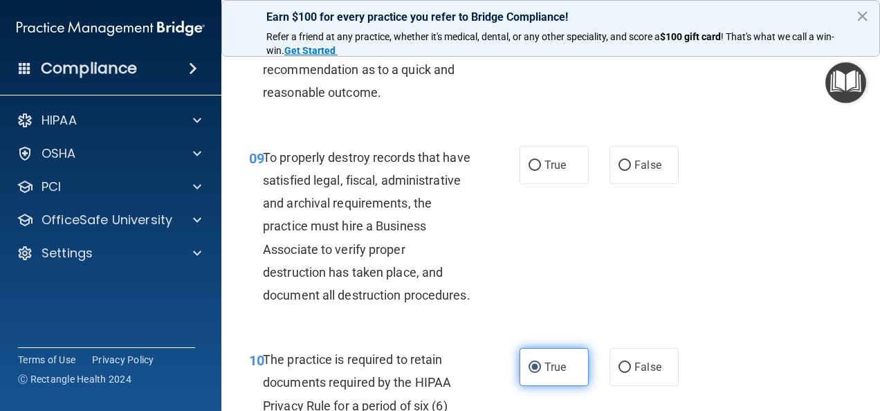
scroll to position [1371, 0]
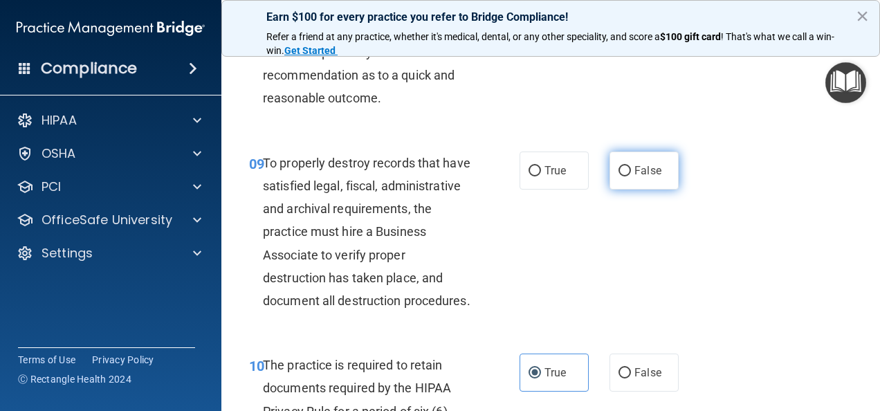
click at [619, 176] on input "False" at bounding box center [625, 171] width 12 height 10
radio input "true"
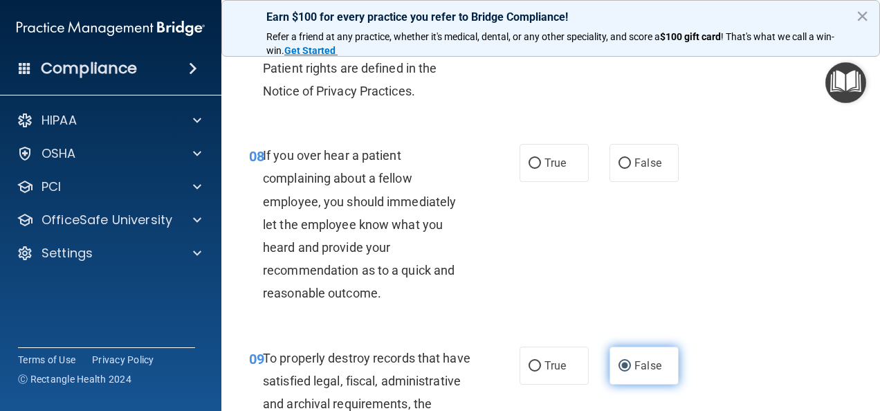
scroll to position [1145, 0]
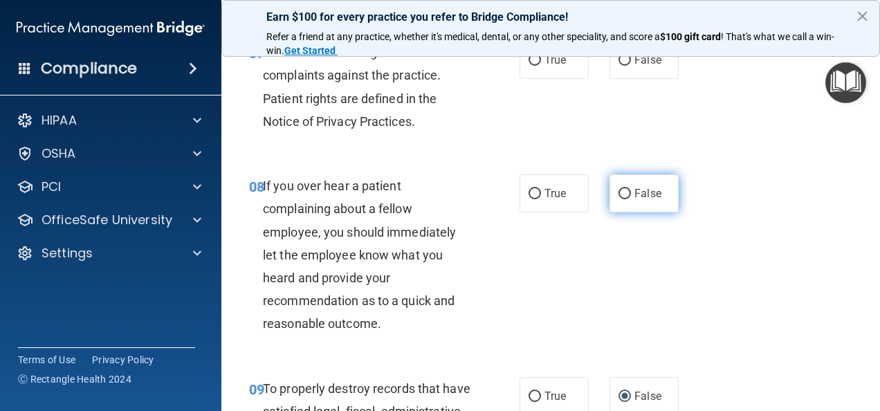
click at [621, 199] on input "False" at bounding box center [625, 194] width 12 height 10
radio input "true"
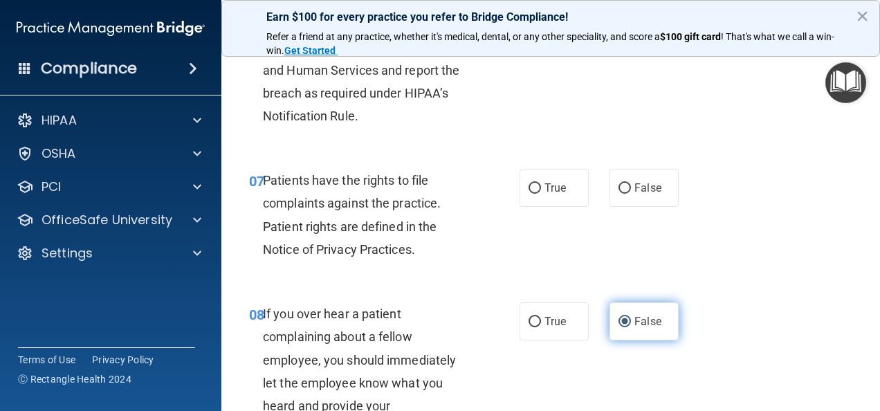
scroll to position [1016, 0]
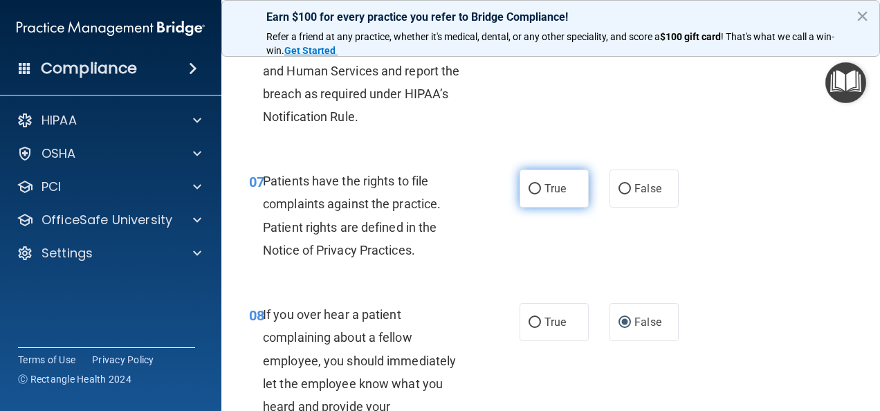
click at [547, 208] on label "True" at bounding box center [554, 189] width 69 height 38
click at [541, 194] on input "True" at bounding box center [535, 189] width 12 height 10
radio input "true"
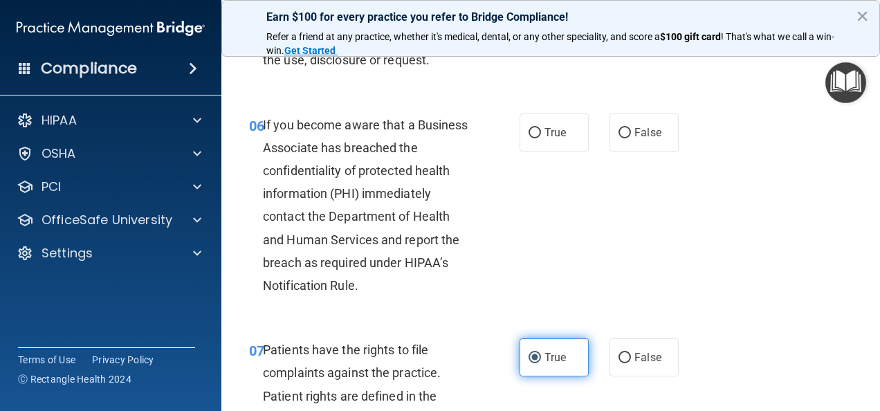
scroll to position [842, 0]
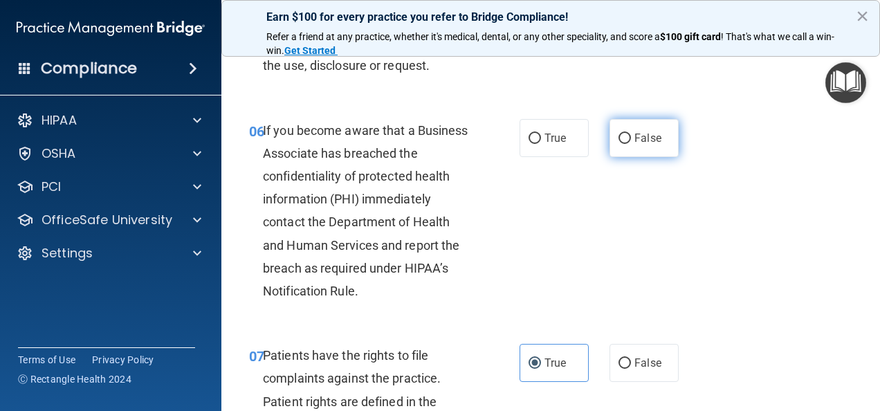
click at [619, 144] on input "False" at bounding box center [625, 139] width 12 height 10
radio input "true"
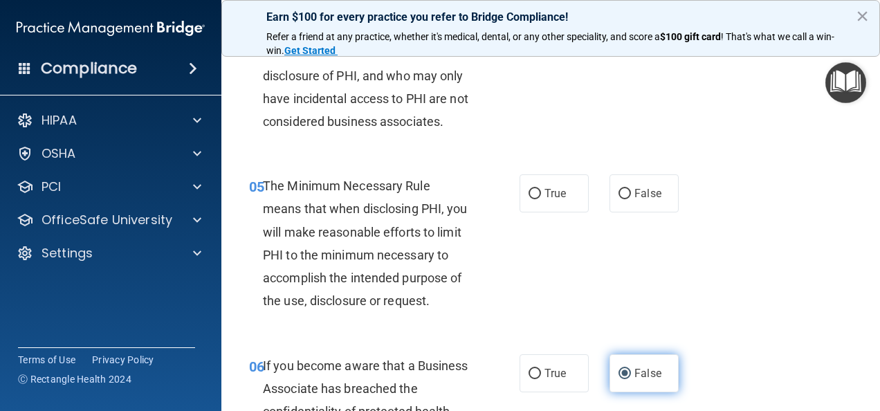
scroll to position [604, 0]
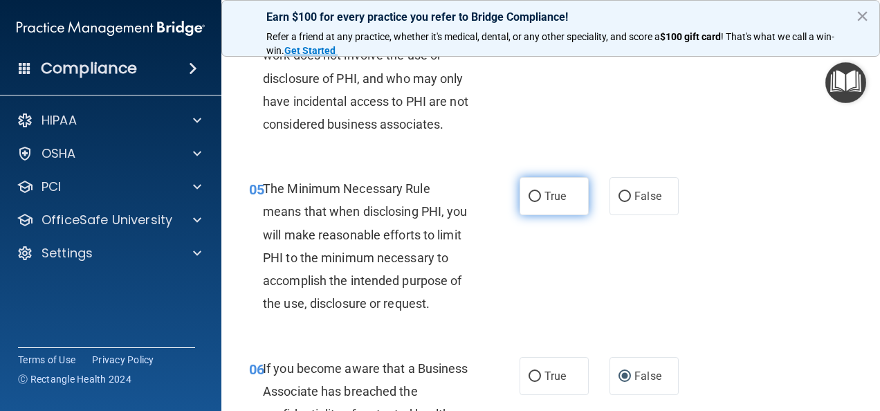
click at [562, 215] on label "True" at bounding box center [554, 196] width 69 height 38
click at [541, 202] on input "True" at bounding box center [535, 197] width 12 height 10
radio input "true"
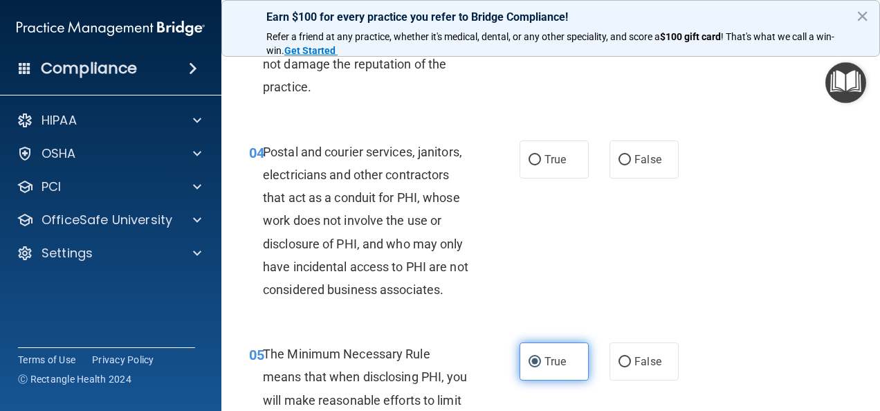
scroll to position [437, 0]
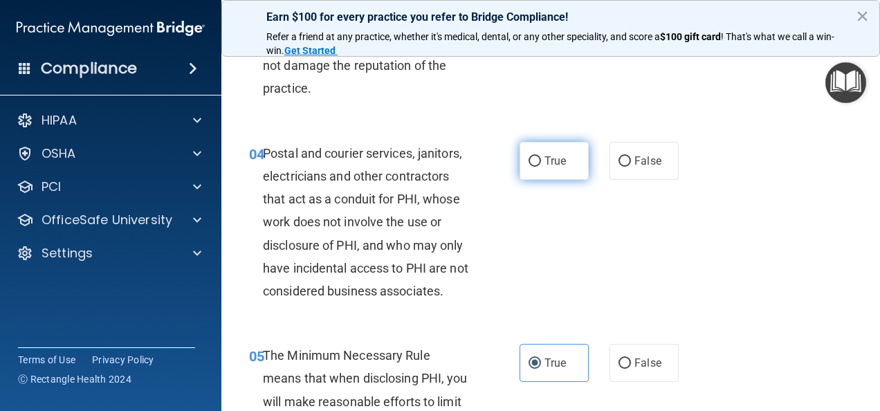
click at [560, 164] on span "True" at bounding box center [555, 160] width 21 height 13
click at [541, 164] on input "True" at bounding box center [535, 161] width 12 height 10
radio input "true"
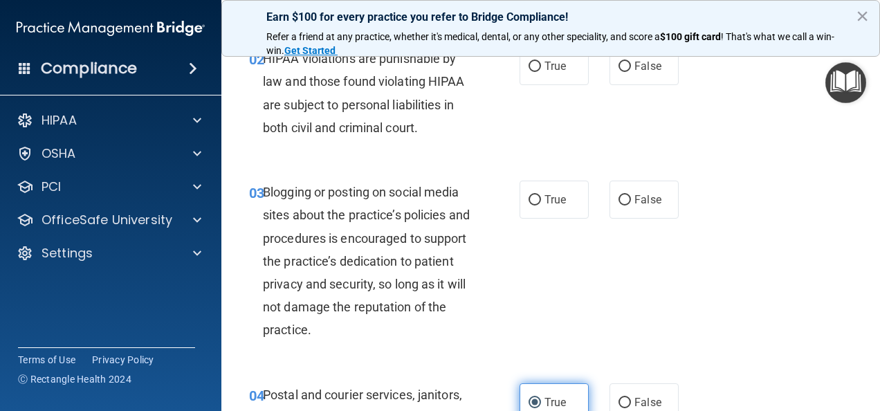
scroll to position [192, 0]
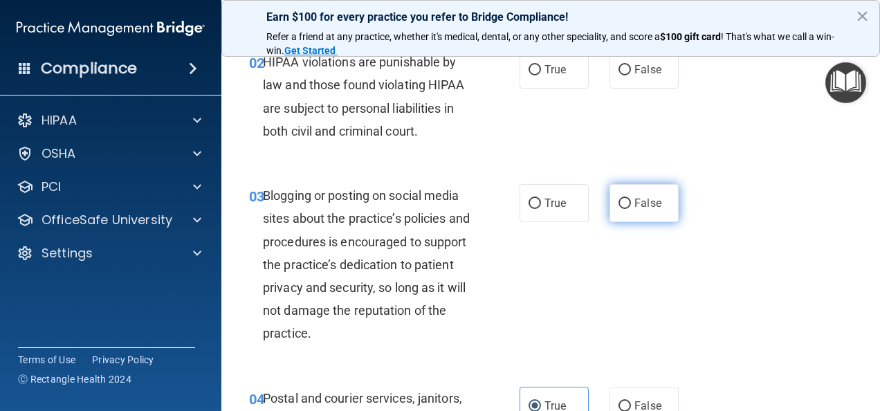
click at [610, 201] on label "False" at bounding box center [644, 203] width 69 height 38
click at [619, 201] on input "False" at bounding box center [625, 204] width 12 height 10
radio input "true"
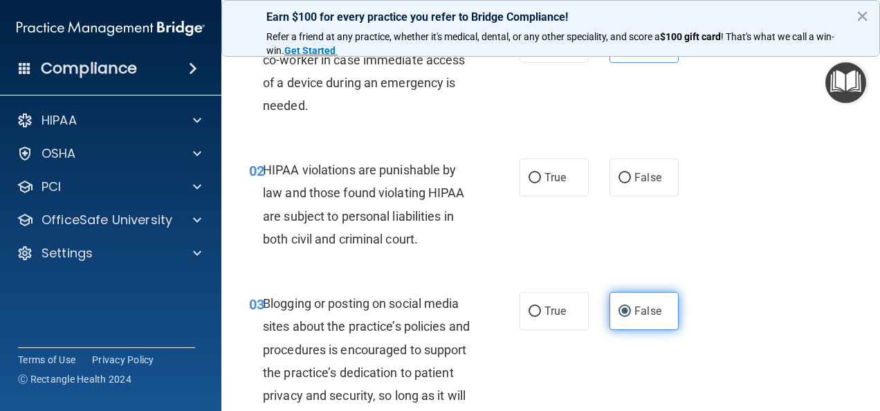
scroll to position [82, 0]
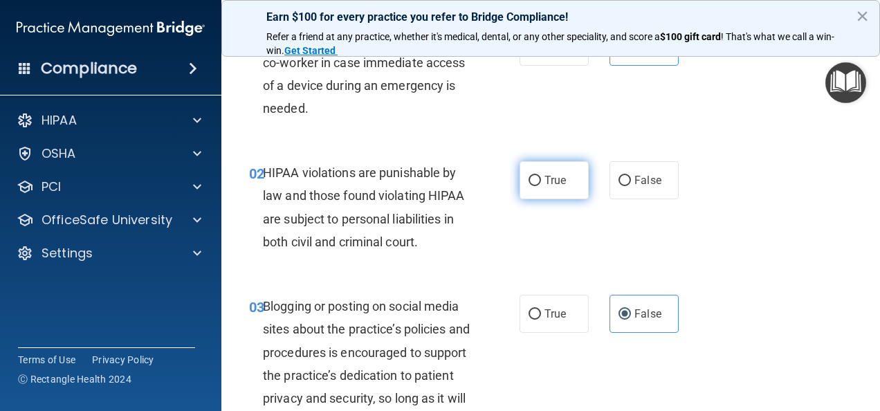
click at [552, 177] on span "True" at bounding box center [555, 180] width 21 height 13
click at [541, 177] on input "True" at bounding box center [535, 181] width 12 height 10
radio input "true"
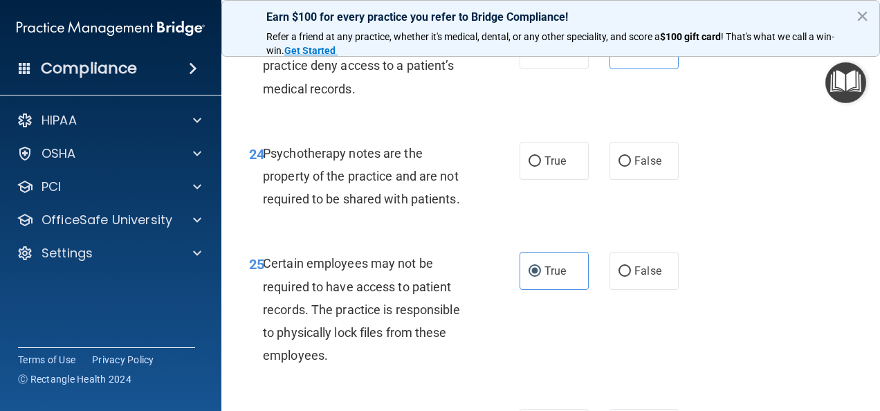
scroll to position [3588, 0]
click at [545, 168] on span "True" at bounding box center [555, 161] width 21 height 13
click at [541, 167] on input "True" at bounding box center [535, 162] width 12 height 10
radio input "true"
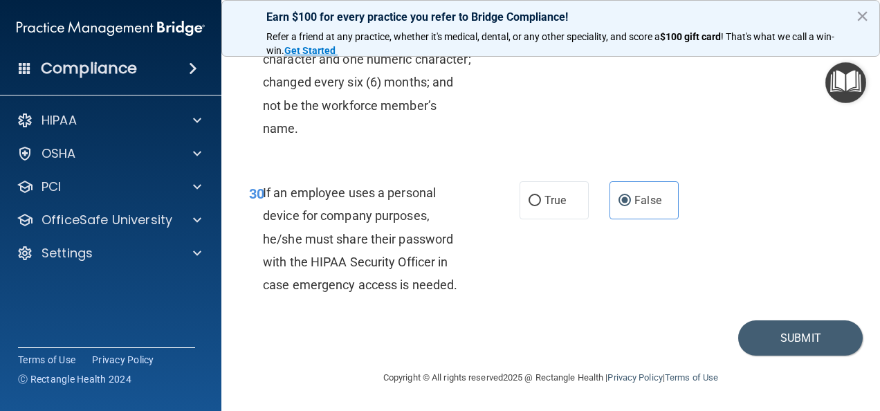
scroll to position [4603, 0]
click at [774, 336] on button "Submit" at bounding box center [800, 337] width 125 height 35
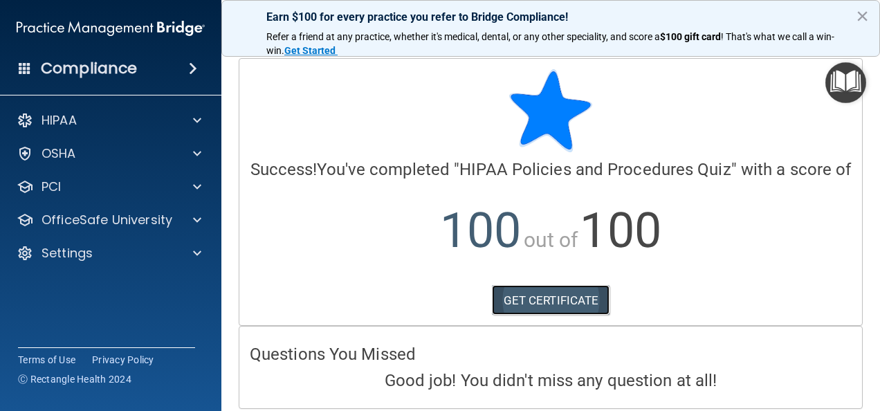
click at [568, 316] on link "GET CERTIFICATE" at bounding box center [551, 300] width 118 height 30
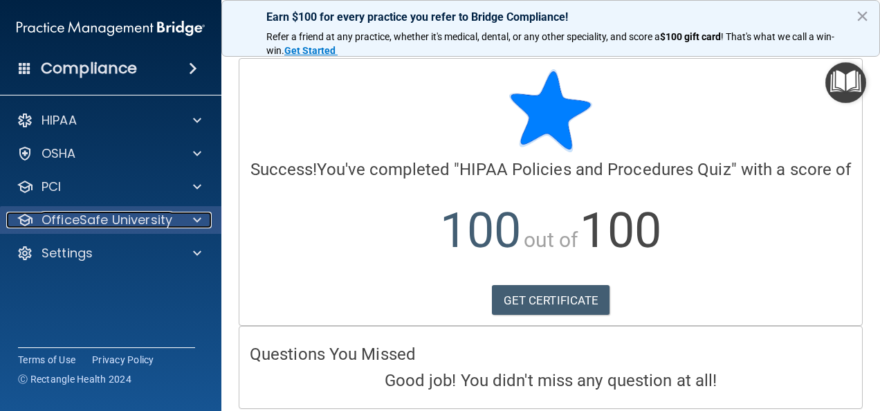
click at [174, 215] on div "OfficeSafe University" at bounding box center [92, 220] width 172 height 17
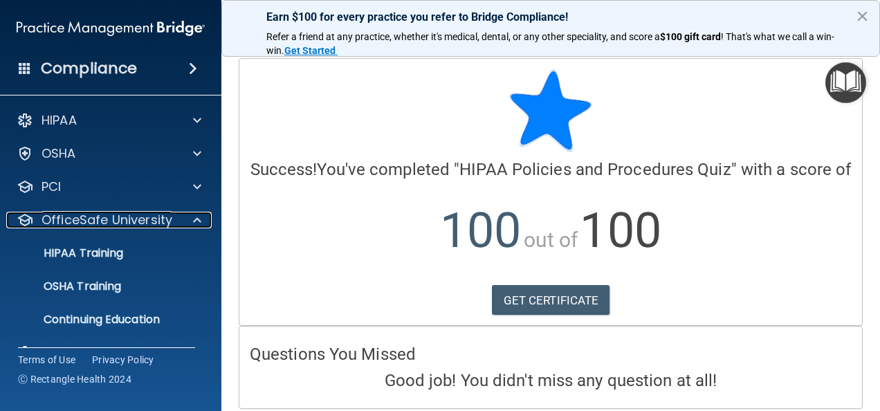
scroll to position [70, 0]
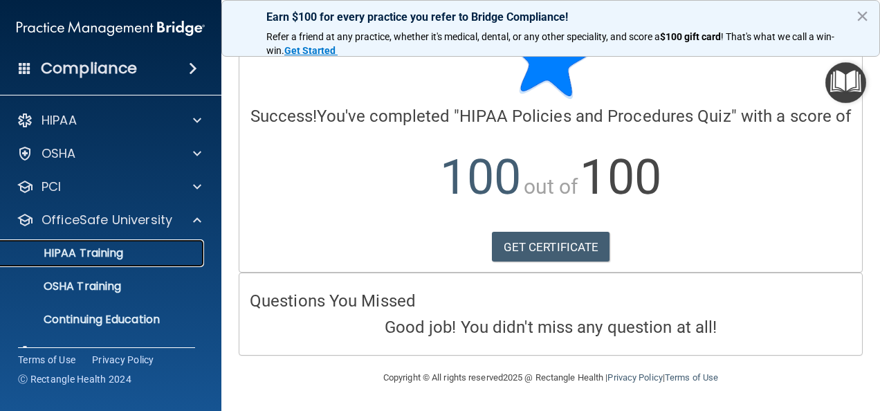
click at [122, 256] on p "HIPAA Training" at bounding box center [66, 253] width 114 height 14
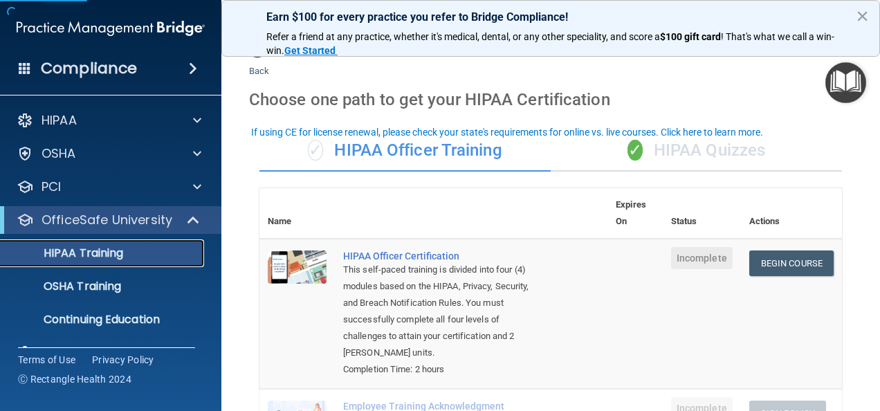
scroll to position [8, 0]
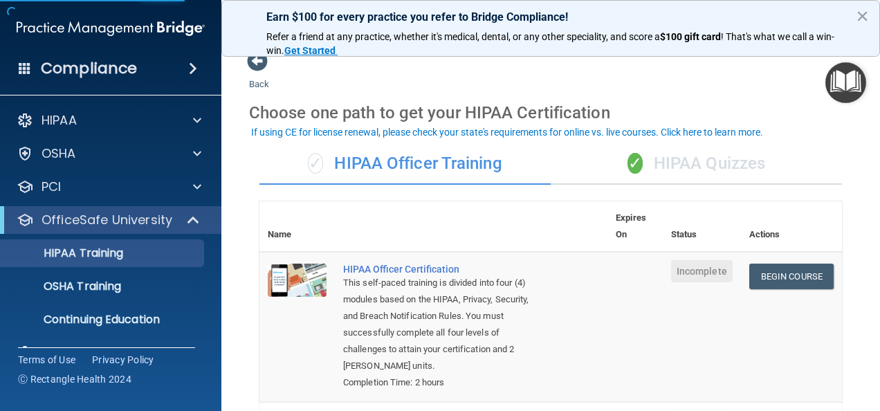
click at [700, 167] on div "✓ HIPAA Quizzes" at bounding box center [696, 164] width 291 height 42
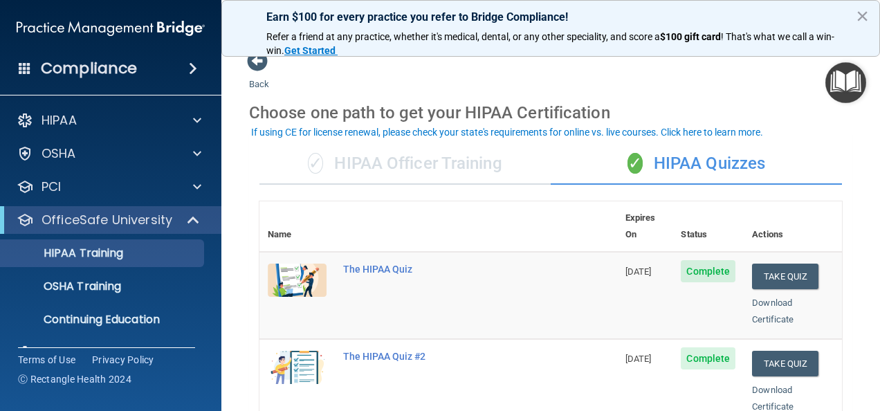
click at [493, 157] on div "✓ HIPAA Officer Training" at bounding box center [404, 164] width 291 height 42
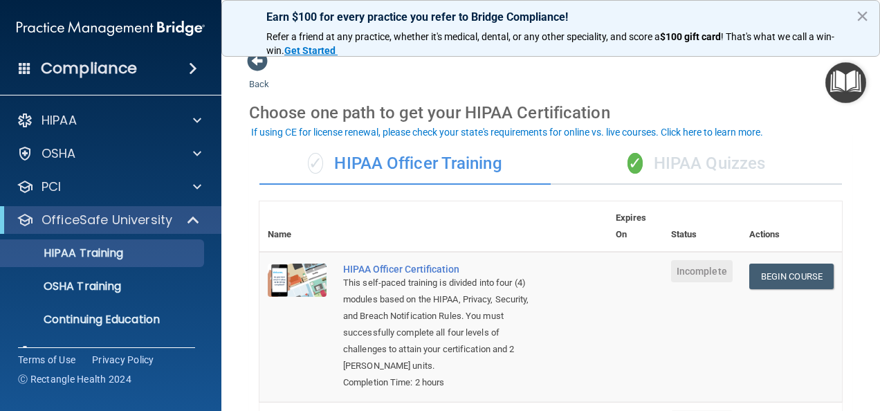
click at [696, 160] on div "✓ HIPAA Quizzes" at bounding box center [696, 164] width 291 height 42
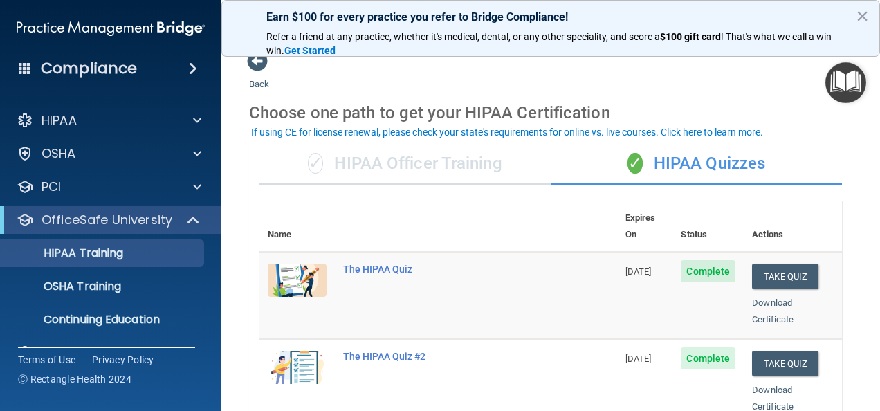
click at [493, 166] on div "✓ HIPAA Officer Training" at bounding box center [404, 164] width 291 height 42
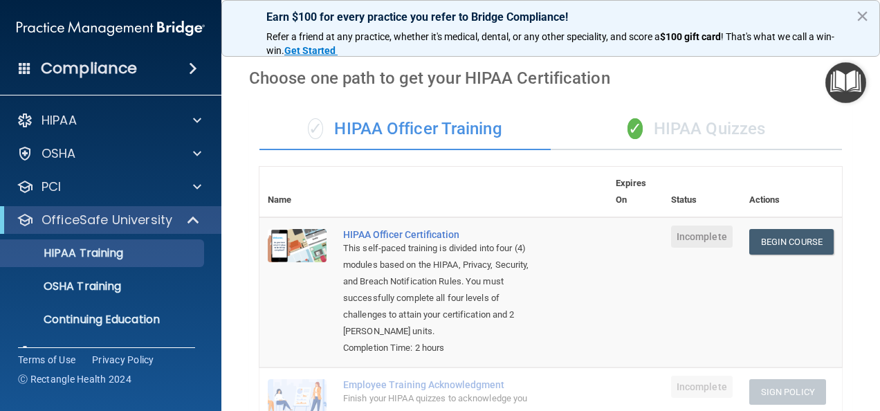
scroll to position [0, 0]
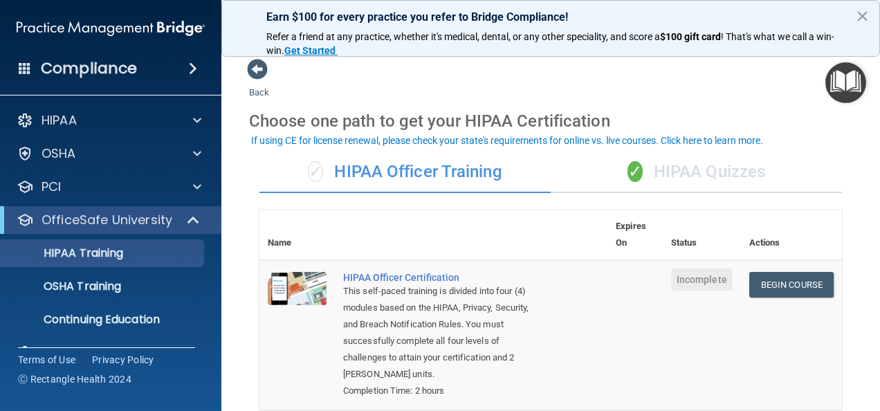
click at [713, 168] on div "✓ HIPAA Quizzes" at bounding box center [696, 173] width 291 height 42
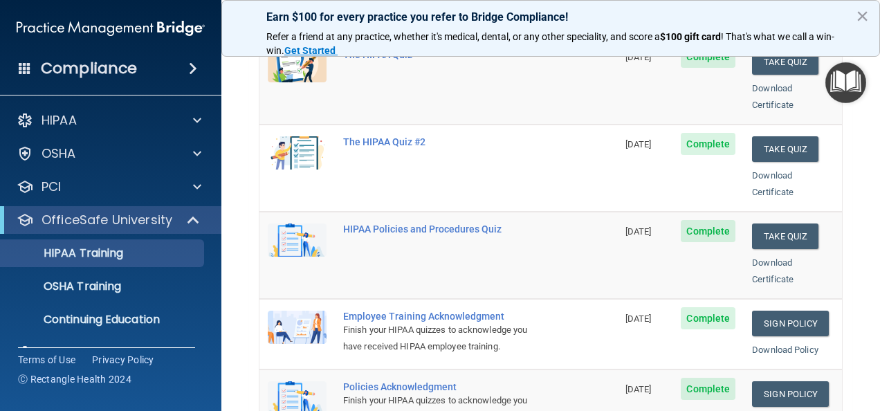
scroll to position [223, 0]
click at [782, 224] on button "Take Quiz" at bounding box center [785, 237] width 66 height 26
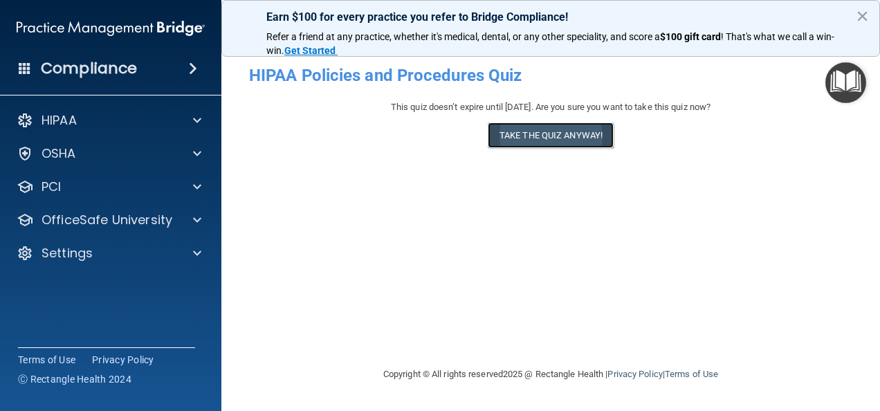
click at [539, 136] on button "Take the quiz anyway!" at bounding box center [551, 135] width 126 height 26
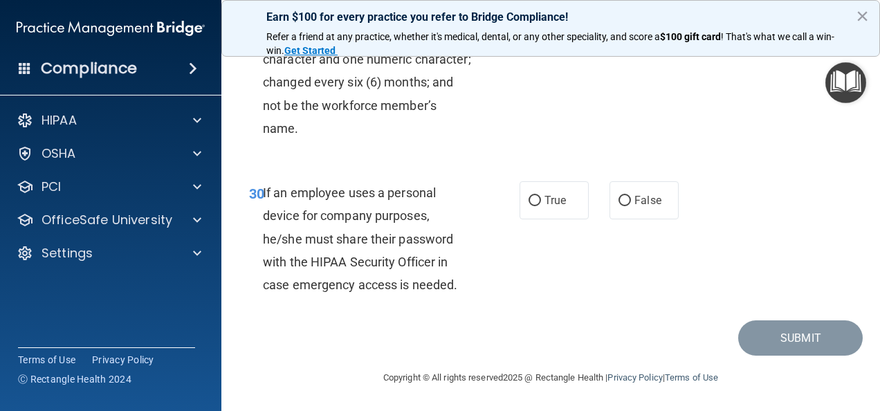
scroll to position [4578, 0]
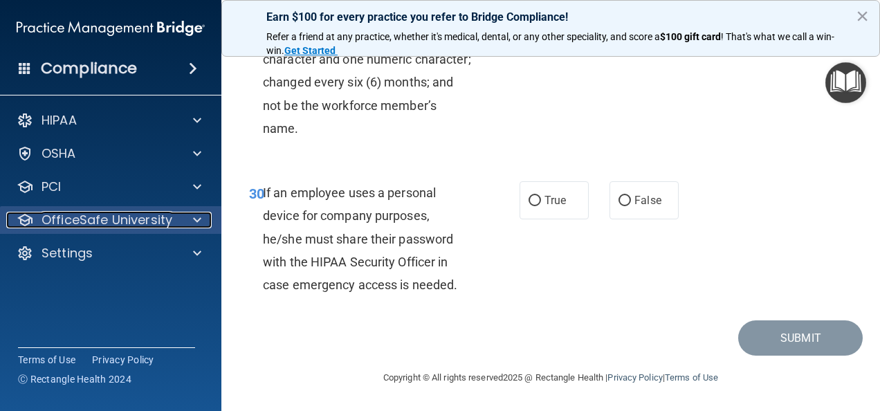
click at [104, 220] on p "OfficeSafe University" at bounding box center [107, 220] width 131 height 17
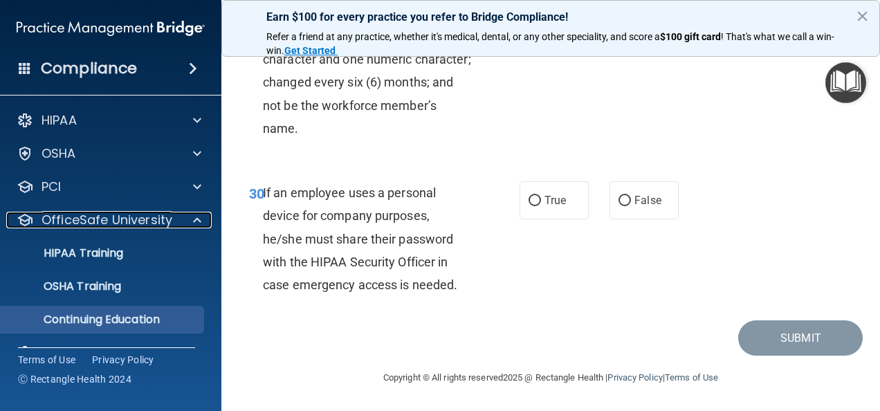
scroll to position [30, 0]
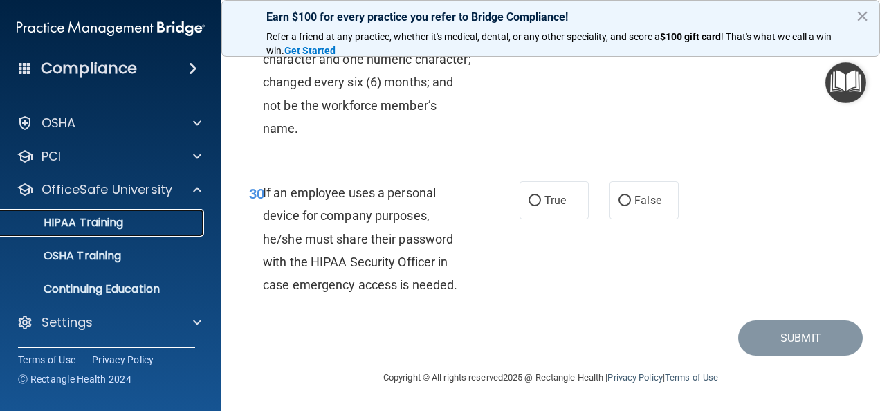
click at [113, 217] on p "HIPAA Training" at bounding box center [66, 223] width 114 height 14
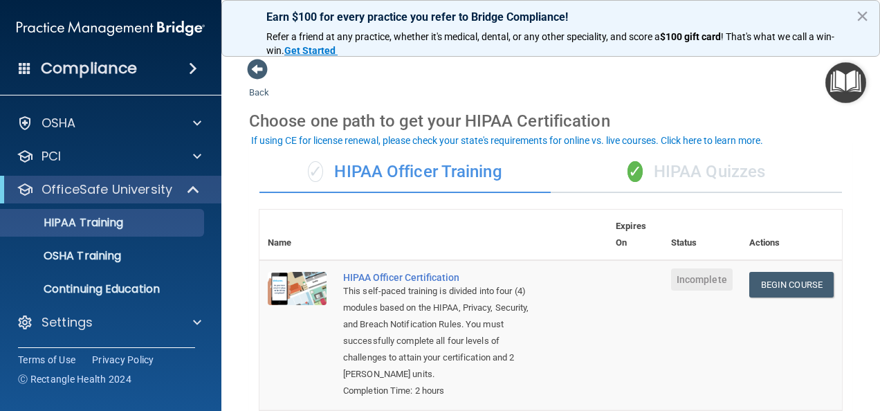
click at [682, 152] on div "✓ HIPAA Quizzes" at bounding box center [696, 173] width 291 height 42
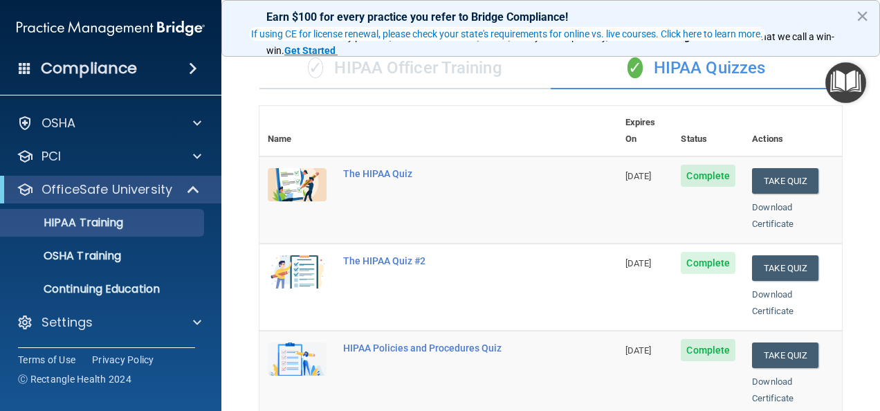
scroll to position [107, 0]
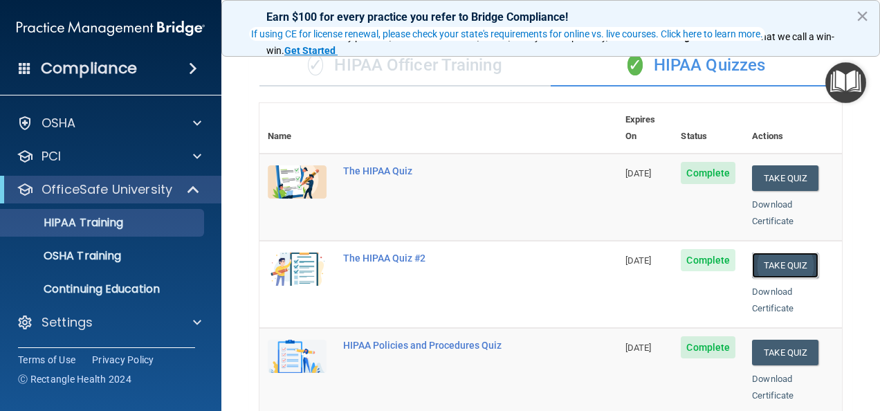
click at [783, 253] on button "Take Quiz" at bounding box center [785, 266] width 66 height 26
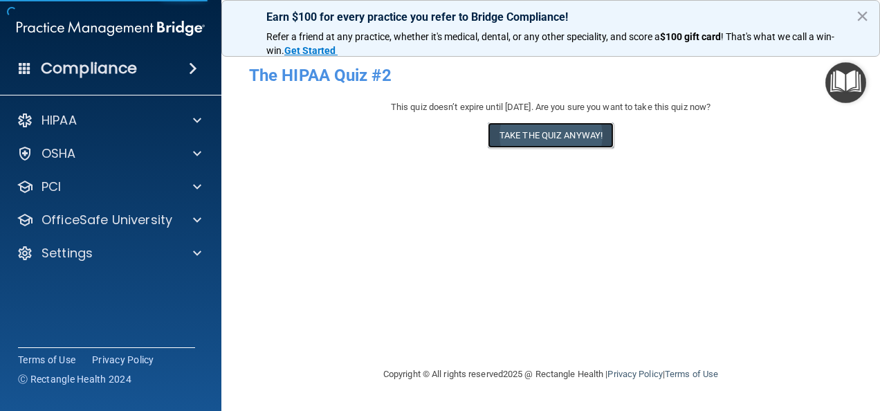
click at [580, 140] on button "Take the quiz anyway!" at bounding box center [551, 135] width 126 height 26
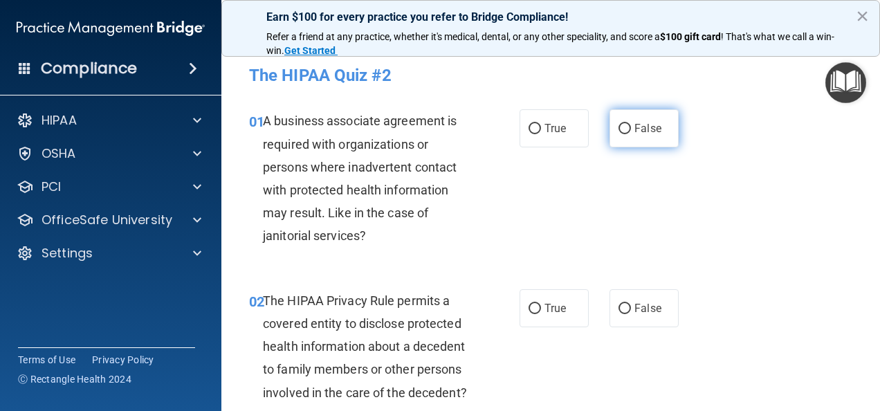
click at [635, 130] on span "False" at bounding box center [648, 128] width 27 height 13
click at [629, 130] on input "False" at bounding box center [625, 129] width 12 height 10
radio input "true"
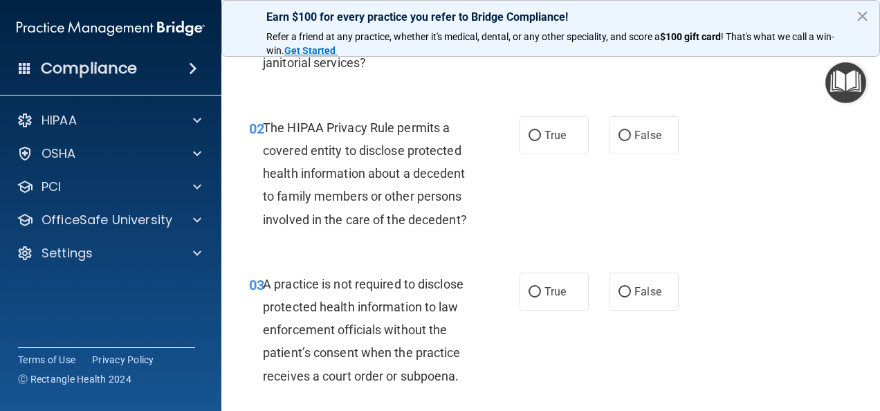
scroll to position [181, 0]
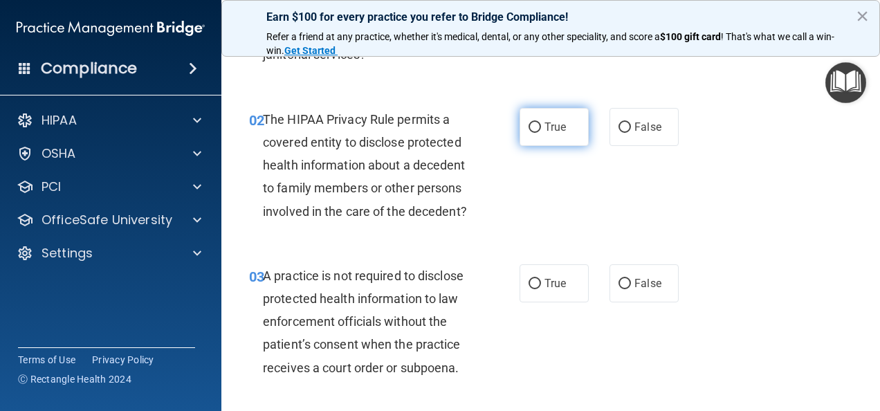
click at [549, 127] on span "True" at bounding box center [555, 126] width 21 height 13
click at [541, 127] on input "True" at bounding box center [535, 127] width 12 height 10
radio input "true"
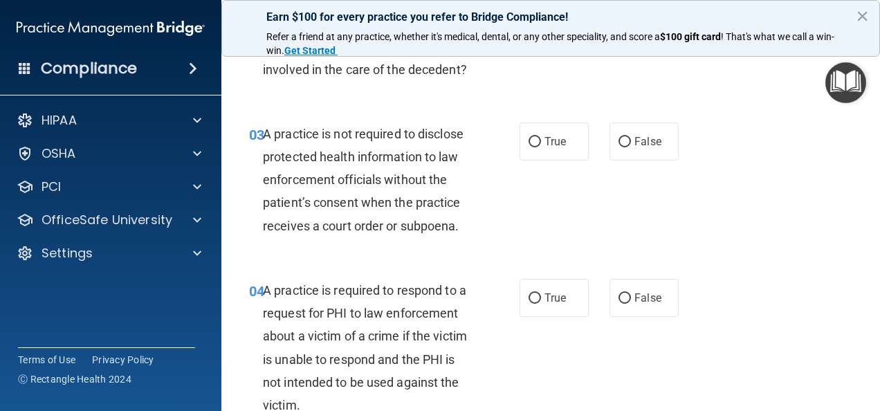
scroll to position [351, 0]
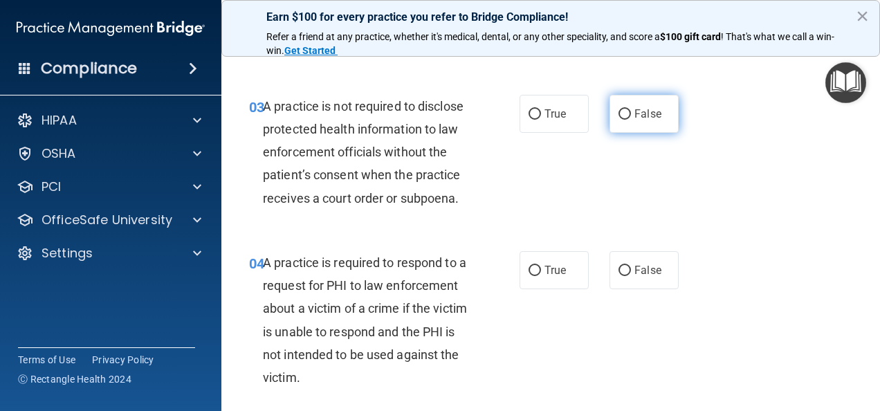
click at [622, 120] on input "False" at bounding box center [625, 114] width 12 height 10
radio input "true"
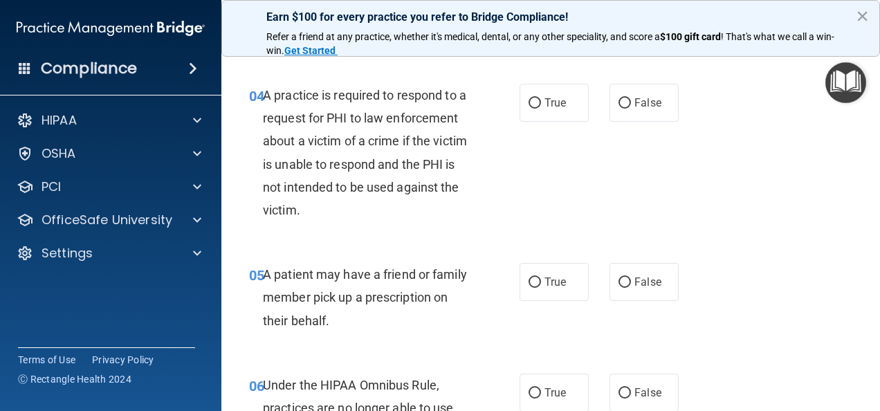
scroll to position [520, 0]
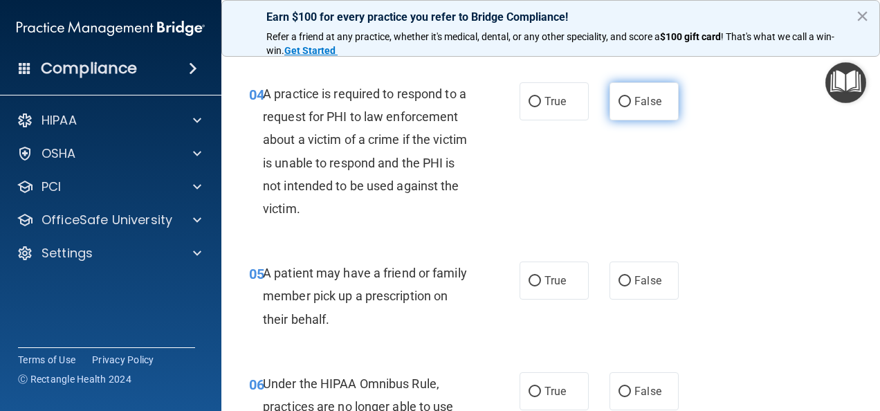
click at [619, 107] on input "False" at bounding box center [625, 102] width 12 height 10
radio input "true"
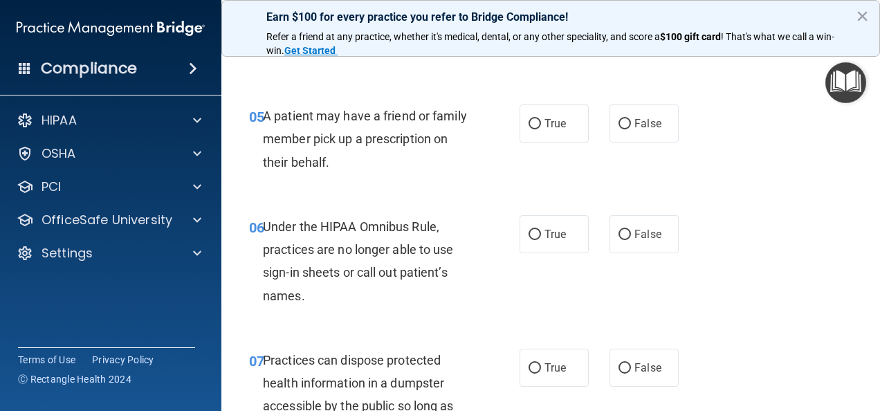
scroll to position [681, 0]
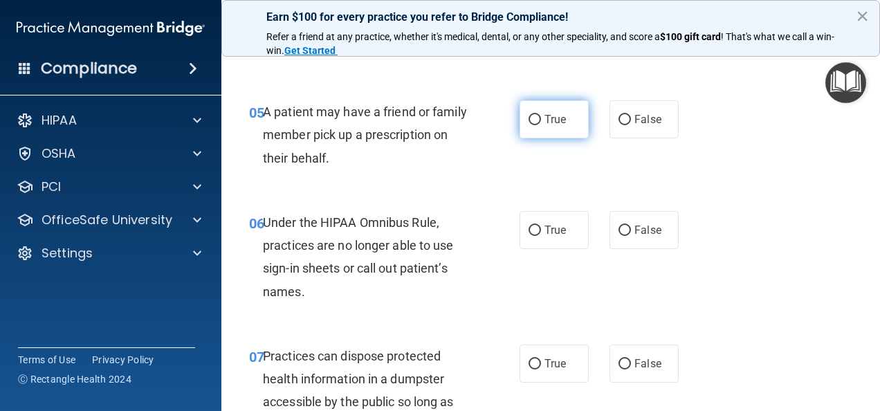
click at [541, 138] on label "True" at bounding box center [554, 119] width 69 height 38
click at [541, 125] on input "True" at bounding box center [535, 120] width 12 height 10
radio input "true"
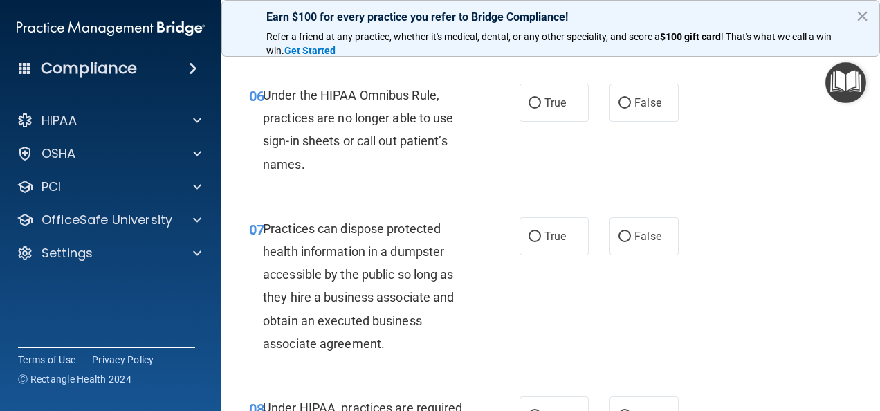
scroll to position [814, 0]
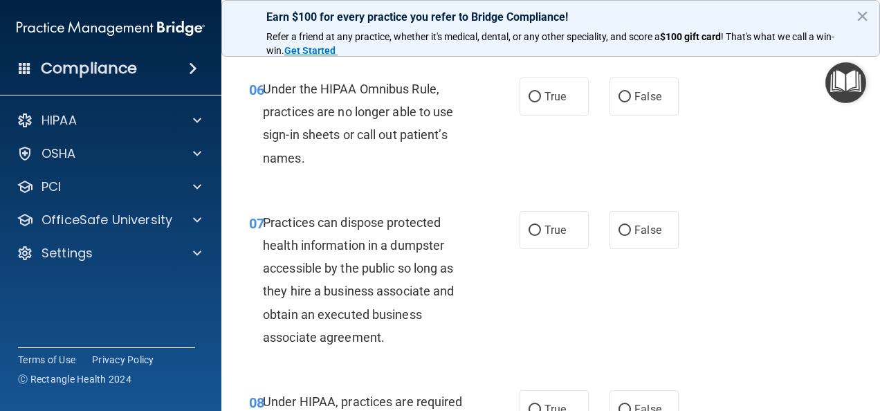
click at [632, 138] on div "06 Under the HIPAA Omnibus Rule, practices are no longer able to use sign-in sh…" at bounding box center [551, 127] width 624 height 134
click at [620, 102] on input "False" at bounding box center [625, 97] width 12 height 10
radio input "true"
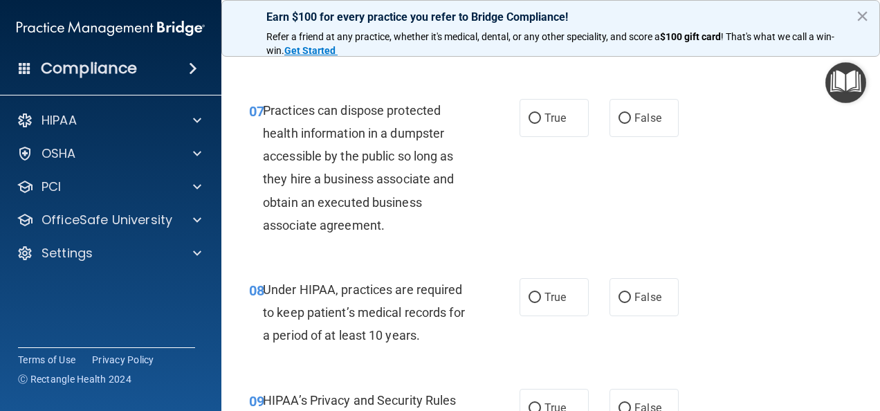
scroll to position [927, 0]
click at [619, 123] on input "False" at bounding box center [625, 118] width 12 height 10
radio input "true"
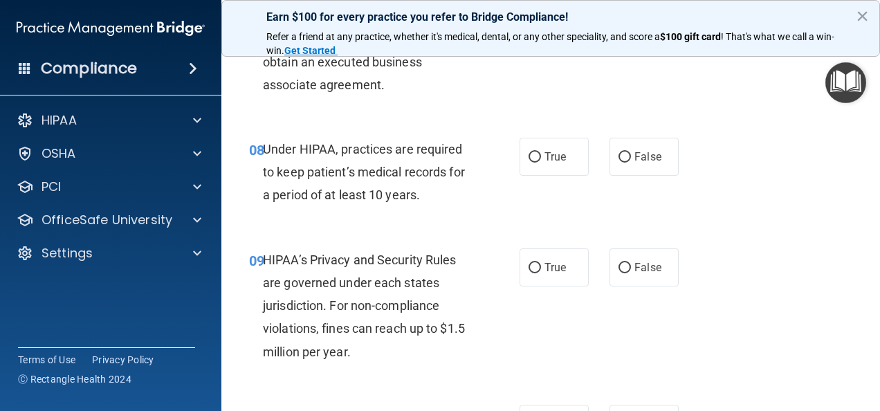
scroll to position [1069, 0]
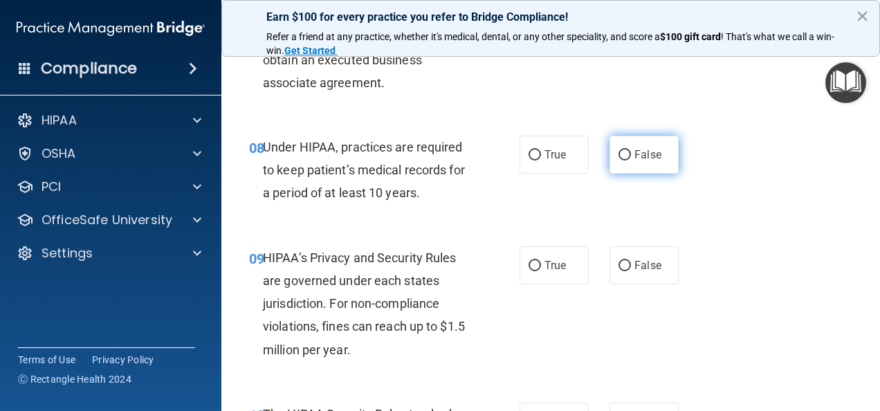
click at [621, 161] on input "False" at bounding box center [625, 155] width 12 height 10
radio input "true"
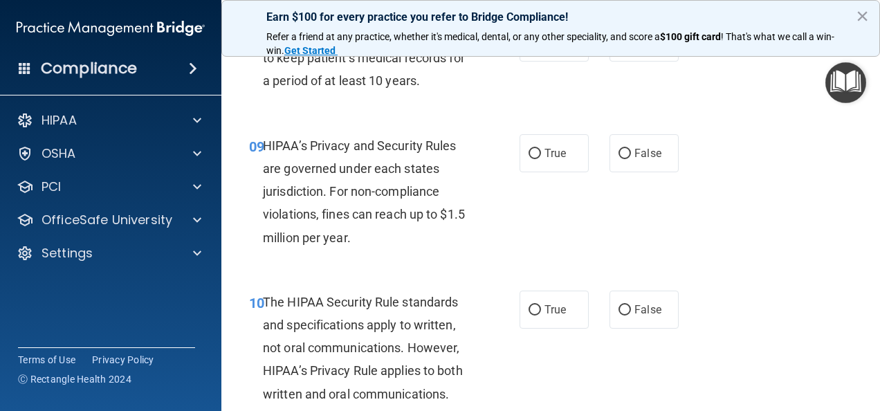
scroll to position [1183, 0]
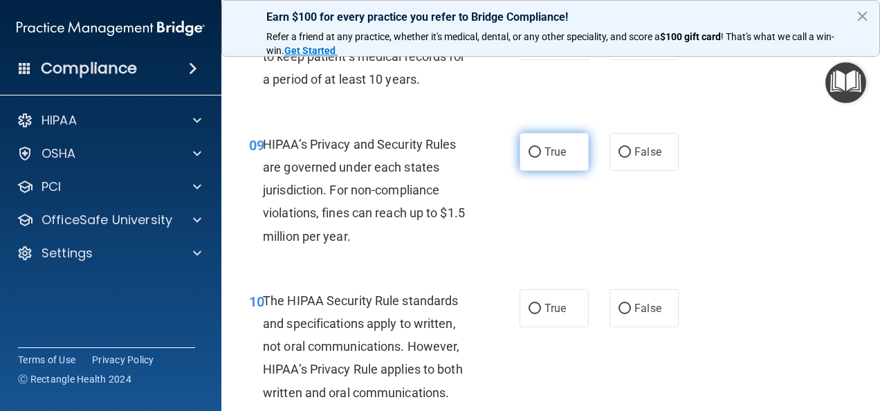
click at [547, 163] on label "True" at bounding box center [554, 152] width 69 height 38
click at [541, 158] on input "True" at bounding box center [535, 152] width 12 height 10
radio input "true"
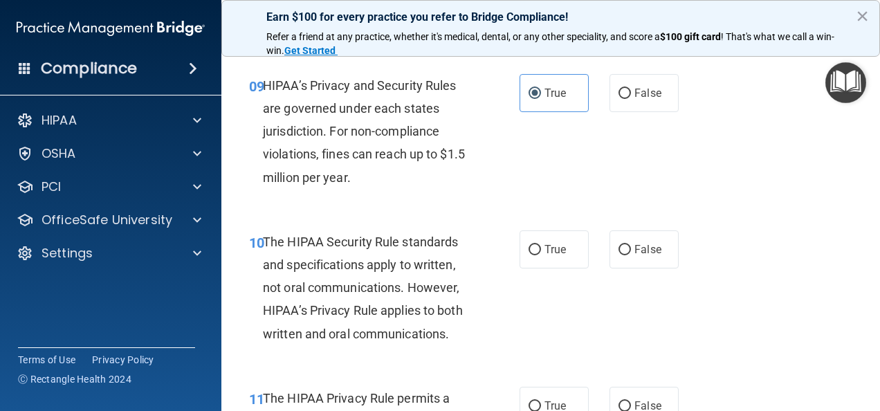
scroll to position [1242, 0]
click at [635, 99] on span "False" at bounding box center [648, 92] width 27 height 13
click at [631, 98] on input "False" at bounding box center [625, 93] width 12 height 10
radio input "true"
radio input "false"
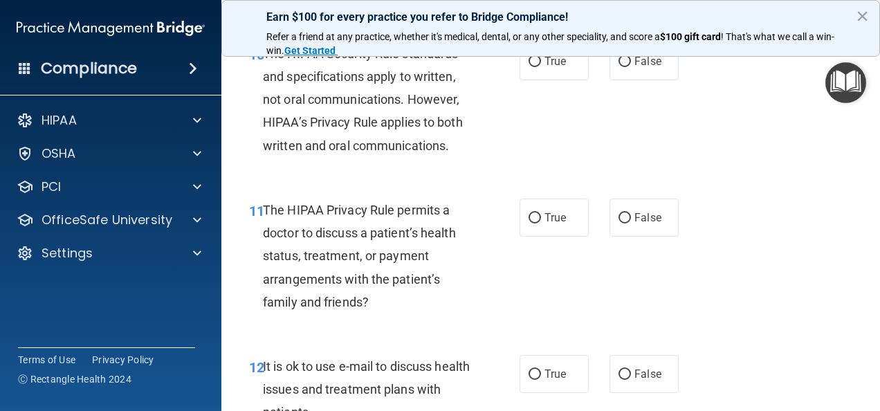
scroll to position [1430, 0]
click at [529, 66] on input "True" at bounding box center [535, 61] width 12 height 10
radio input "true"
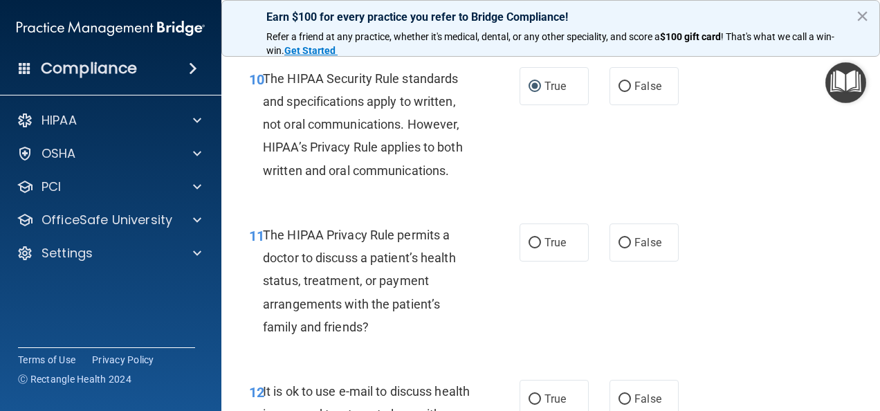
scroll to position [1409, 0]
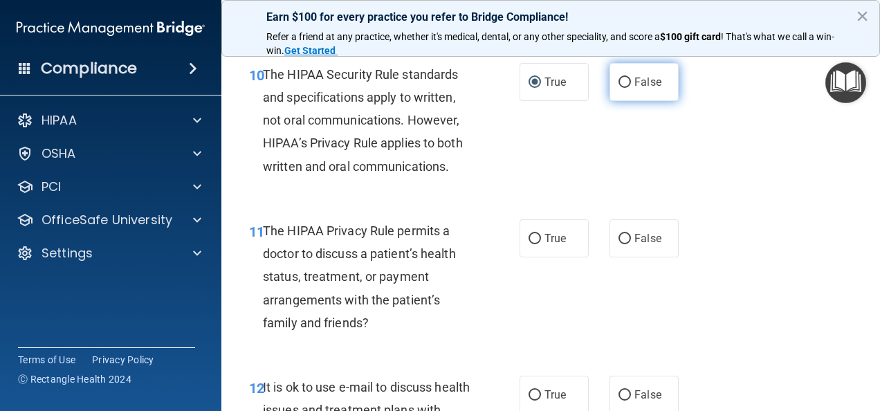
click at [627, 101] on label "False" at bounding box center [644, 82] width 69 height 38
click at [627, 88] on input "False" at bounding box center [625, 82] width 12 height 10
radio input "true"
radio input "false"
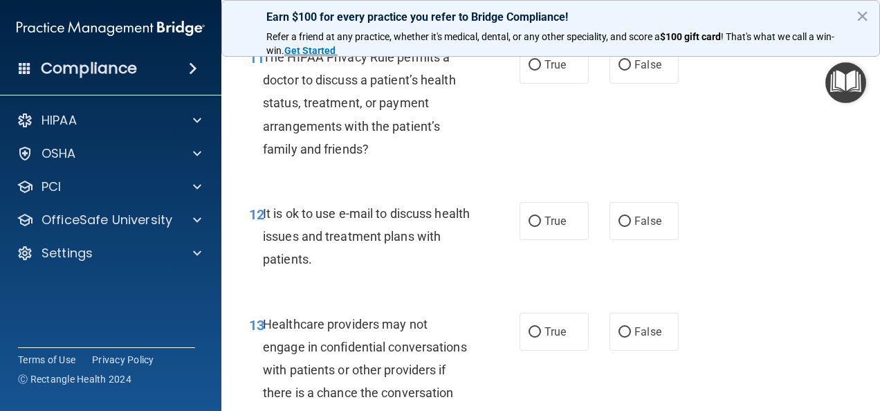
scroll to position [1583, 0]
click at [635, 71] on span "False" at bounding box center [648, 63] width 27 height 13
click at [631, 70] on input "False" at bounding box center [625, 65] width 12 height 10
radio input "true"
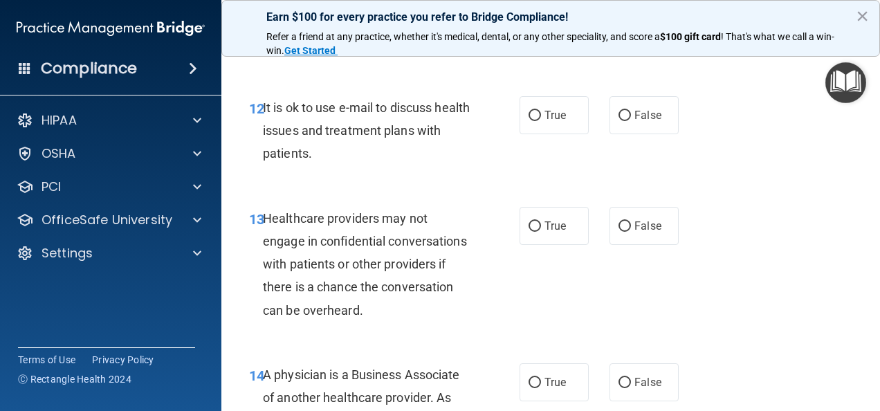
scroll to position [1706, 0]
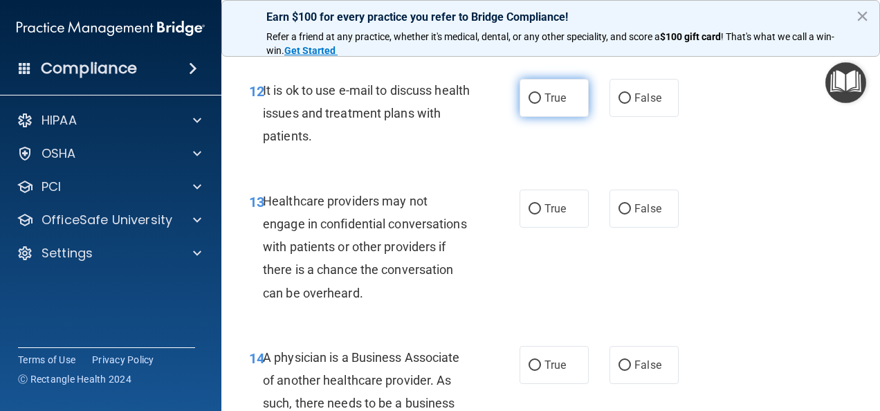
click at [547, 104] on span "True" at bounding box center [555, 97] width 21 height 13
click at [541, 104] on input "True" at bounding box center [535, 98] width 12 height 10
radio input "true"
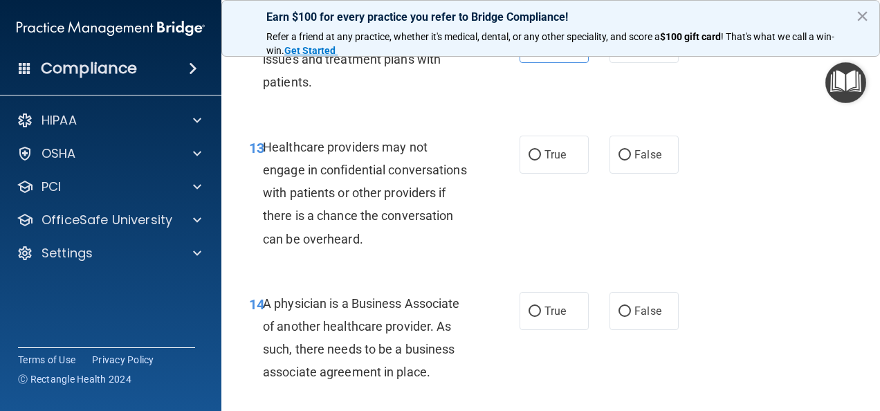
scroll to position [1760, 0]
click at [534, 160] on input "True" at bounding box center [535, 154] width 12 height 10
radio input "true"
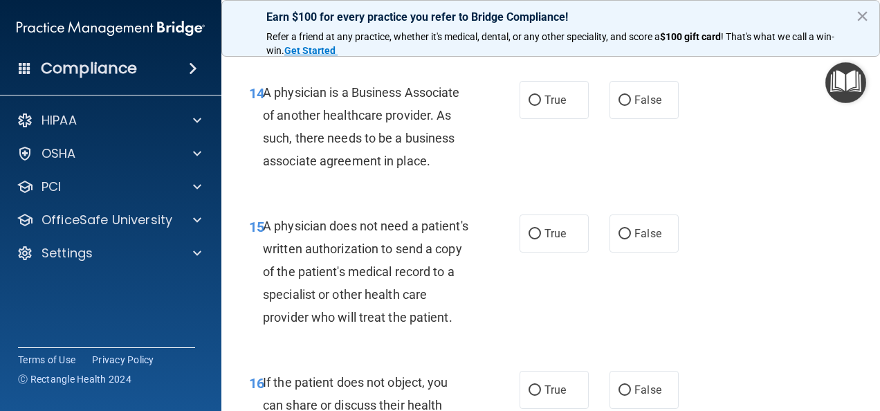
scroll to position [1978, 0]
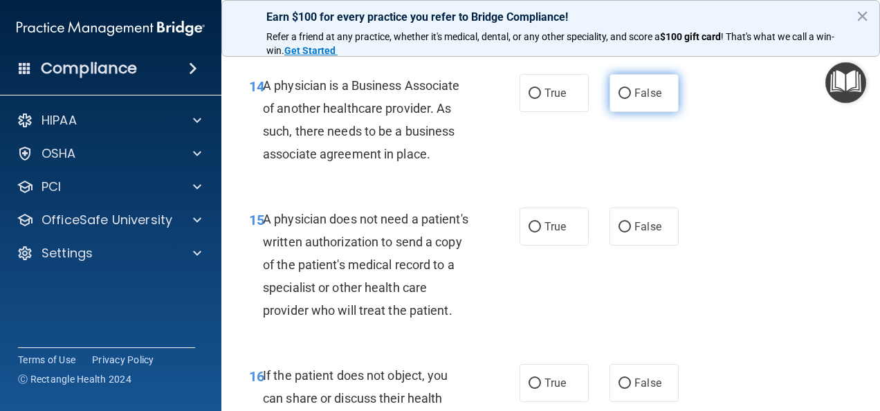
click at [627, 112] on label "False" at bounding box center [644, 93] width 69 height 38
click at [627, 99] on input "False" at bounding box center [625, 94] width 12 height 10
radio input "true"
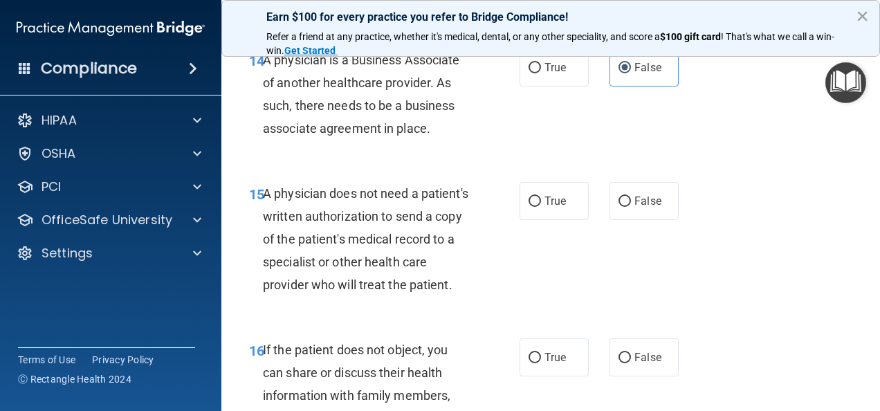
scroll to position [2004, 0]
click at [548, 73] on span "True" at bounding box center [555, 66] width 21 height 13
click at [541, 73] on input "True" at bounding box center [535, 67] width 12 height 10
radio input "true"
radio input "false"
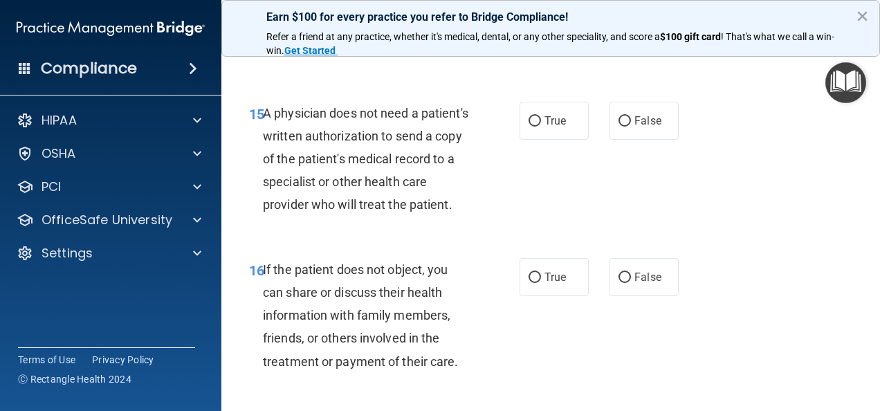
scroll to position [2098, 0]
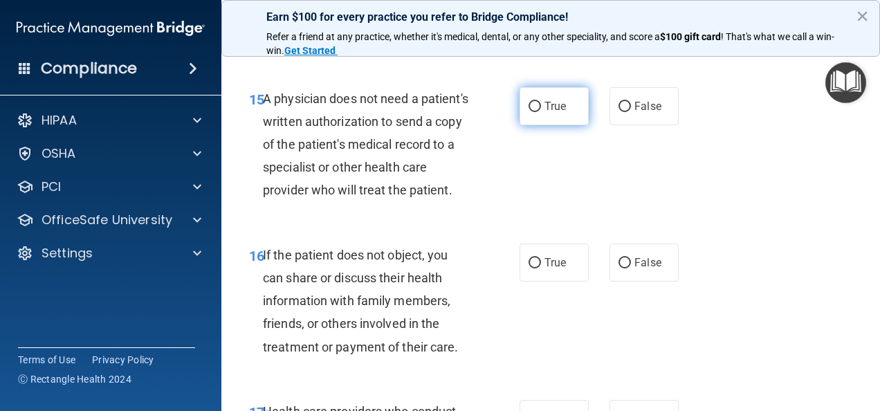
click at [562, 125] on label "True" at bounding box center [554, 106] width 69 height 38
click at [541, 112] on input "True" at bounding box center [535, 107] width 12 height 10
radio input "true"
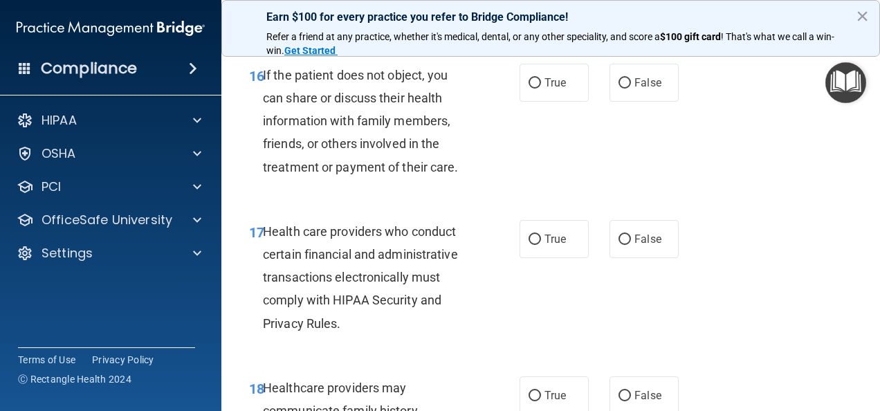
scroll to position [2279, 0]
click at [619, 88] on input "False" at bounding box center [625, 82] width 12 height 10
radio input "true"
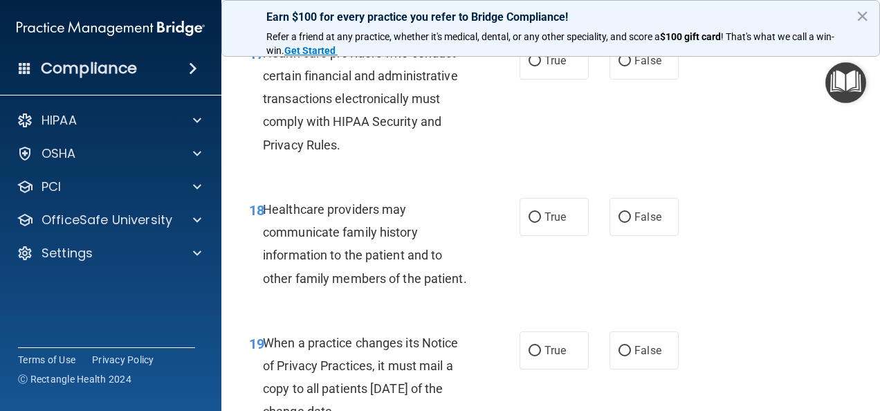
scroll to position [2459, 0]
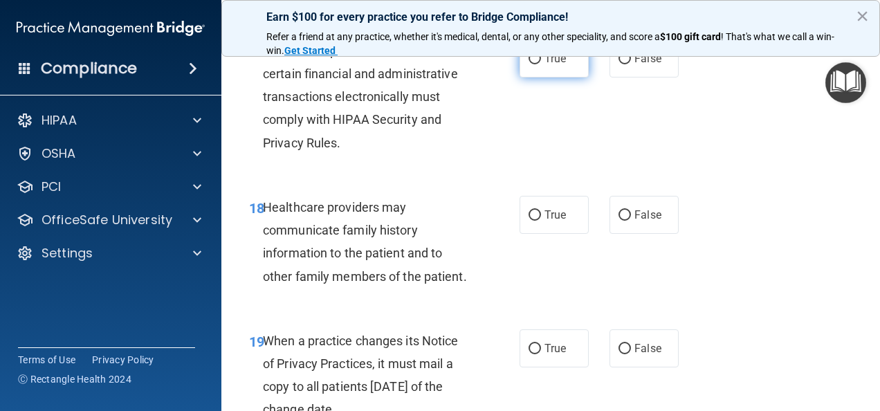
click at [538, 77] on label "True" at bounding box center [554, 58] width 69 height 38
click at [538, 64] on input "True" at bounding box center [535, 59] width 12 height 10
radio input "true"
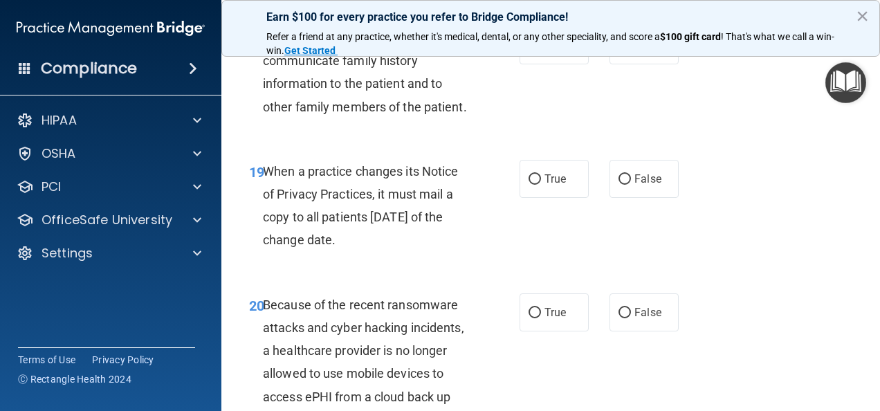
scroll to position [2629, 0]
click at [619, 51] on input "False" at bounding box center [625, 45] width 12 height 10
radio input "true"
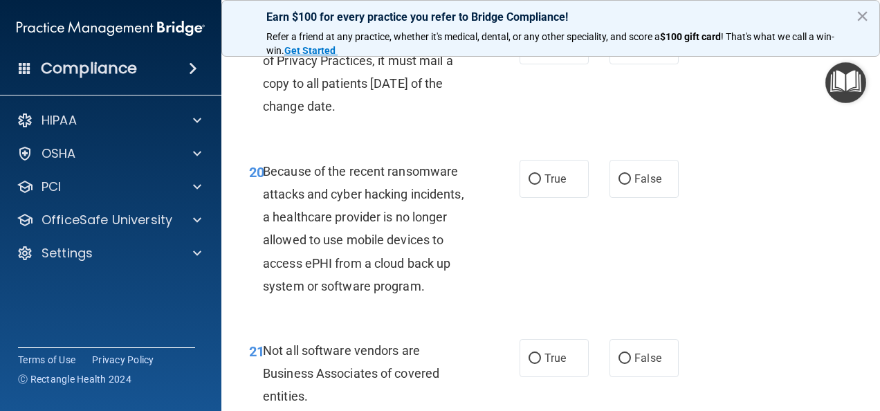
scroll to position [2766, 0]
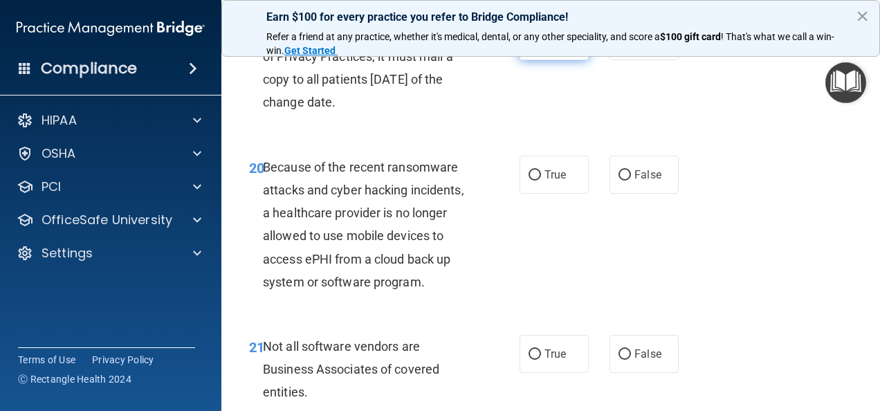
click at [532, 47] on input "True" at bounding box center [535, 42] width 12 height 10
radio input "true"
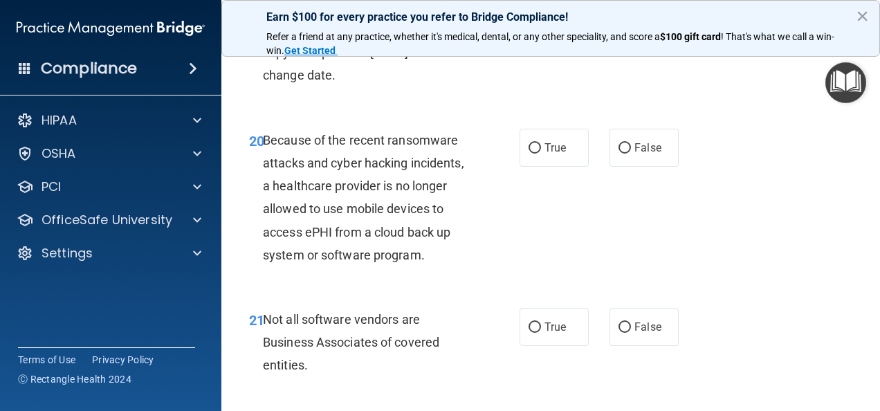
scroll to position [2793, 0]
click at [627, 33] on label "False" at bounding box center [644, 13] width 69 height 38
click at [627, 19] on input "False" at bounding box center [625, 14] width 12 height 10
radio input "true"
radio input "false"
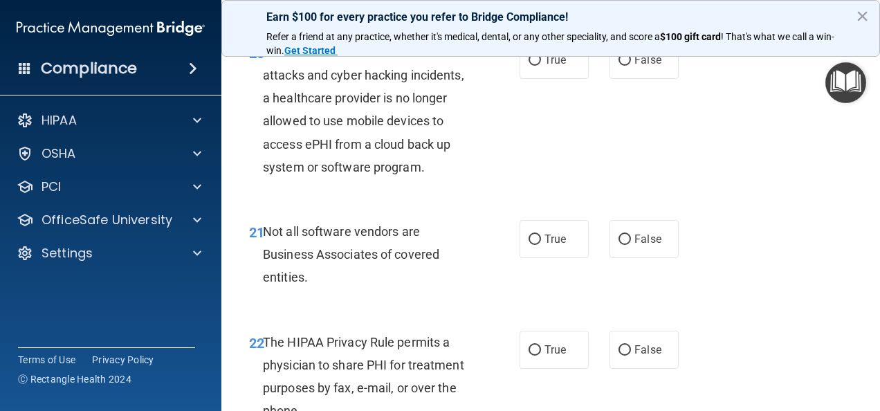
scroll to position [2898, 0]
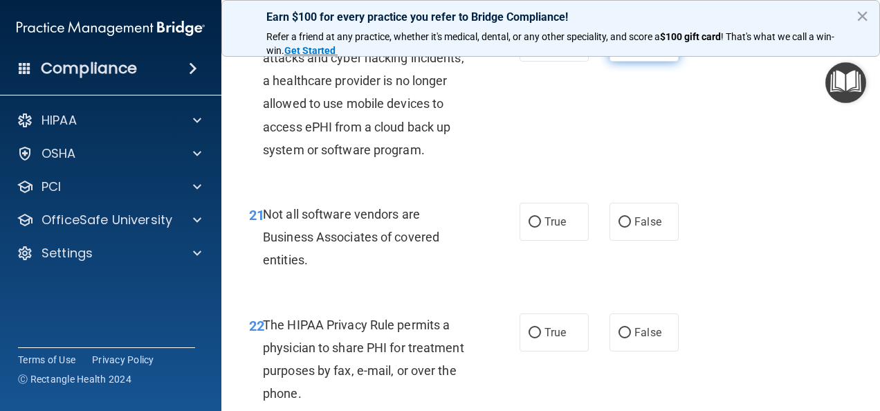
click at [635, 49] on span "False" at bounding box center [648, 42] width 27 height 13
click at [631, 48] on input "False" at bounding box center [625, 43] width 12 height 10
radio input "true"
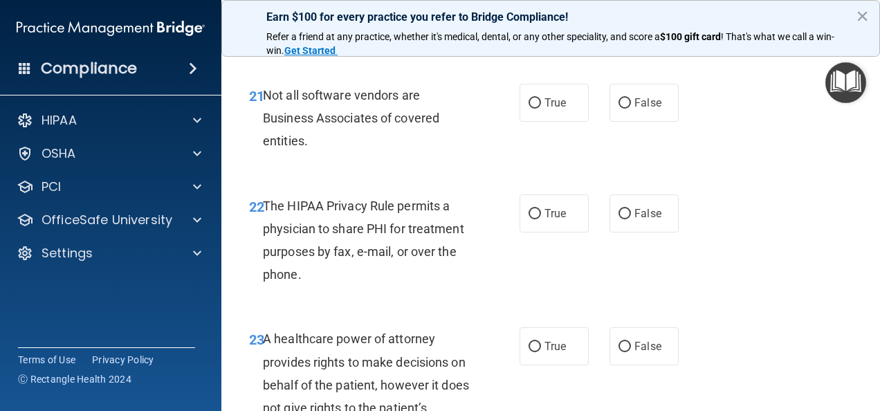
scroll to position [3020, 0]
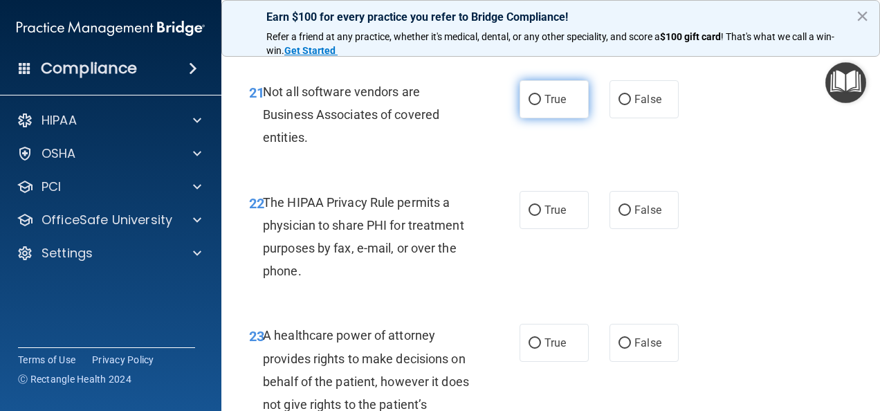
click at [531, 118] on label "True" at bounding box center [554, 99] width 69 height 38
click at [531, 105] on input "True" at bounding box center [535, 100] width 12 height 10
radio input "true"
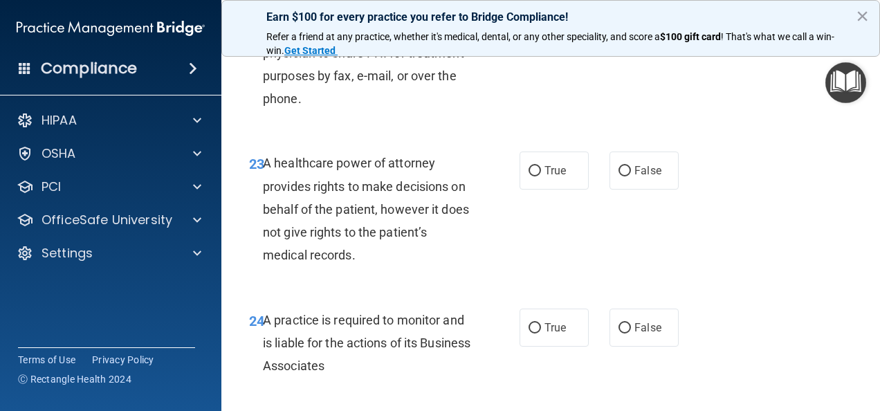
scroll to position [3195, 0]
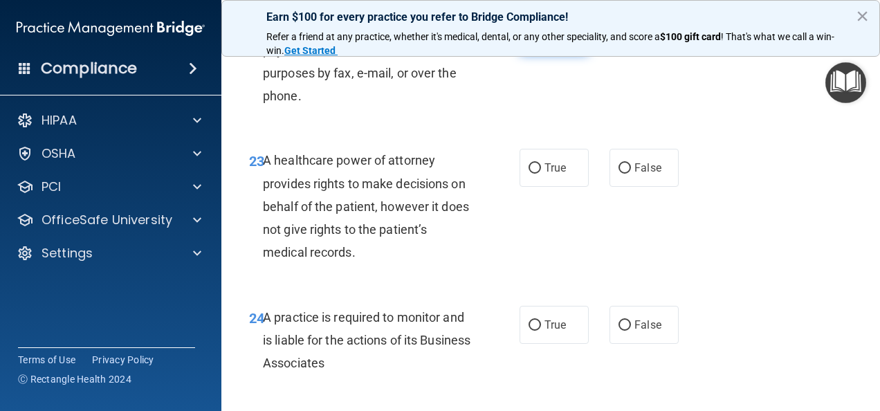
click at [549, 42] on span "True" at bounding box center [555, 34] width 21 height 13
click at [541, 41] on input "True" at bounding box center [535, 35] width 12 height 10
radio input "true"
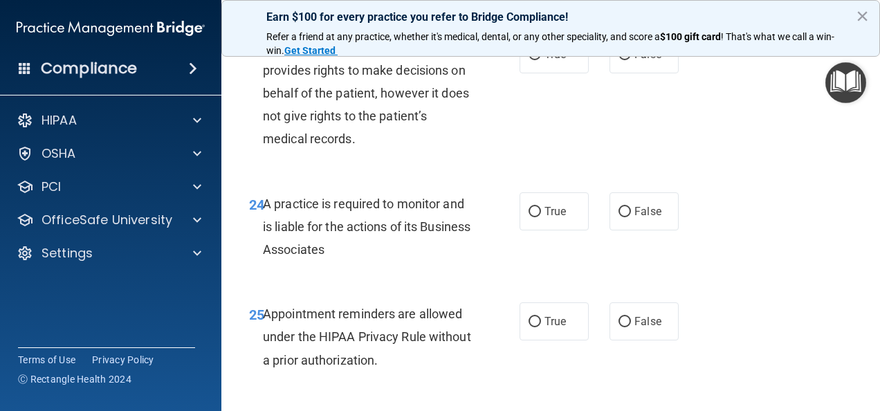
scroll to position [3314, 0]
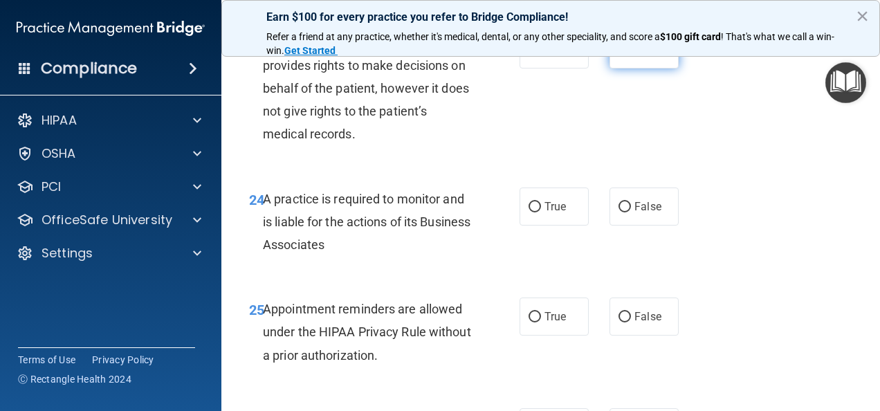
click at [623, 55] on input "False" at bounding box center [625, 50] width 12 height 10
radio input "true"
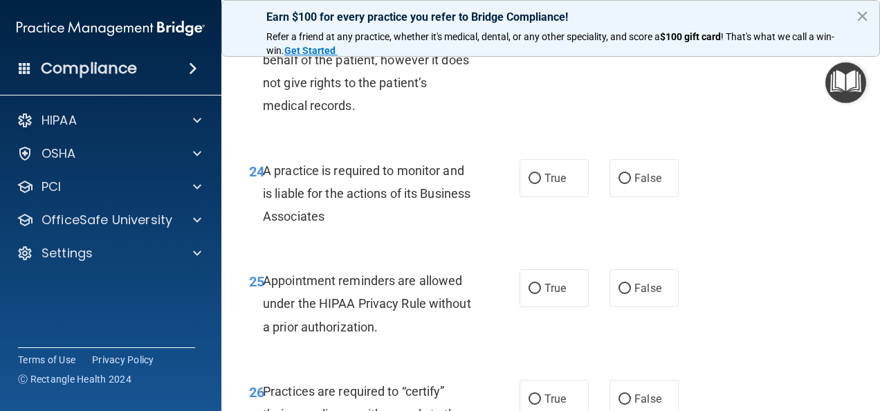
scroll to position [3341, 0]
click at [637, 185] on span "False" at bounding box center [648, 178] width 27 height 13
click at [631, 185] on input "False" at bounding box center [625, 179] width 12 height 10
radio input "true"
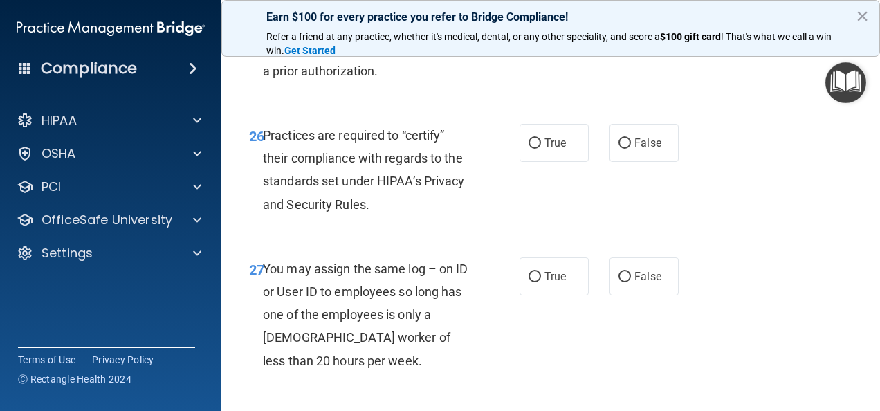
scroll to position [3599, 0]
click at [542, 51] on label "True" at bounding box center [554, 31] width 69 height 38
click at [541, 37] on input "True" at bounding box center [535, 32] width 12 height 10
radio input "true"
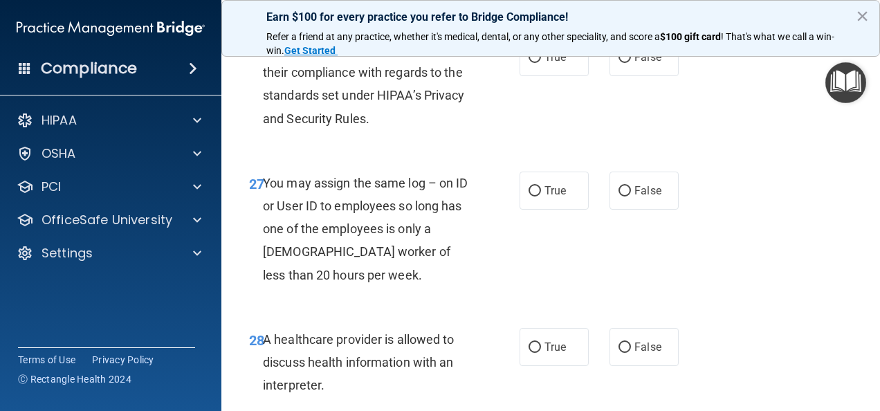
scroll to position [3686, 0]
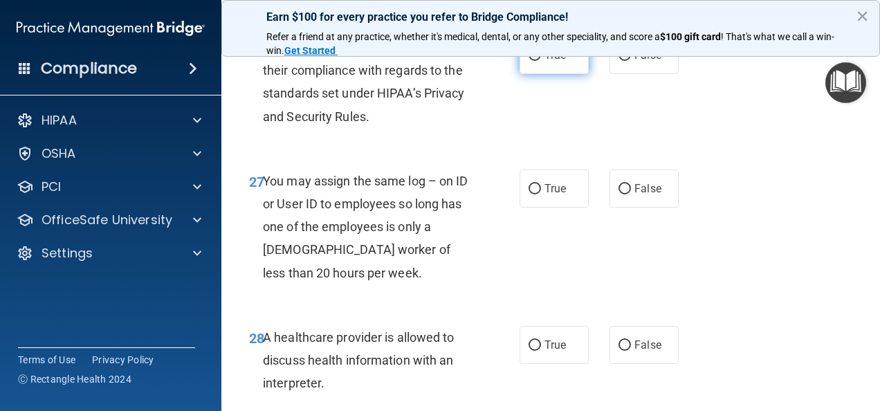
click at [526, 74] on label "True" at bounding box center [554, 55] width 69 height 38
click at [529, 61] on input "True" at bounding box center [535, 56] width 12 height 10
radio input "true"
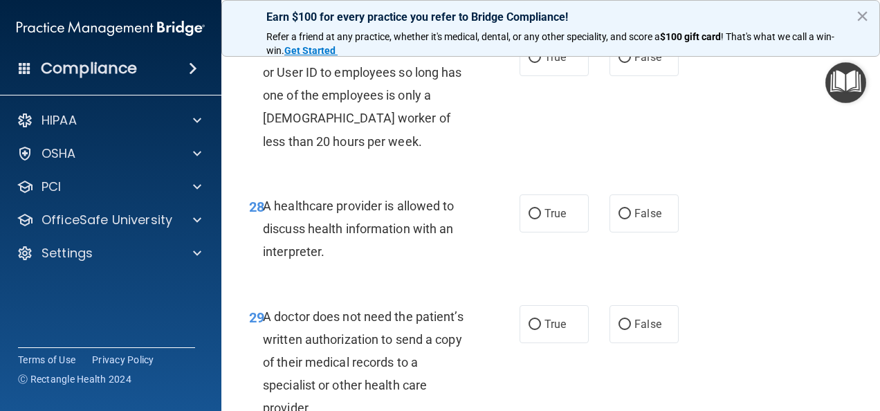
scroll to position [3827, 0]
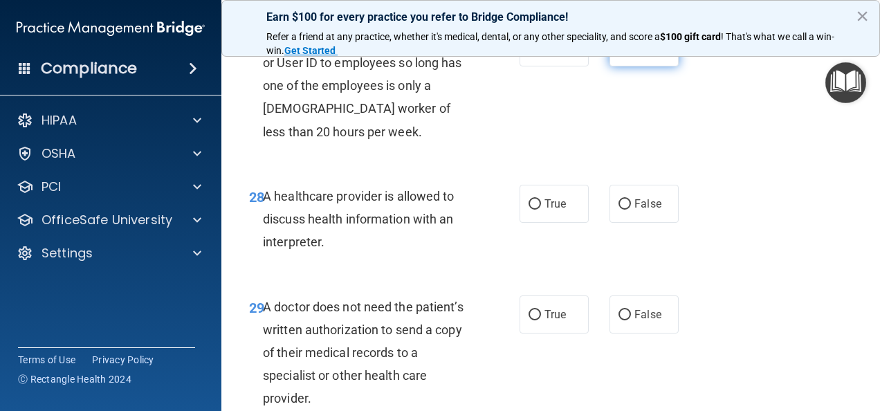
click at [626, 66] on label "False" at bounding box center [644, 47] width 69 height 38
click at [626, 53] on input "False" at bounding box center [625, 48] width 12 height 10
radio input "true"
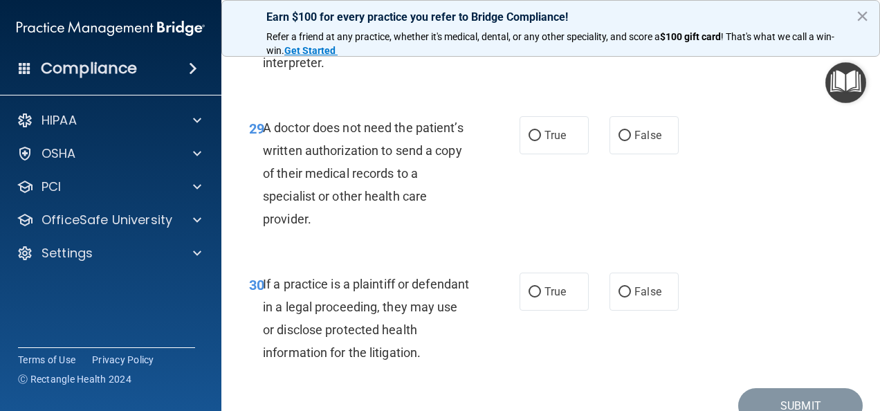
scroll to position [4007, 0]
click at [529, 30] on input "True" at bounding box center [535, 24] width 12 height 10
radio input "true"
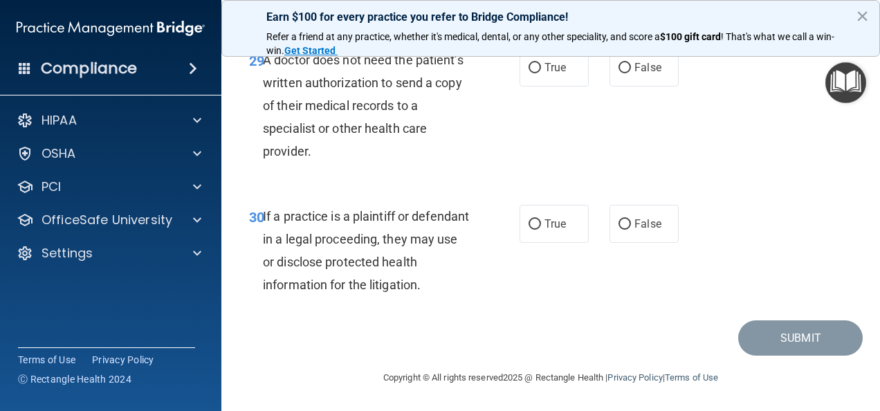
scroll to position [4112, 0]
click at [538, 86] on label "True" at bounding box center [554, 67] width 69 height 38
click at [538, 73] on input "True" at bounding box center [535, 68] width 12 height 10
radio input "true"
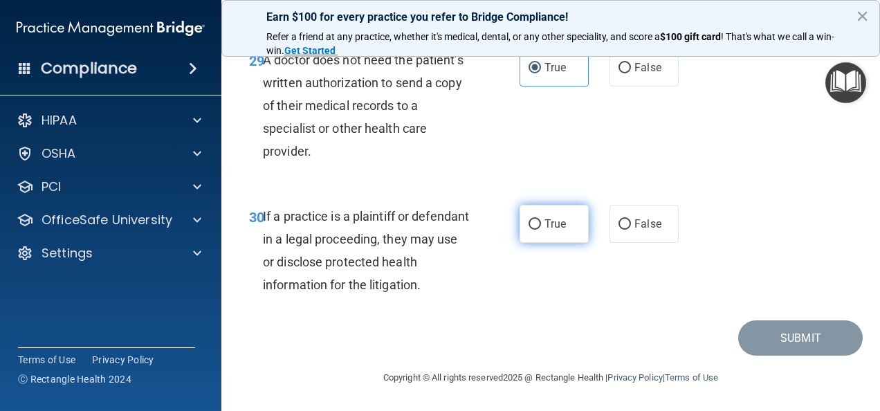
click at [547, 232] on label "True" at bounding box center [554, 224] width 69 height 38
click at [541, 230] on input "True" at bounding box center [535, 224] width 12 height 10
radio input "true"
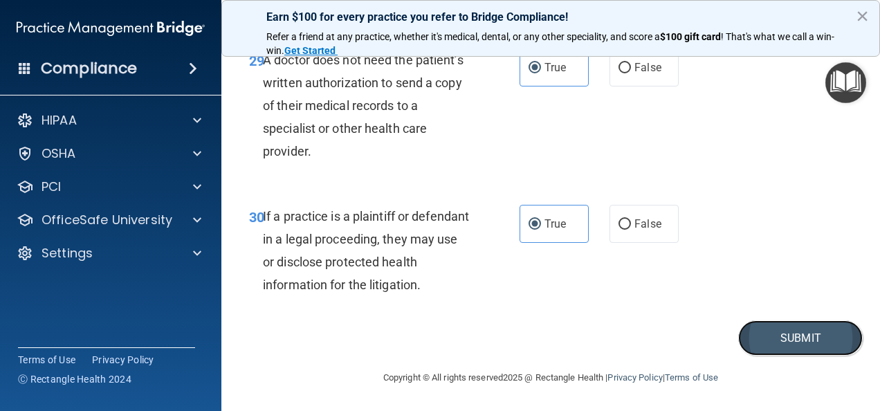
click at [771, 339] on button "Submit" at bounding box center [800, 337] width 125 height 35
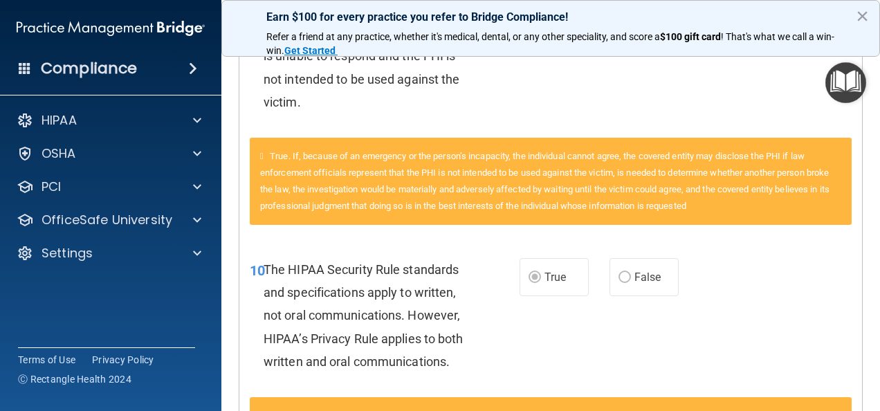
scroll to position [392, 0]
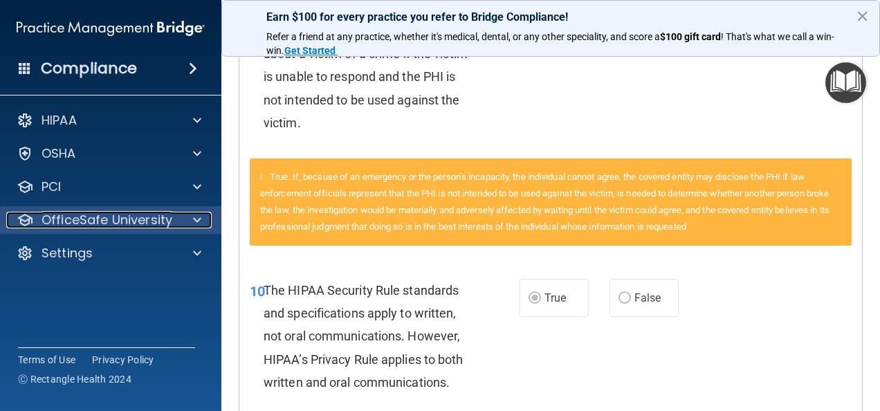
click at [139, 218] on p "OfficeSafe University" at bounding box center [107, 220] width 131 height 17
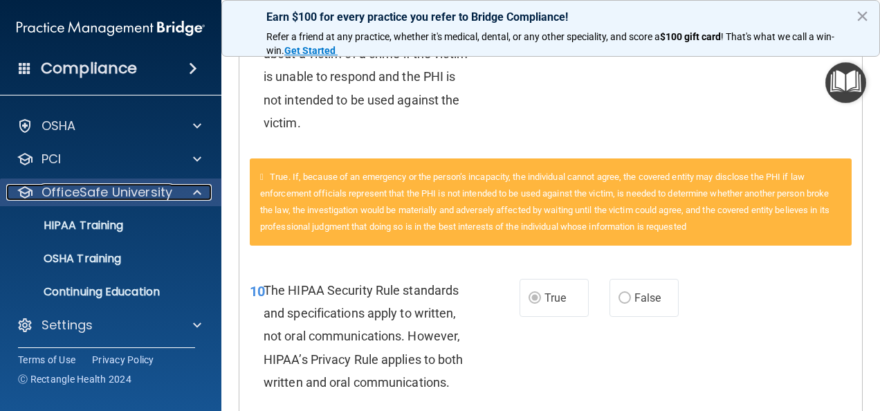
scroll to position [8, 0]
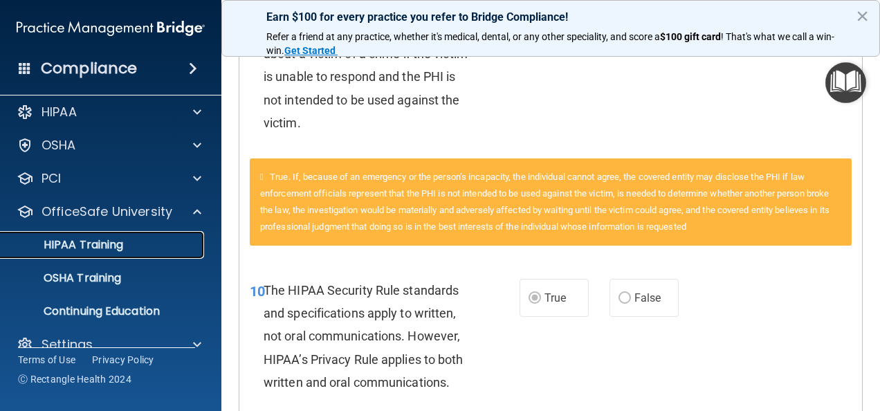
click at [129, 248] on div "HIPAA Training" at bounding box center [103, 245] width 189 height 14
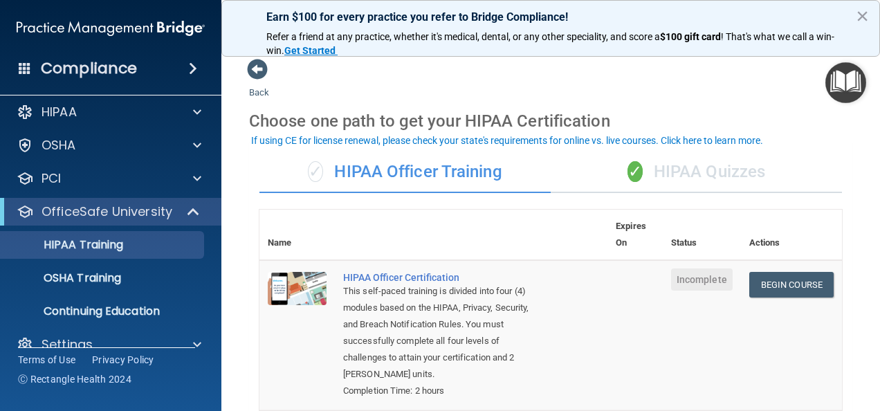
click at [680, 159] on div "✓ HIPAA Quizzes" at bounding box center [696, 173] width 291 height 42
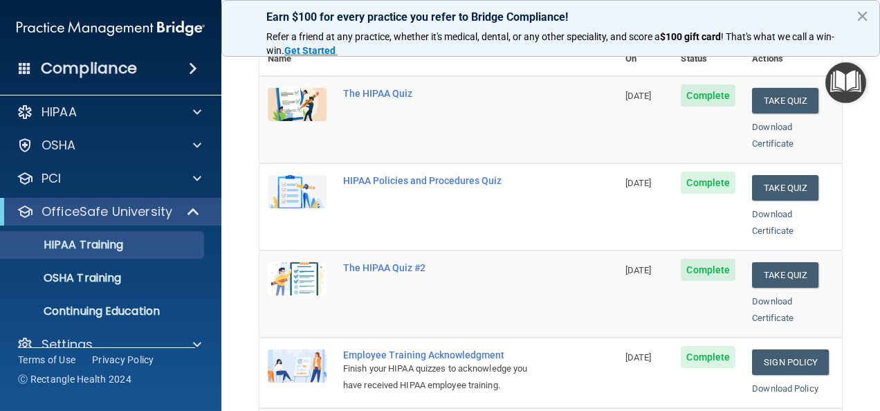
scroll to position [188, 0]
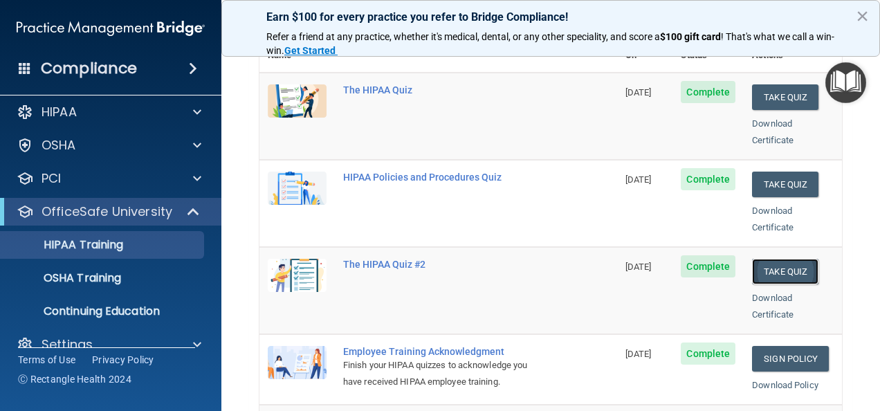
click at [769, 259] on button "Take Quiz" at bounding box center [785, 272] width 66 height 26
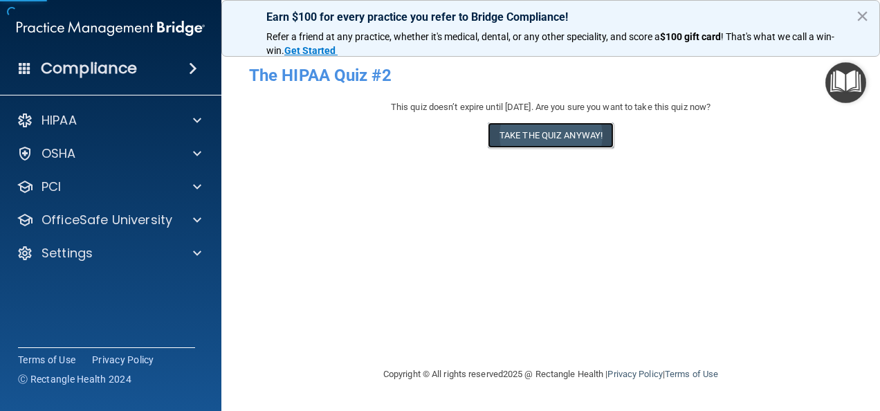
click at [563, 137] on button "Take the quiz anyway!" at bounding box center [551, 135] width 126 height 26
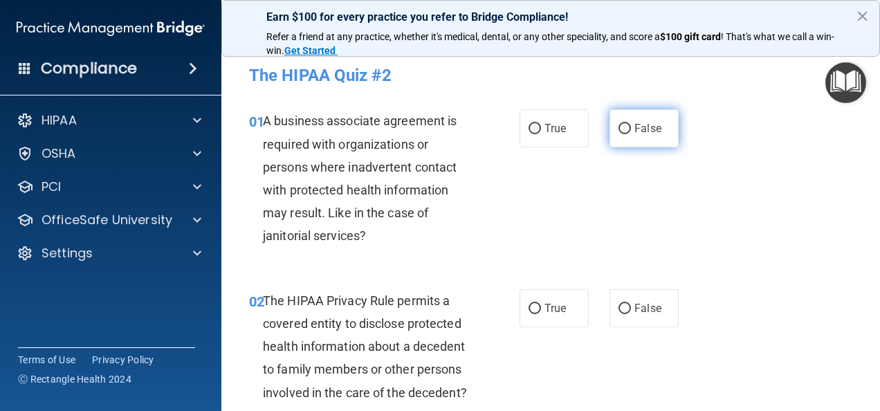
click at [635, 131] on span "False" at bounding box center [648, 128] width 27 height 13
click at [631, 131] on input "False" at bounding box center [625, 129] width 12 height 10
radio input "true"
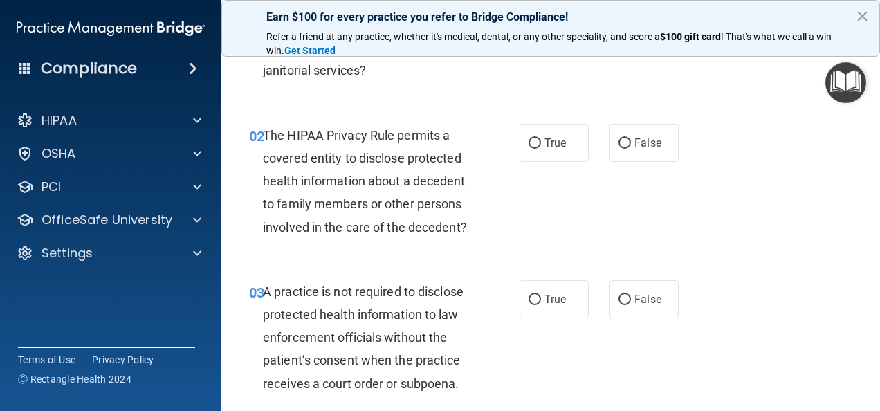
scroll to position [169, 0]
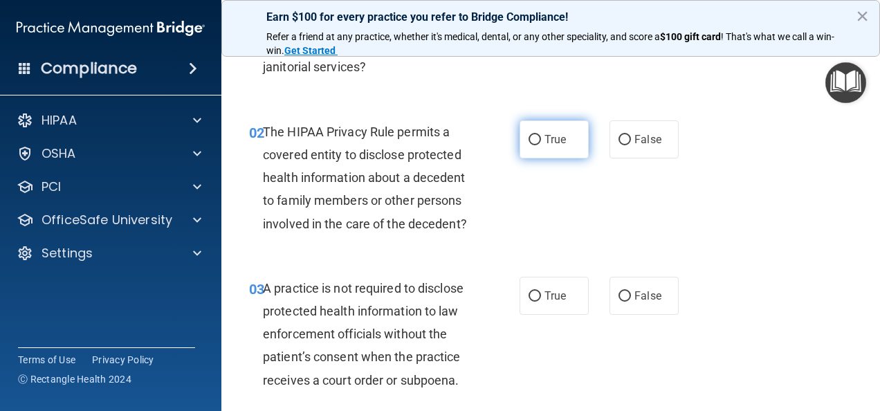
click at [551, 139] on span "True" at bounding box center [555, 139] width 21 height 13
click at [541, 139] on input "True" at bounding box center [535, 140] width 12 height 10
radio input "true"
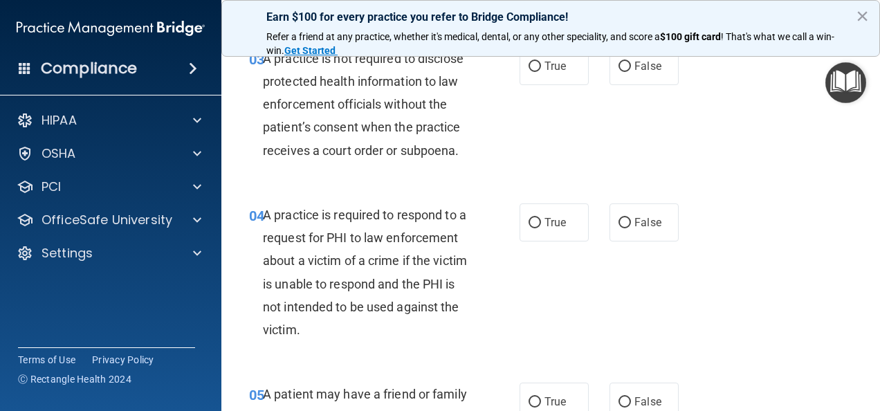
scroll to position [399, 0]
click at [619, 71] on input "False" at bounding box center [625, 66] width 12 height 10
radio input "true"
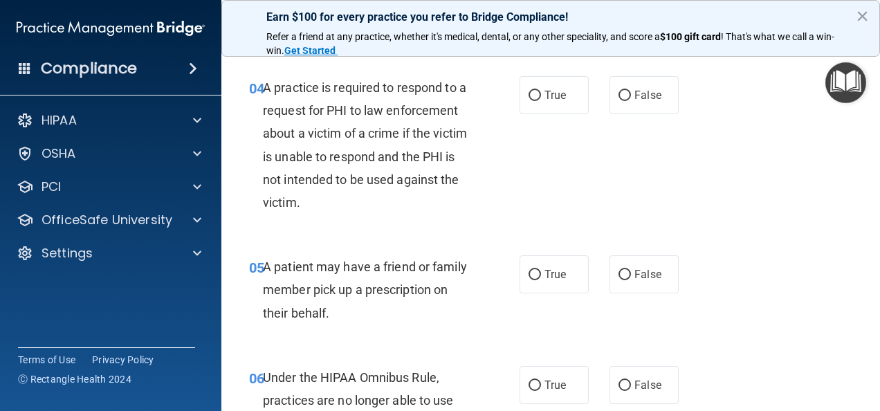
scroll to position [527, 0]
click at [545, 101] on span "True" at bounding box center [555, 94] width 21 height 13
click at [541, 100] on input "True" at bounding box center [535, 95] width 12 height 10
radio input "true"
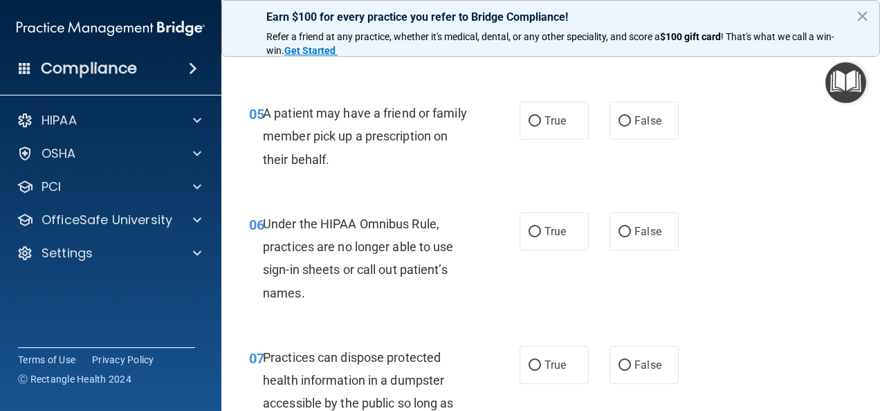
scroll to position [713, 0]
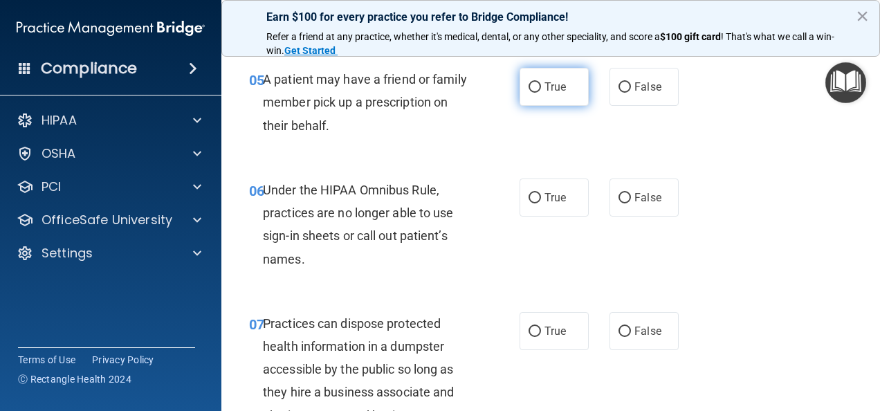
click at [555, 93] on span "True" at bounding box center [555, 86] width 21 height 13
click at [541, 93] on input "True" at bounding box center [535, 87] width 12 height 10
radio input "true"
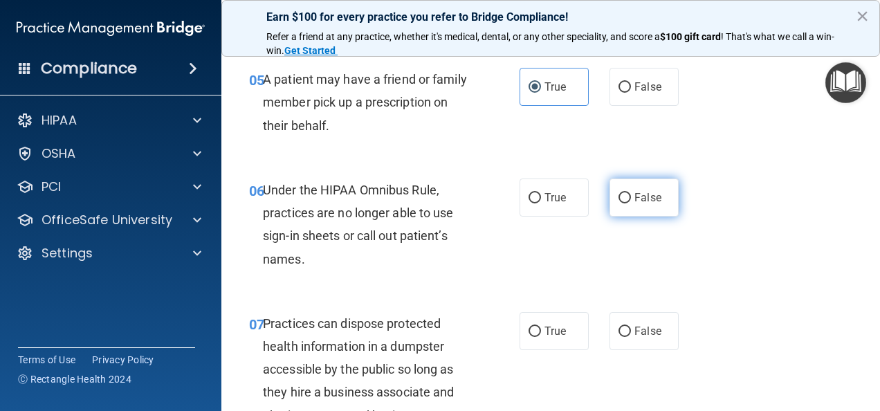
click at [619, 203] on input "False" at bounding box center [625, 198] width 12 height 10
radio input "true"
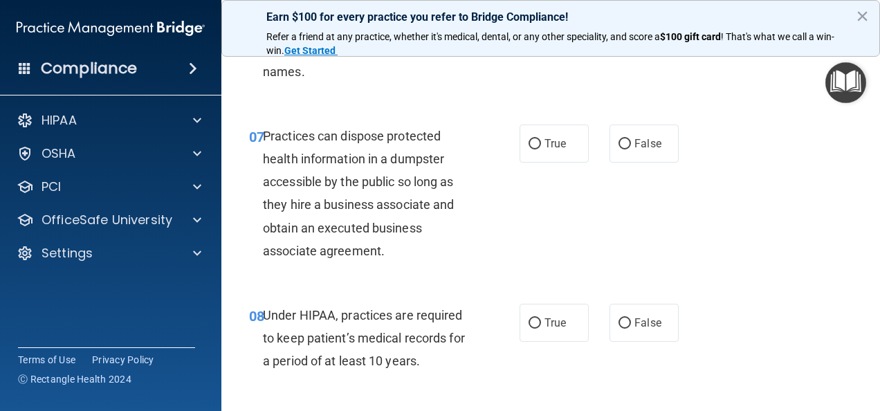
scroll to position [902, 0]
click at [619, 149] on input "False" at bounding box center [625, 143] width 12 height 10
radio input "true"
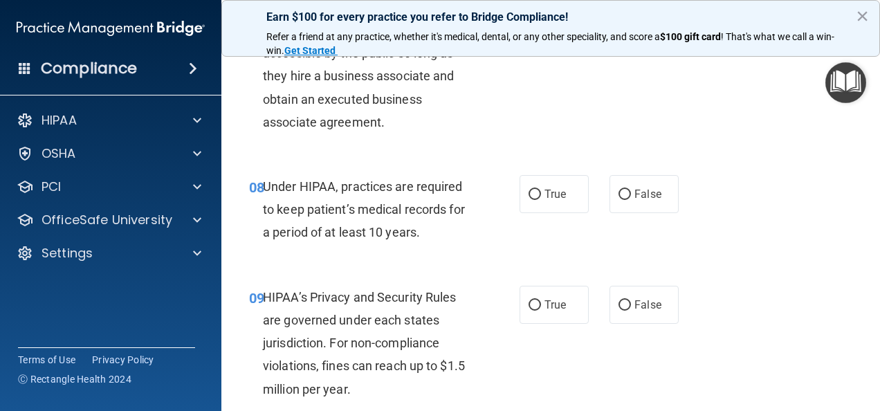
scroll to position [1034, 0]
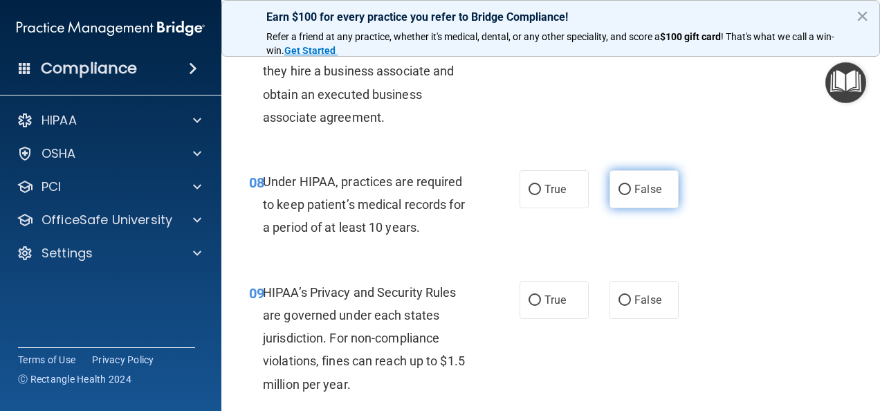
click at [635, 196] on span "False" at bounding box center [648, 189] width 27 height 13
click at [631, 195] on input "False" at bounding box center [625, 190] width 12 height 10
radio input "true"
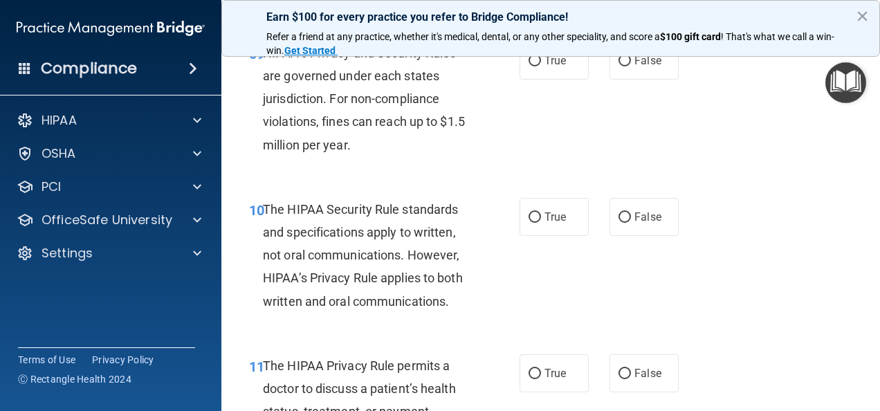
scroll to position [1275, 0]
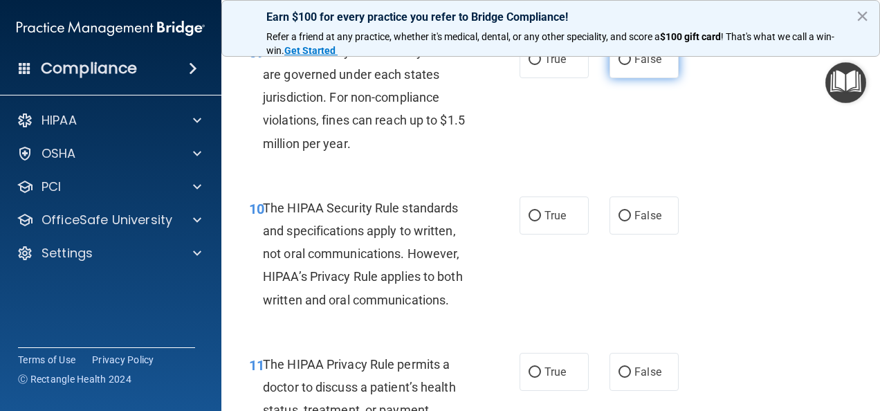
click at [619, 65] on input "False" at bounding box center [625, 60] width 12 height 10
radio input "true"
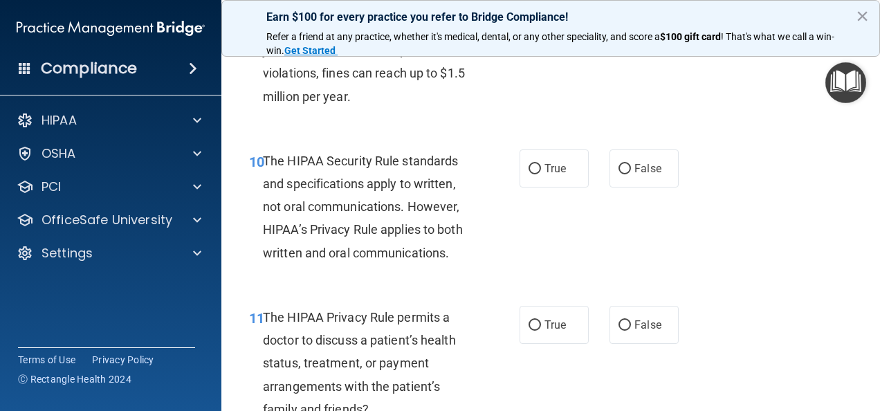
scroll to position [1324, 0]
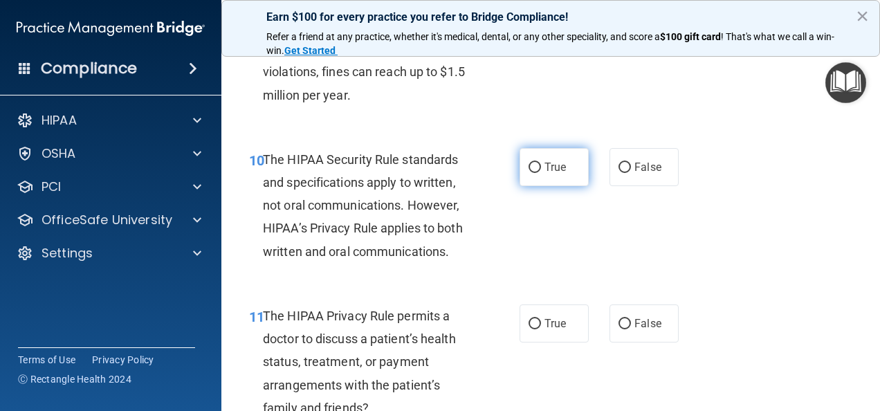
click at [533, 173] on input "True" at bounding box center [535, 168] width 12 height 10
radio input "true"
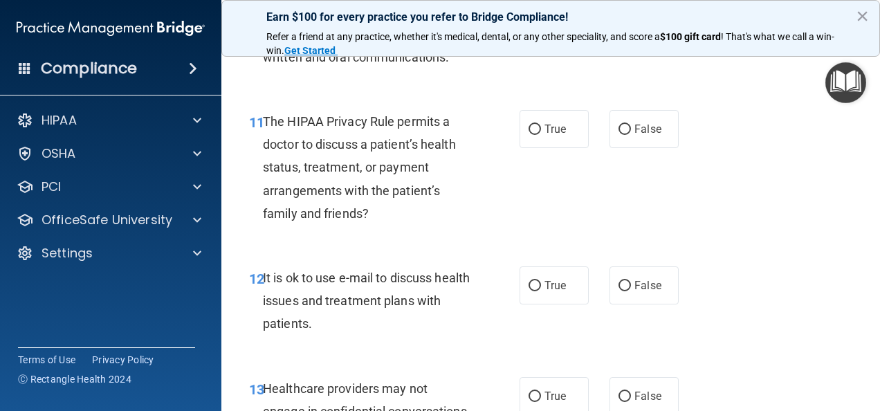
scroll to position [1519, 0]
click at [558, 135] on span "True" at bounding box center [555, 128] width 21 height 13
click at [541, 134] on input "True" at bounding box center [535, 129] width 12 height 10
radio input "true"
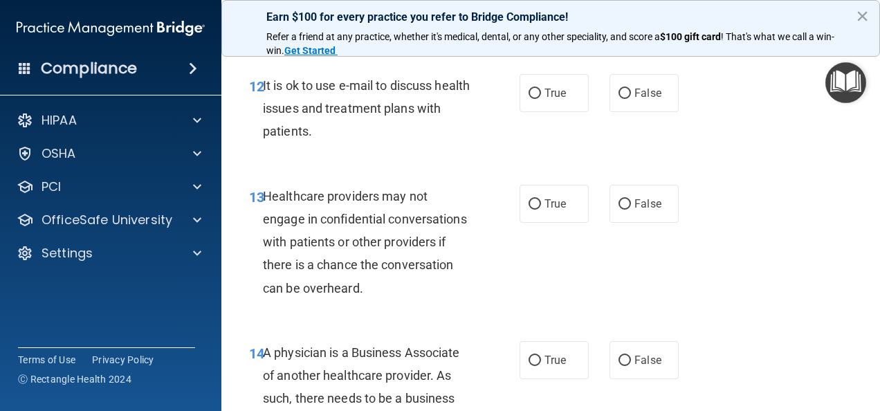
scroll to position [1714, 0]
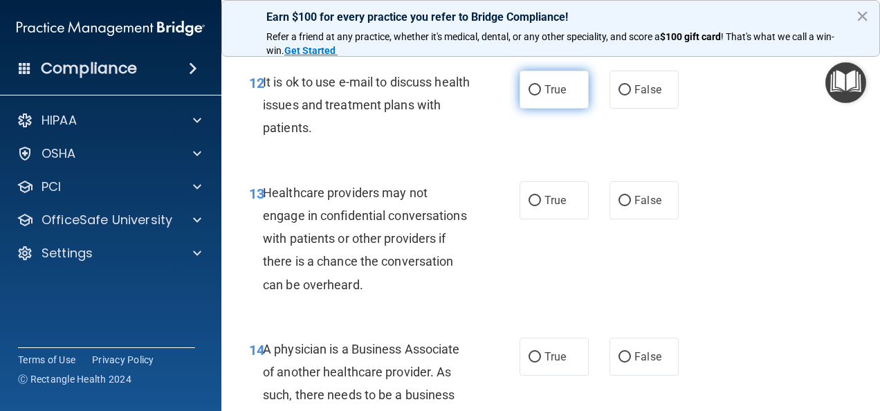
click at [554, 96] on span "True" at bounding box center [555, 89] width 21 height 13
click at [541, 95] on input "True" at bounding box center [535, 90] width 12 height 10
radio input "true"
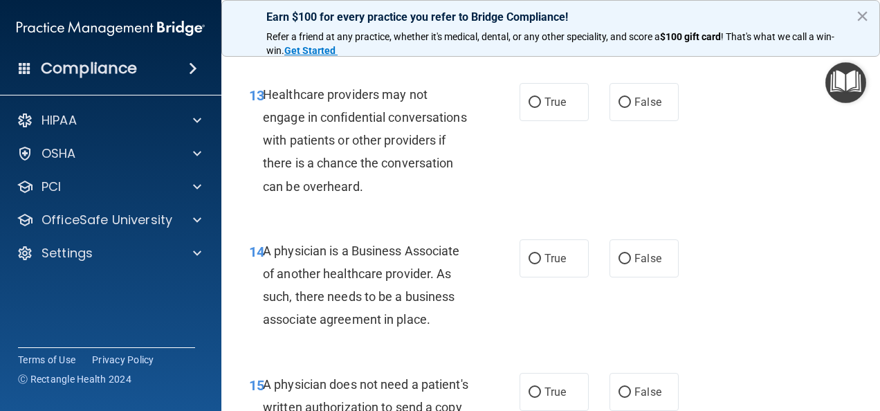
scroll to position [1814, 0]
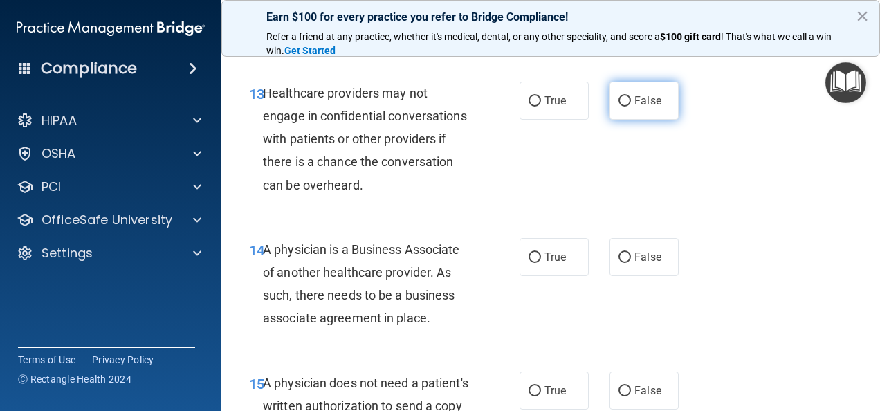
click at [619, 107] on input "False" at bounding box center [625, 101] width 12 height 10
radio input "true"
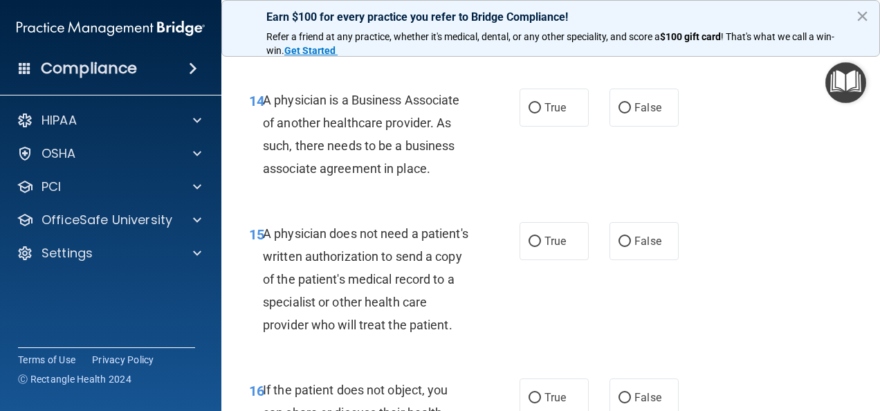
scroll to position [1964, 0]
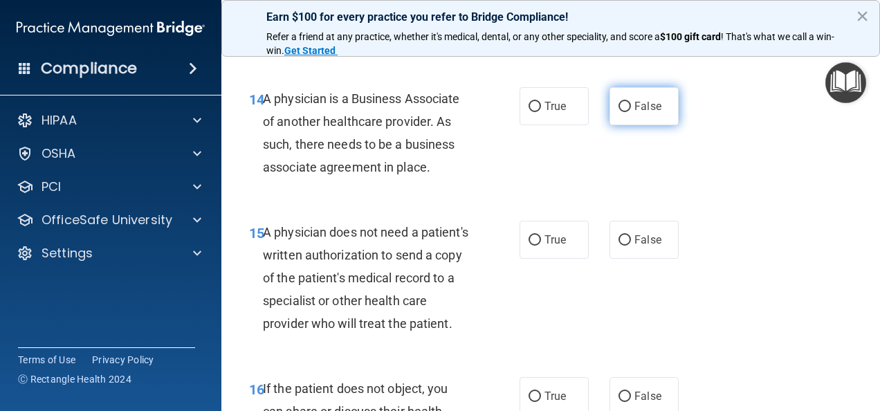
click at [621, 112] on input "False" at bounding box center [625, 107] width 12 height 10
radio input "true"
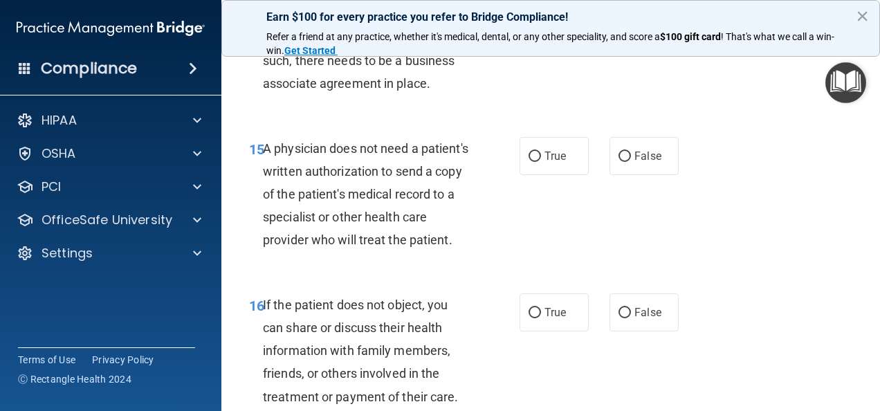
scroll to position [2050, 0]
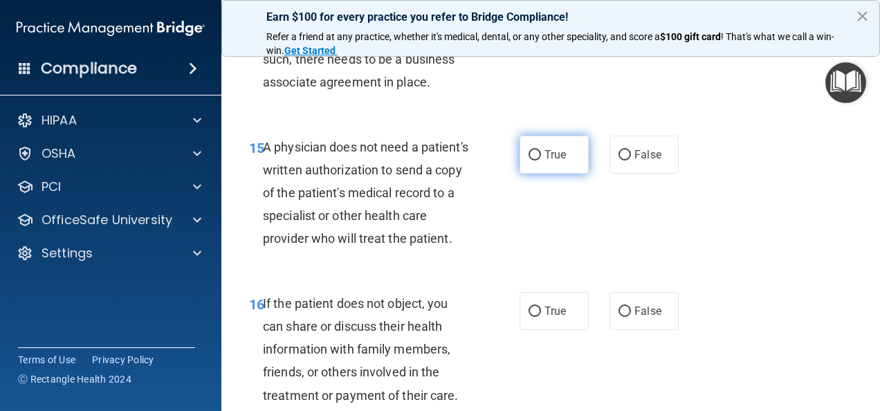
click at [530, 161] on input "True" at bounding box center [535, 155] width 12 height 10
radio input "true"
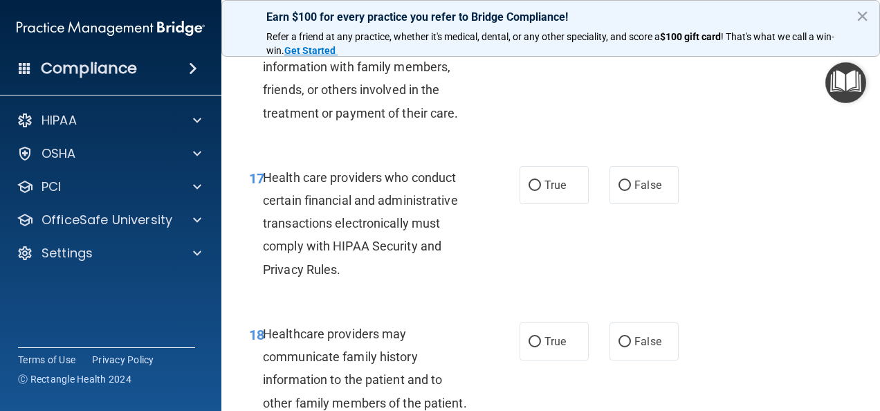
scroll to position [2333, 0]
click at [545, 35] on span "True" at bounding box center [555, 27] width 21 height 13
click at [541, 34] on input "True" at bounding box center [535, 29] width 12 height 10
radio input "true"
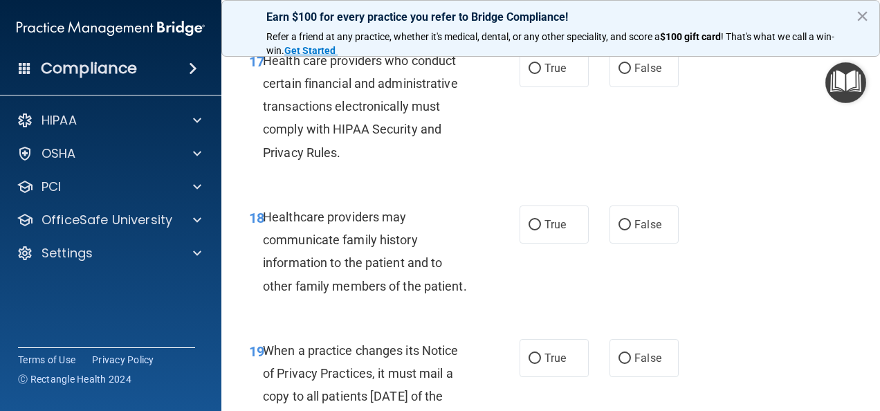
scroll to position [2450, 0]
click at [559, 86] on label "True" at bounding box center [554, 67] width 69 height 38
click at [541, 73] on input "True" at bounding box center [535, 68] width 12 height 10
radio input "true"
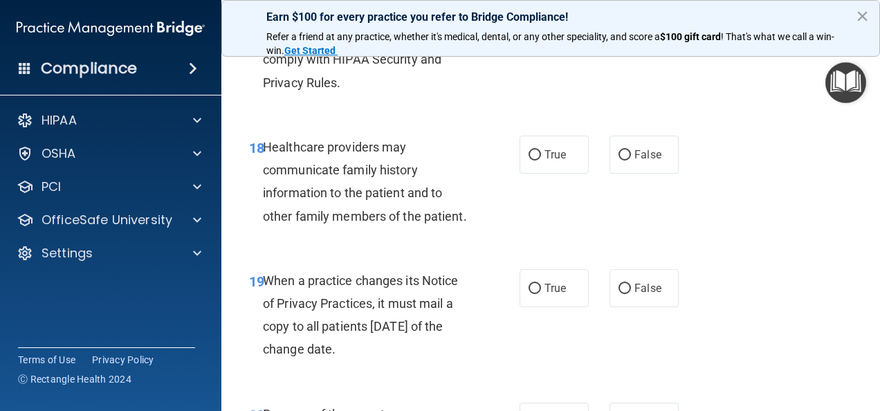
scroll to position [2548, 0]
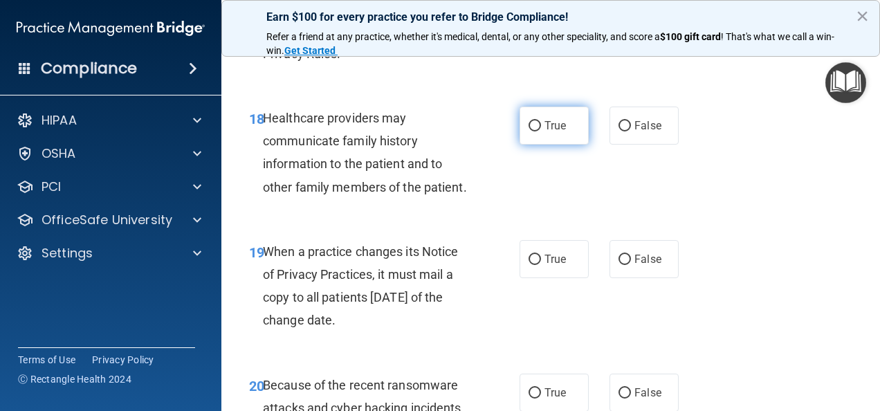
click at [551, 132] on span "True" at bounding box center [555, 125] width 21 height 13
click at [541, 131] on input "True" at bounding box center [535, 126] width 12 height 10
radio input "true"
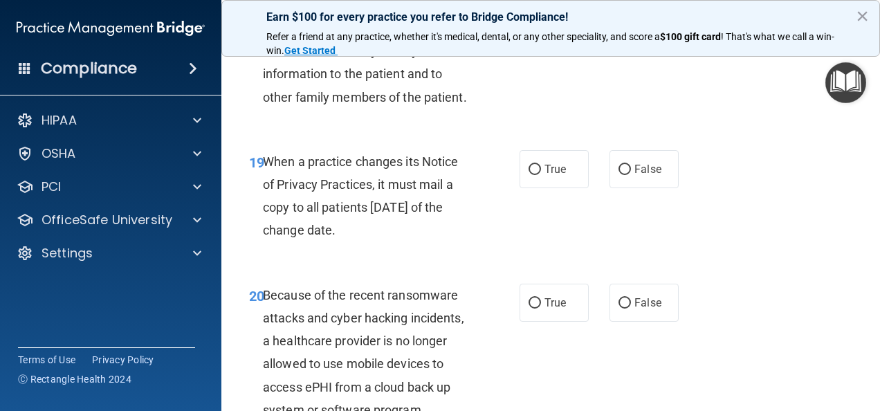
scroll to position [2638, 0]
click at [648, 175] on span "False" at bounding box center [648, 168] width 27 height 13
click at [631, 174] on input "False" at bounding box center [625, 169] width 12 height 10
radio input "true"
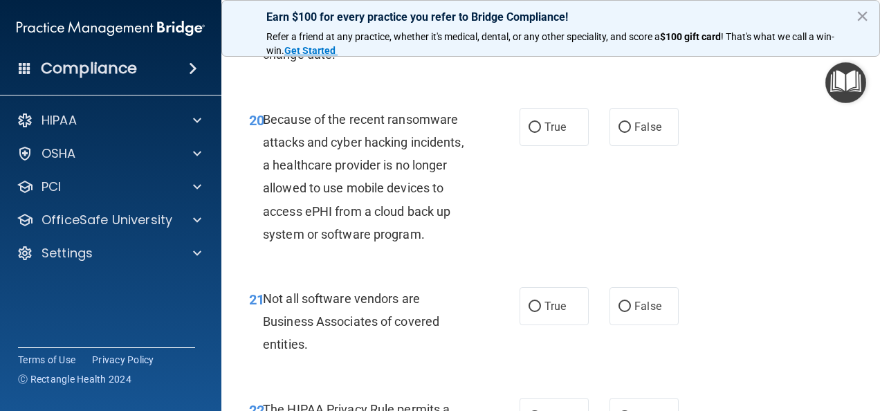
scroll to position [2814, 0]
click at [626, 145] on label "False" at bounding box center [644, 126] width 69 height 38
click at [626, 132] on input "False" at bounding box center [625, 127] width 12 height 10
radio input "true"
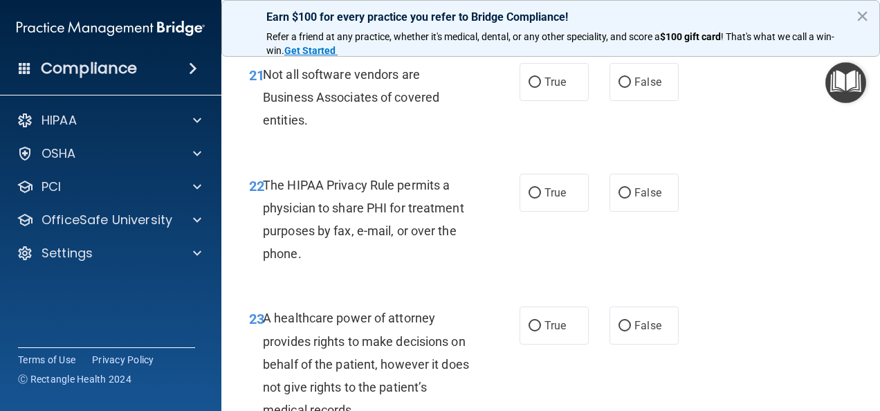
scroll to position [3038, 0]
click at [559, 88] on span "True" at bounding box center [555, 81] width 21 height 13
click at [541, 87] on input "True" at bounding box center [535, 82] width 12 height 10
radio input "true"
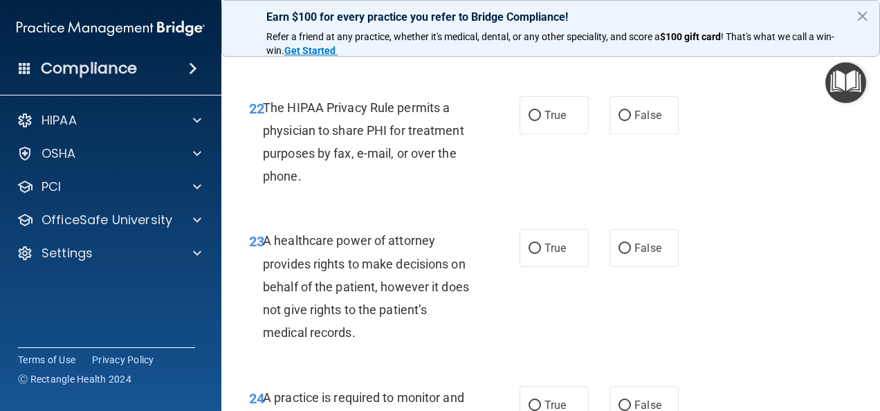
scroll to position [3116, 0]
click at [551, 121] on span "True" at bounding box center [555, 114] width 21 height 13
click at [541, 120] on input "True" at bounding box center [535, 115] width 12 height 10
radio input "true"
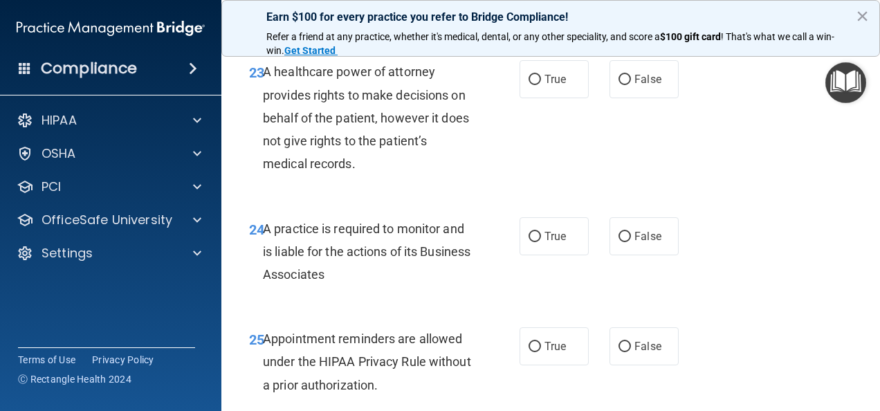
scroll to position [3285, 0]
click at [635, 85] on span "False" at bounding box center [648, 78] width 27 height 13
click at [631, 84] on input "False" at bounding box center [625, 79] width 12 height 10
radio input "true"
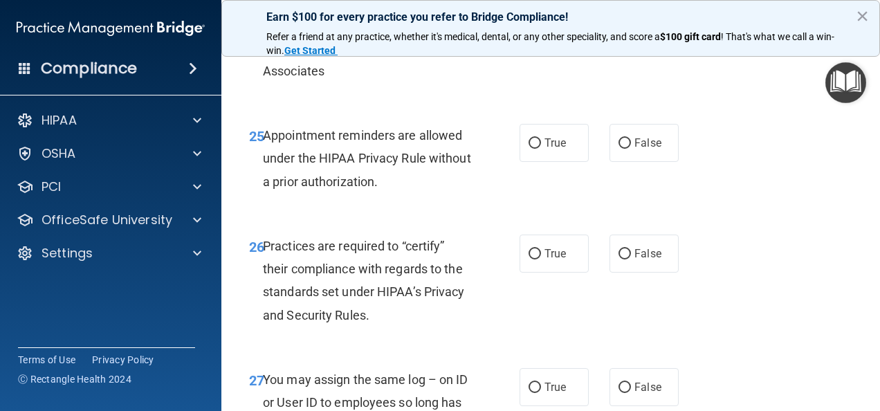
scroll to position [3488, 0]
click at [619, 38] on input "False" at bounding box center [625, 33] width 12 height 10
radio input "true"
click at [621, 148] on input "False" at bounding box center [625, 143] width 12 height 10
radio input "true"
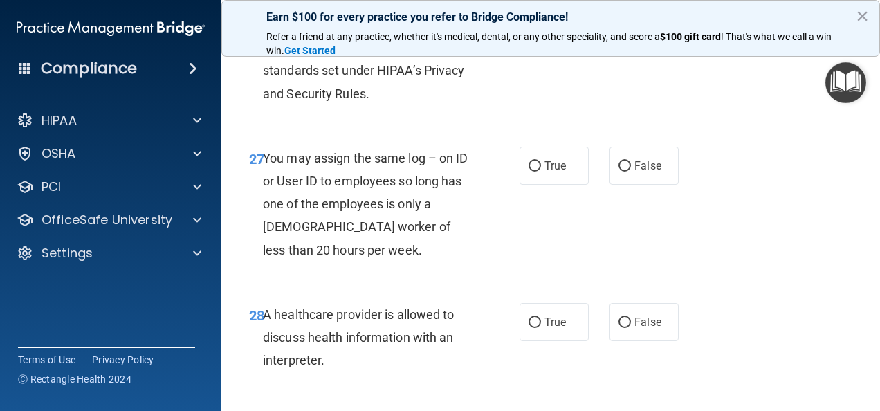
scroll to position [3710, 0]
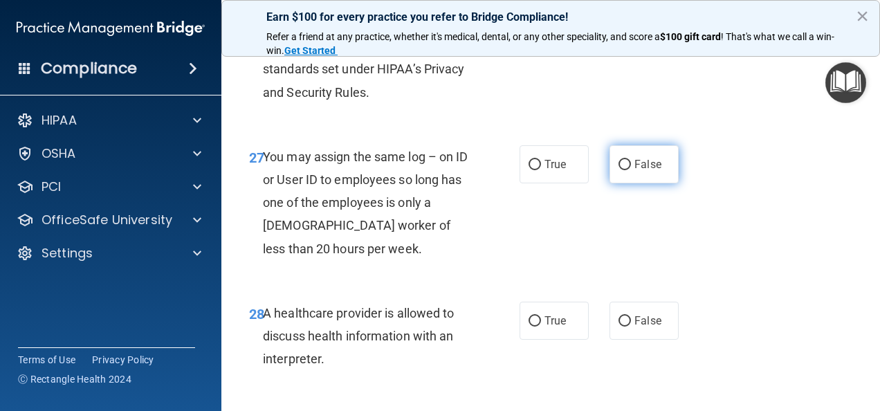
click at [627, 183] on label "False" at bounding box center [644, 164] width 69 height 38
click at [627, 170] on input "False" at bounding box center [625, 165] width 12 height 10
radio input "true"
click at [547, 37] on span "True" at bounding box center [555, 30] width 21 height 13
click at [541, 37] on input "True" at bounding box center [535, 31] width 12 height 10
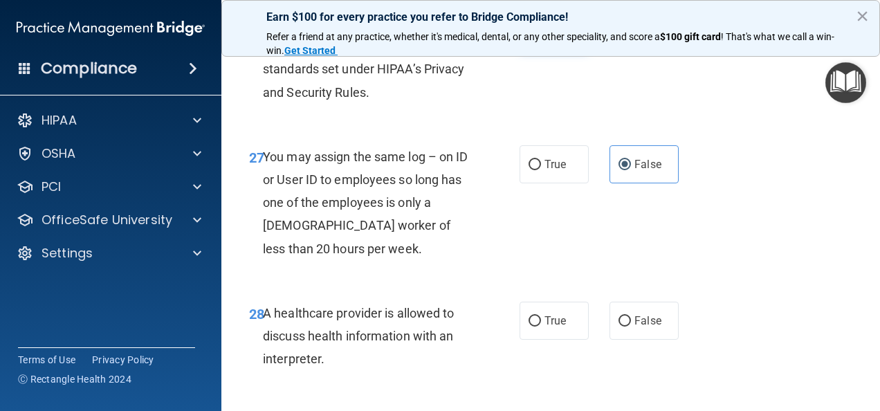
radio input "true"
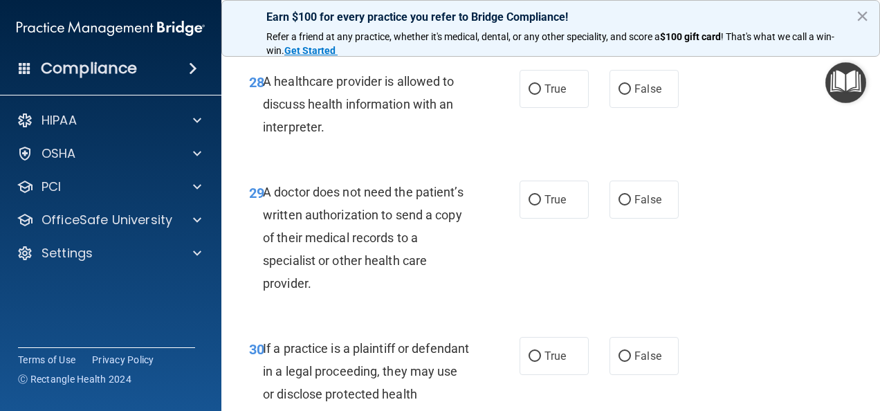
scroll to position [3952, 0]
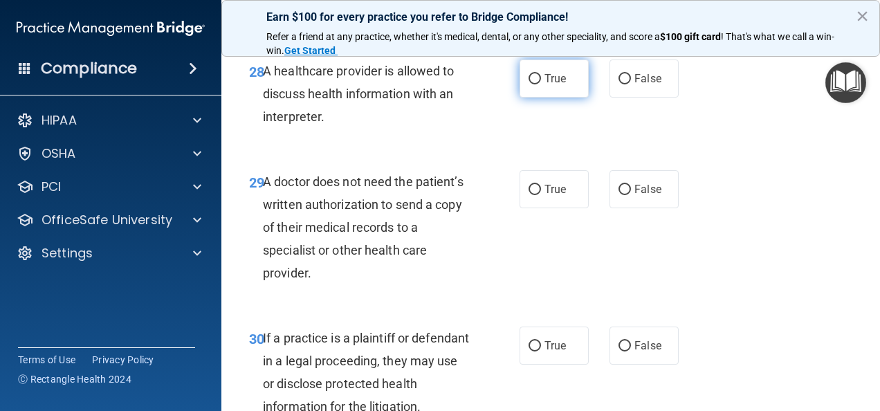
click at [545, 85] on span "True" at bounding box center [555, 78] width 21 height 13
click at [541, 84] on input "True" at bounding box center [535, 79] width 12 height 10
radio input "true"
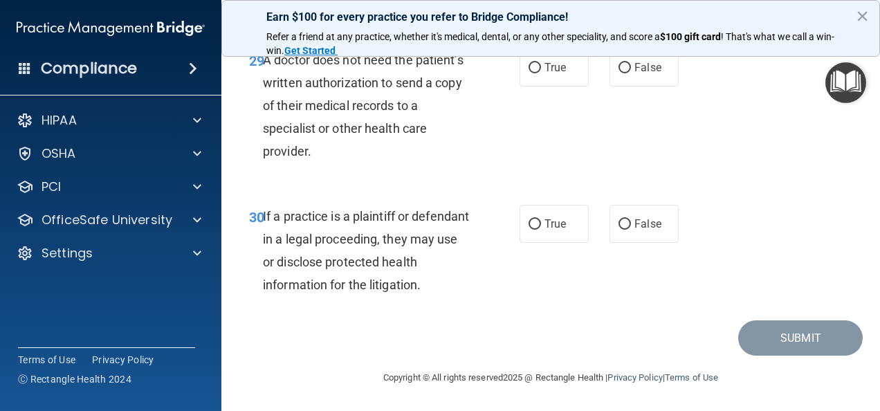
scroll to position [4113, 0]
click at [552, 74] on span "True" at bounding box center [555, 67] width 21 height 13
click at [541, 73] on input "True" at bounding box center [535, 68] width 12 height 10
radio input "true"
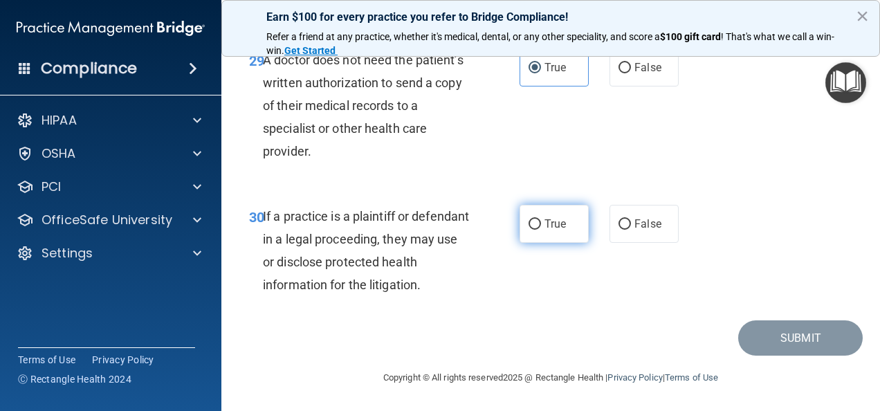
click at [565, 217] on label "True" at bounding box center [554, 224] width 69 height 38
click at [541, 219] on input "True" at bounding box center [535, 224] width 12 height 10
radio input "true"
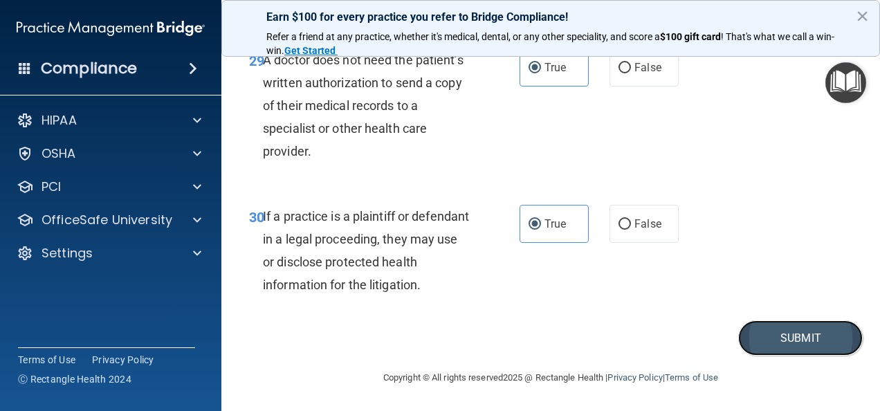
click at [795, 333] on button "Submit" at bounding box center [800, 337] width 125 height 35
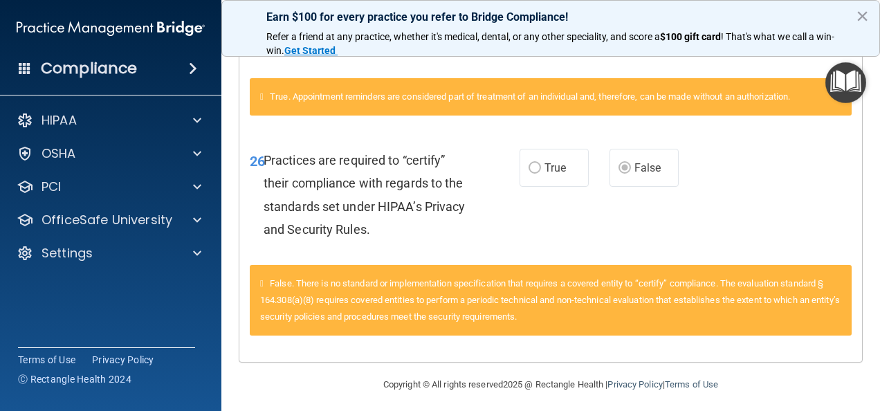
scroll to position [652, 0]
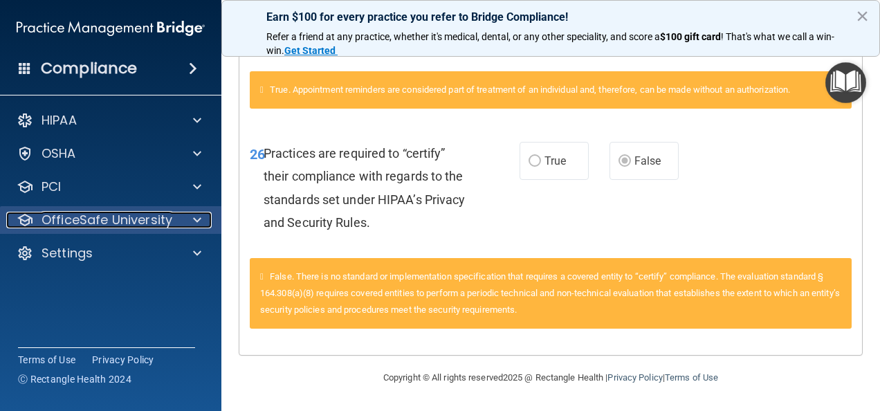
click at [120, 212] on p "OfficeSafe University" at bounding box center [107, 220] width 131 height 17
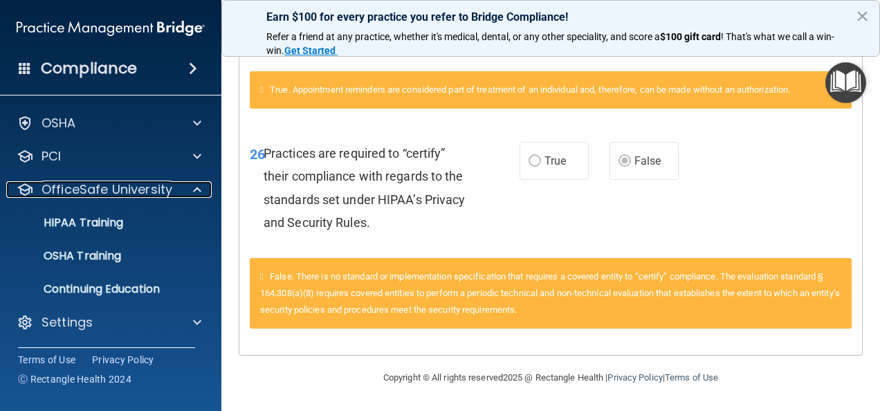
scroll to position [30, 0]
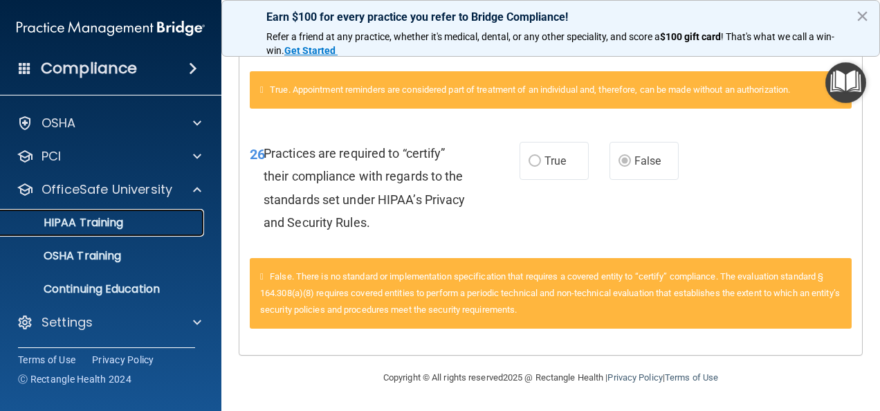
click at [113, 226] on p "HIPAA Training" at bounding box center [66, 223] width 114 height 14
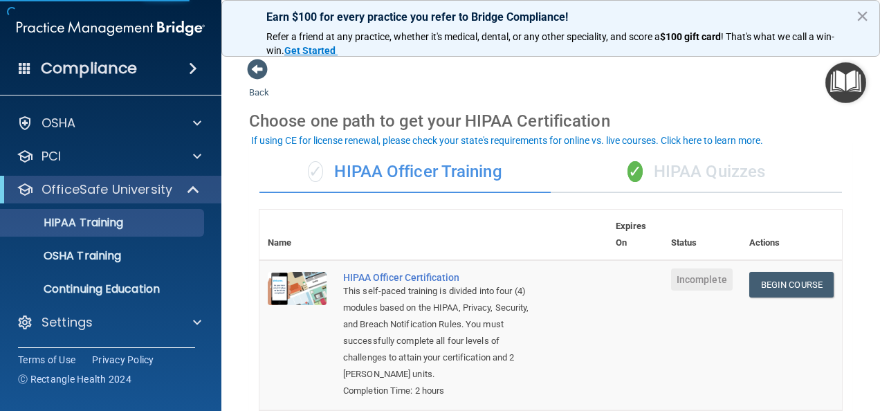
click at [720, 181] on div "✓ HIPAA Quizzes" at bounding box center [696, 173] width 291 height 42
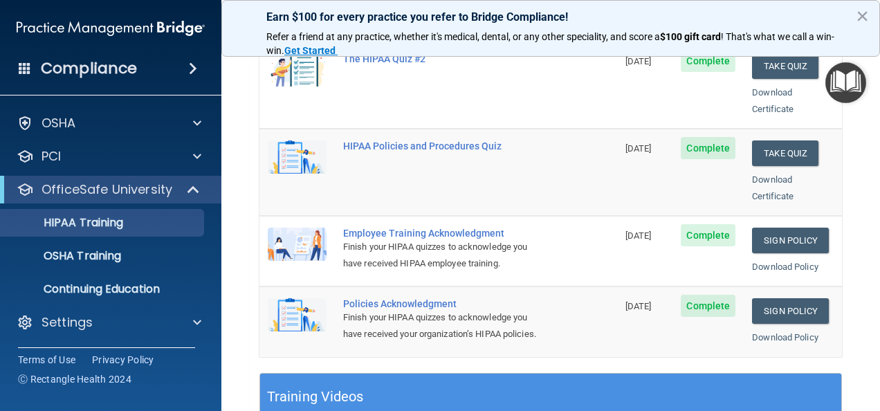
scroll to position [307, 0]
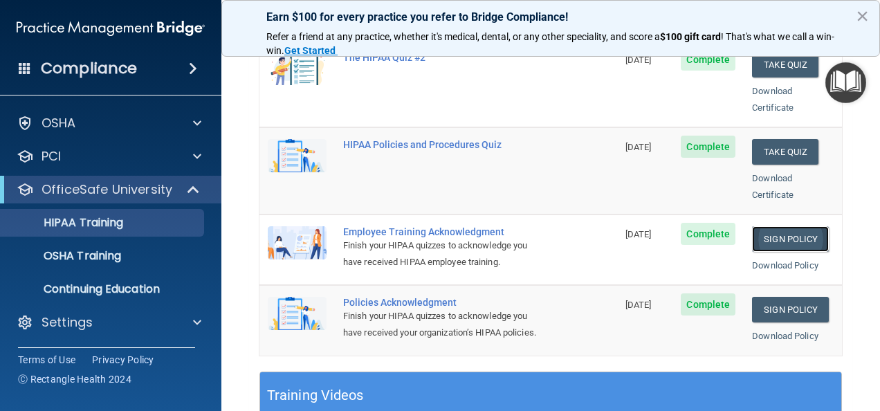
click at [785, 226] on link "Sign Policy" at bounding box center [790, 239] width 77 height 26
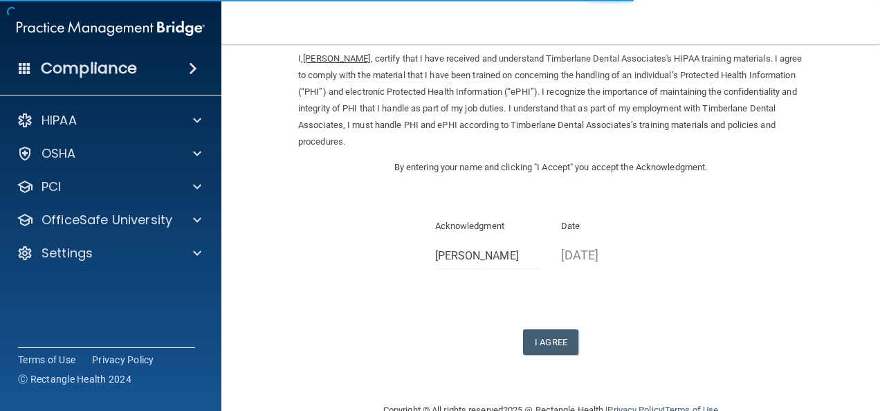
scroll to position [89, 0]
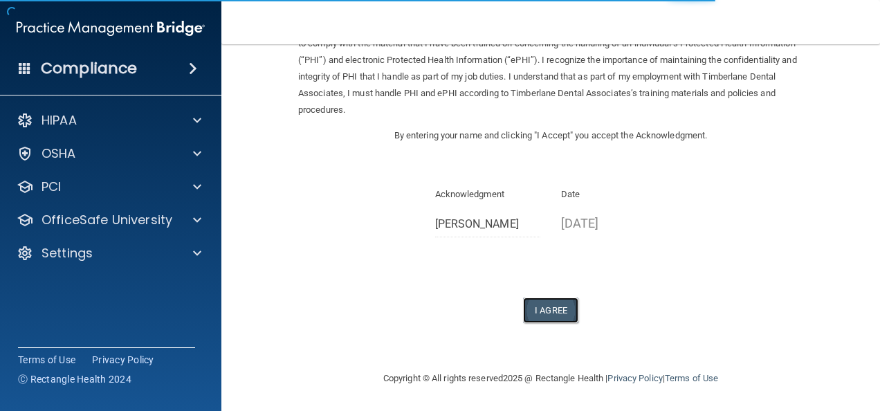
click at [554, 317] on button "I Agree" at bounding box center [550, 311] width 55 height 26
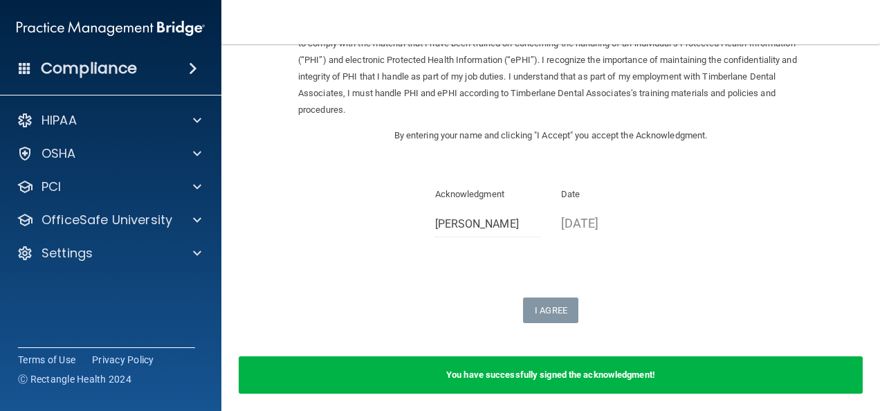
scroll to position [143, 0]
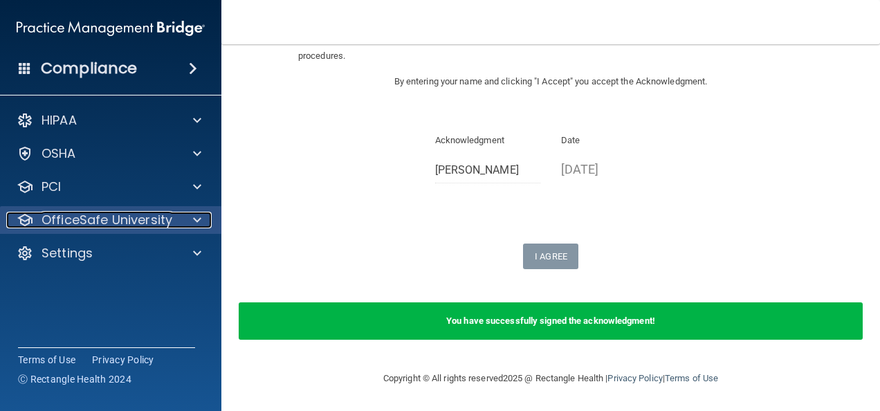
click at [101, 216] on p "OfficeSafe University" at bounding box center [107, 220] width 131 height 17
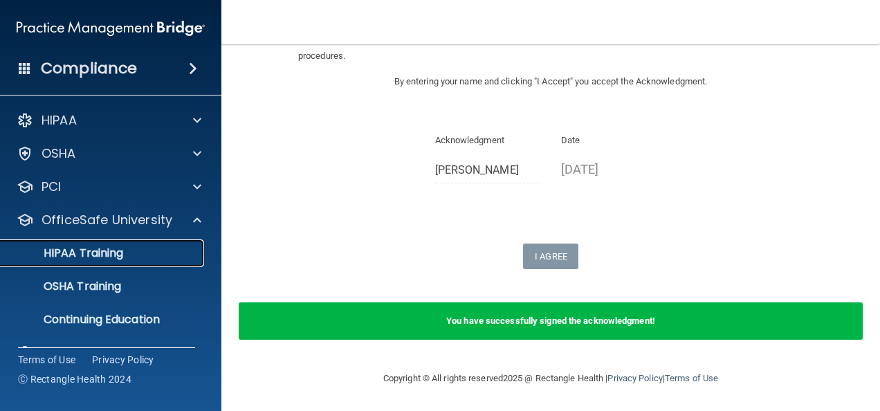
click at [101, 264] on link "HIPAA Training" at bounding box center [95, 253] width 218 height 28
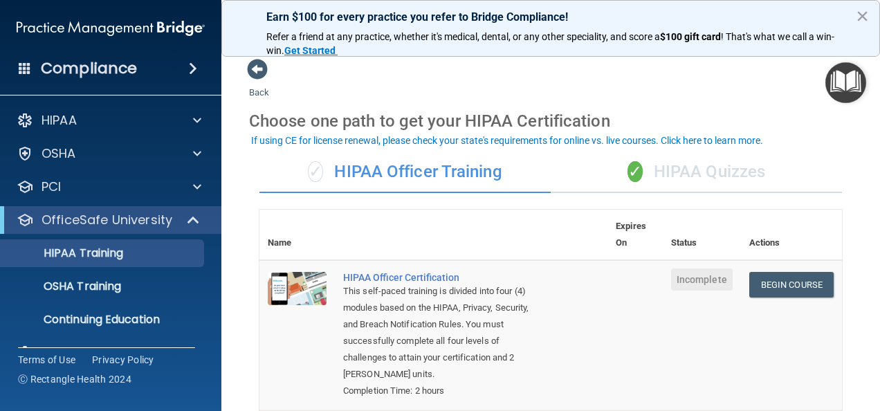
click at [709, 165] on div "✓ HIPAA Quizzes" at bounding box center [696, 173] width 291 height 42
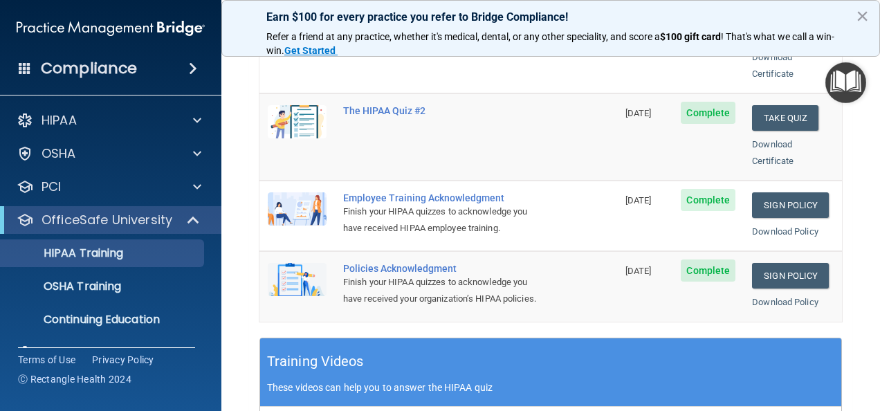
scroll to position [343, 0]
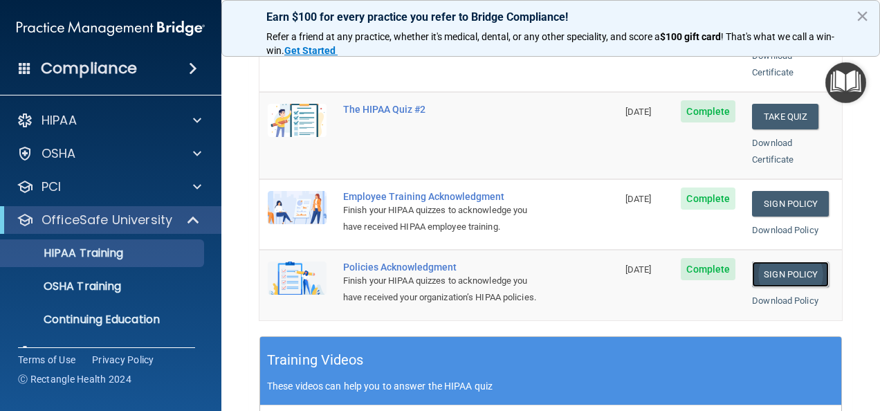
click at [767, 262] on link "Sign Policy" at bounding box center [790, 275] width 77 height 26
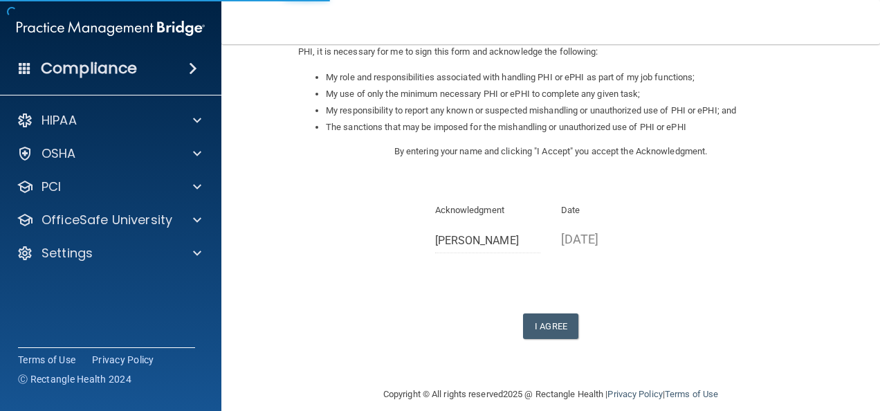
scroll to position [223, 0]
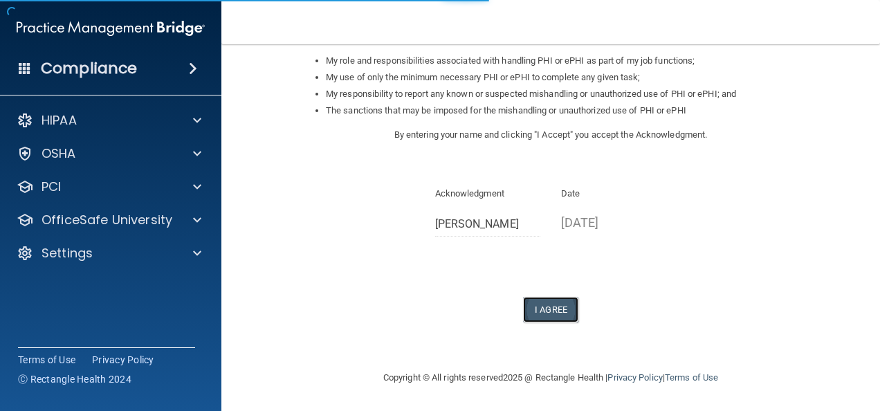
click at [540, 309] on button "I Agree" at bounding box center [550, 310] width 55 height 26
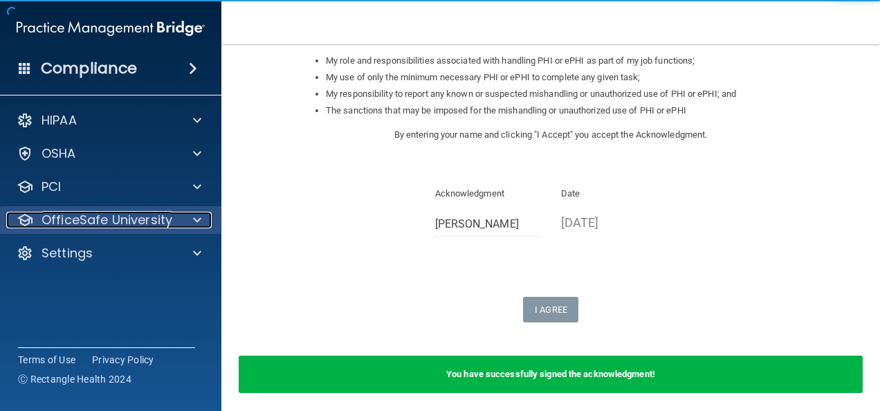
click at [158, 221] on p "OfficeSafe University" at bounding box center [107, 220] width 131 height 17
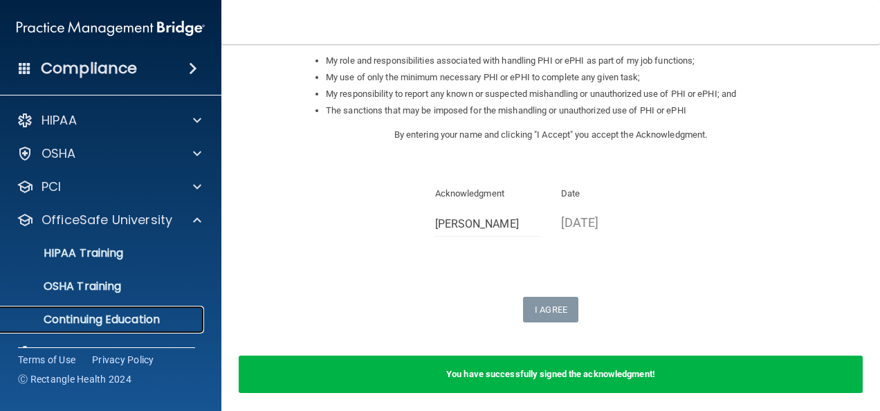
click at [118, 317] on p "Continuing Education" at bounding box center [103, 320] width 189 height 14
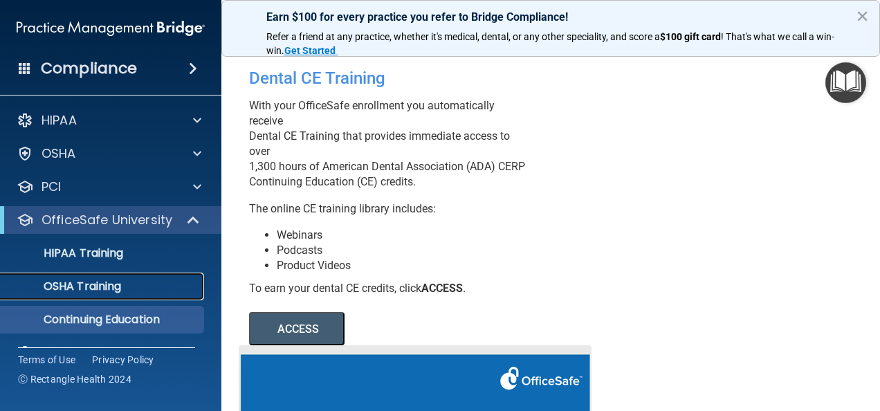
click at [143, 274] on link "OSHA Training" at bounding box center [95, 287] width 218 height 28
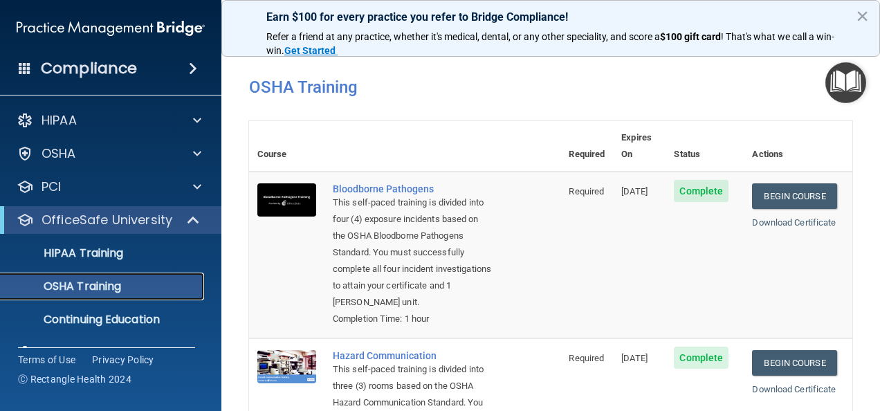
scroll to position [1, 0]
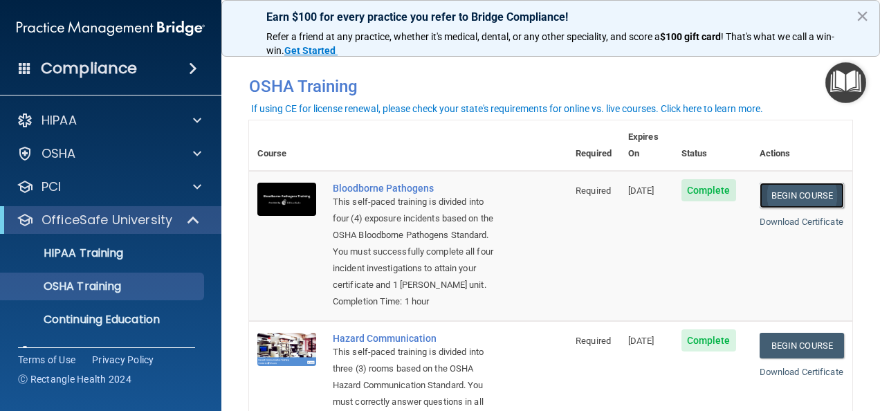
click at [787, 183] on link "Begin Course" at bounding box center [802, 196] width 84 height 26
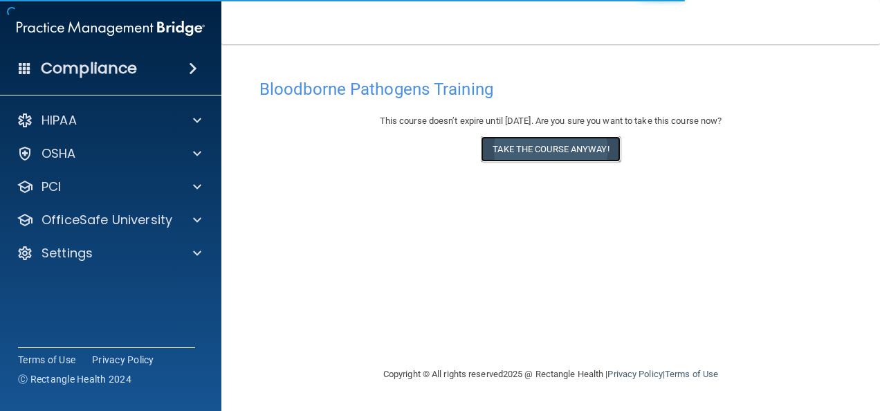
click at [516, 148] on button "Take the course anyway!" at bounding box center [550, 149] width 139 height 26
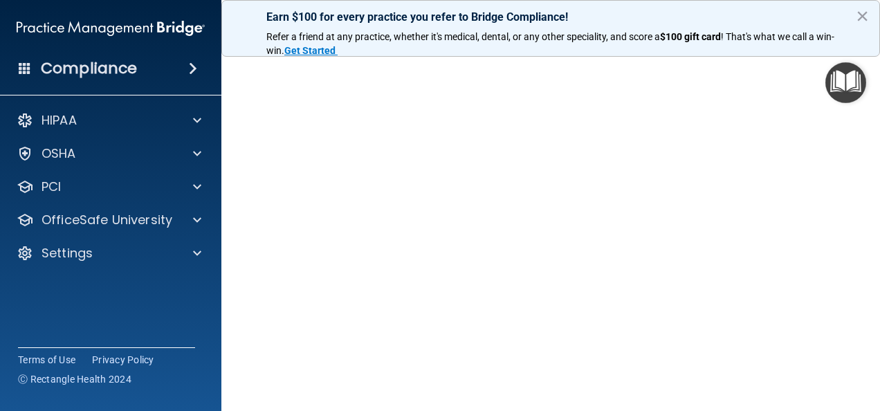
scroll to position [105, 0]
click at [865, 15] on button "×" at bounding box center [862, 16] width 13 height 22
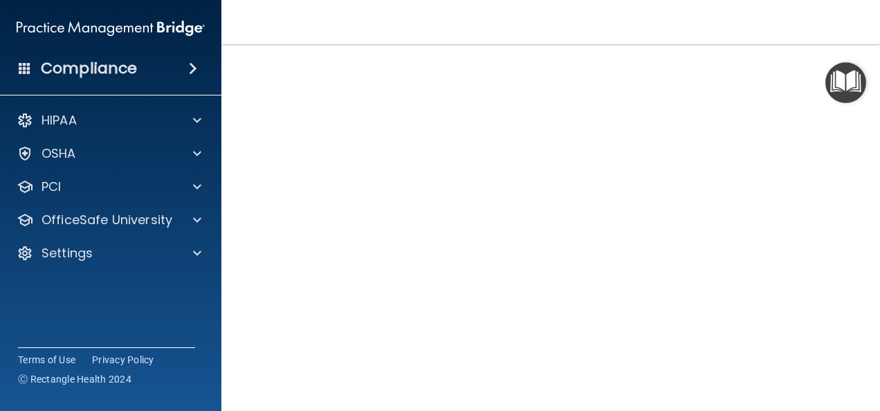
scroll to position [62, 0]
